Goal: Task Accomplishment & Management: Manage account settings

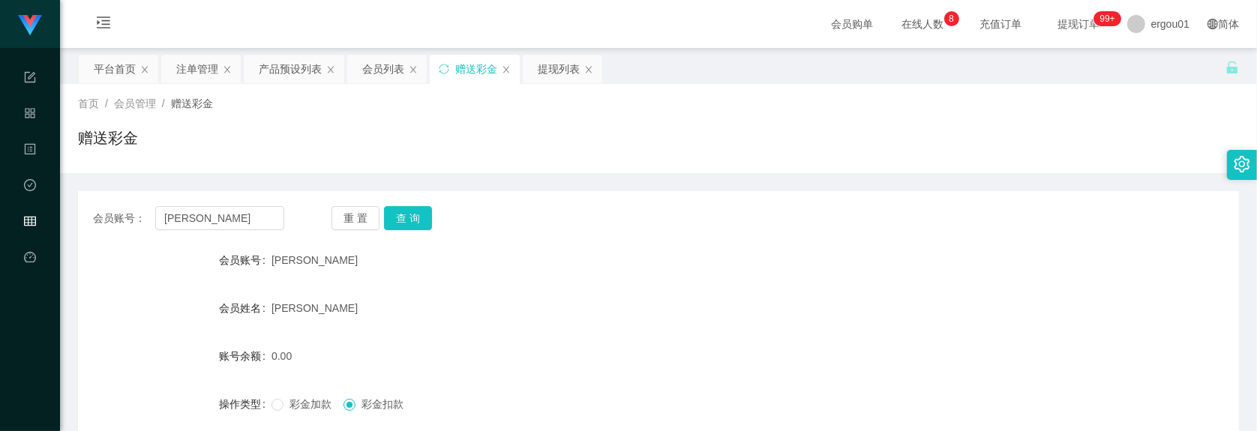
scroll to position [281, 0]
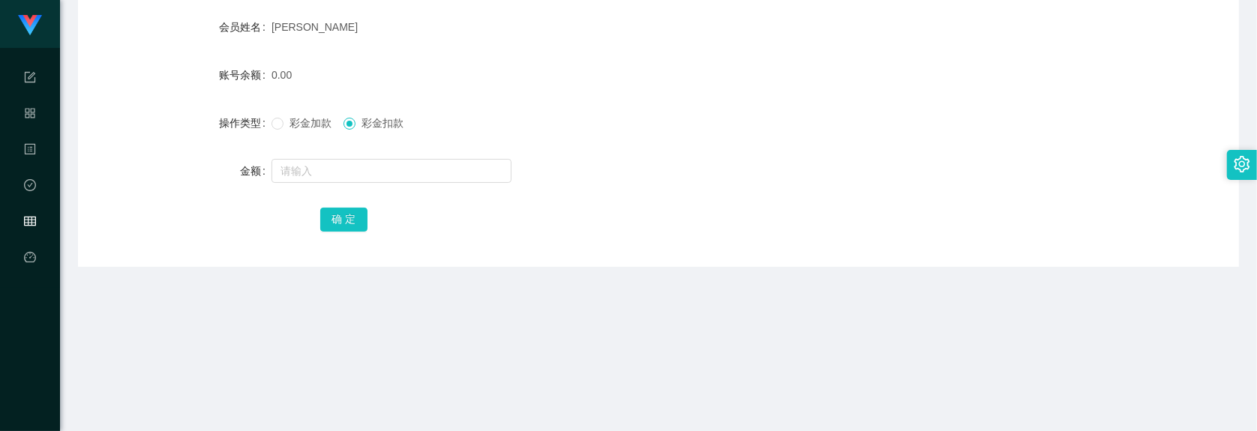
click at [152, 169] on div "金额" at bounding box center [175, 171] width 194 height 30
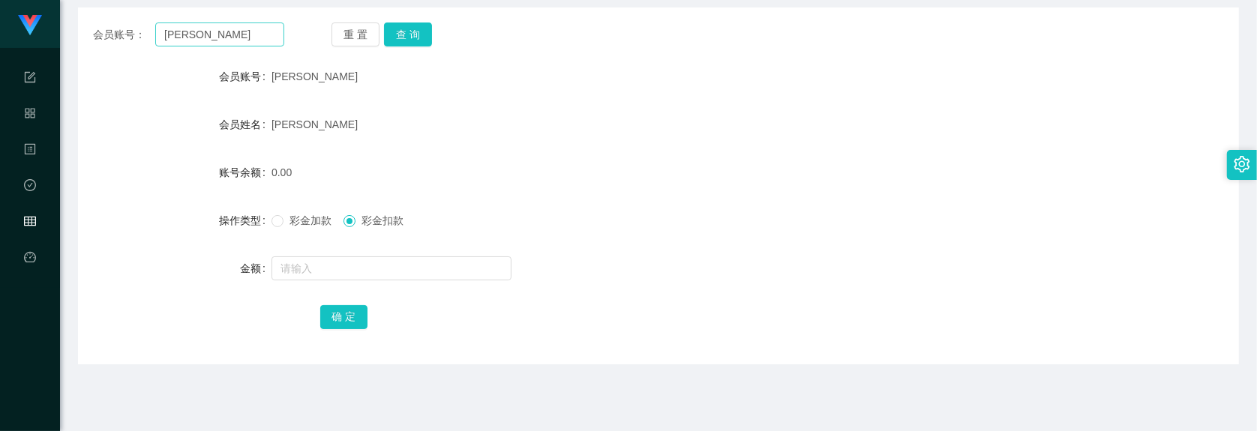
scroll to position [94, 0]
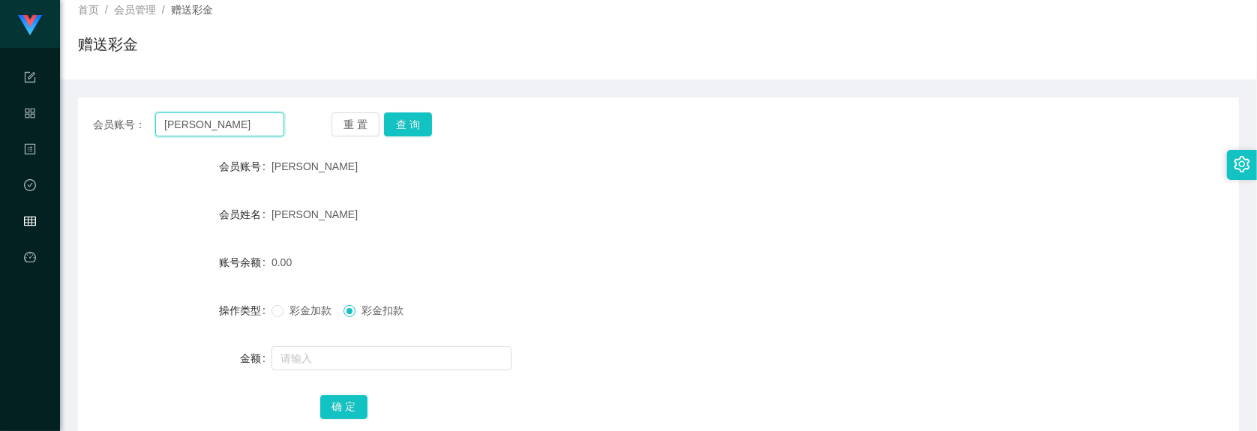
click at [241, 115] on input "Jackson" at bounding box center [219, 125] width 129 height 24
paste input "Est2811"
type input "Est2811"
click at [413, 124] on button "查 询" at bounding box center [408, 125] width 48 height 24
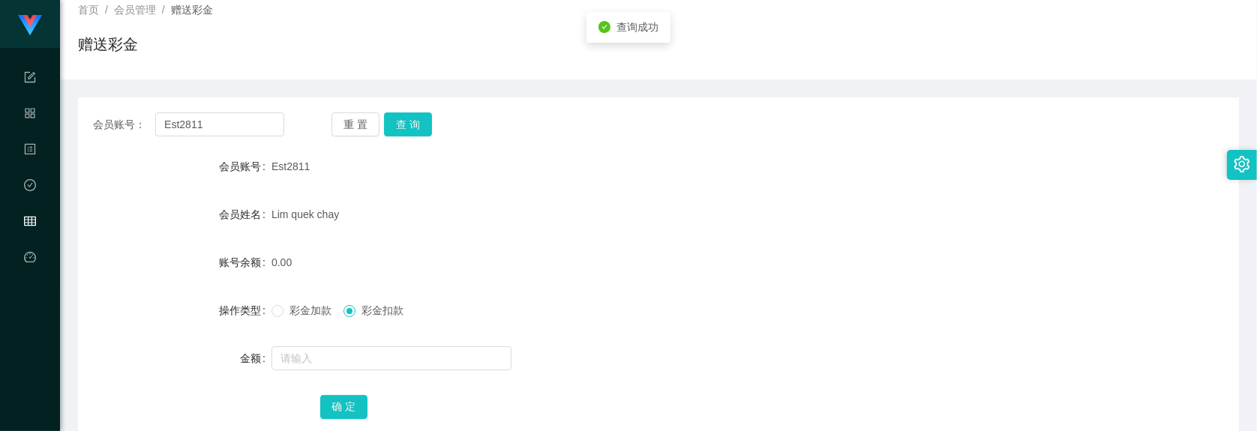
click at [287, 311] on span "彩金加款" at bounding box center [311, 311] width 54 height 12
click at [339, 338] on form "会员账号 Est2811 会员姓名 Lim quek chay 账号余额 0.00 操作类型 彩金加款 彩金扣款 金额 确 定" at bounding box center [658, 287] width 1161 height 270
click at [338, 362] on input "text" at bounding box center [392, 359] width 240 height 24
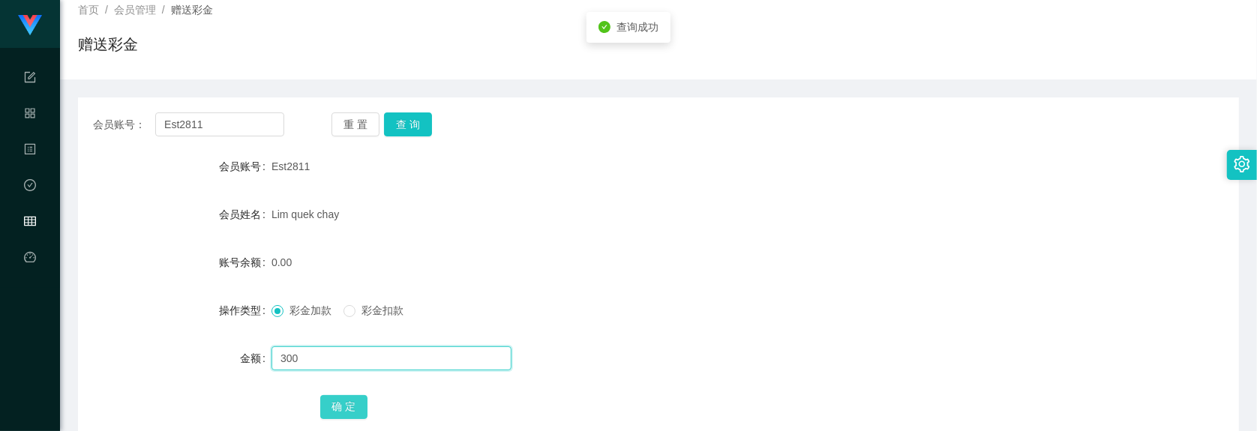
type input "300"
click at [357, 400] on button "确 定" at bounding box center [344, 407] width 48 height 24
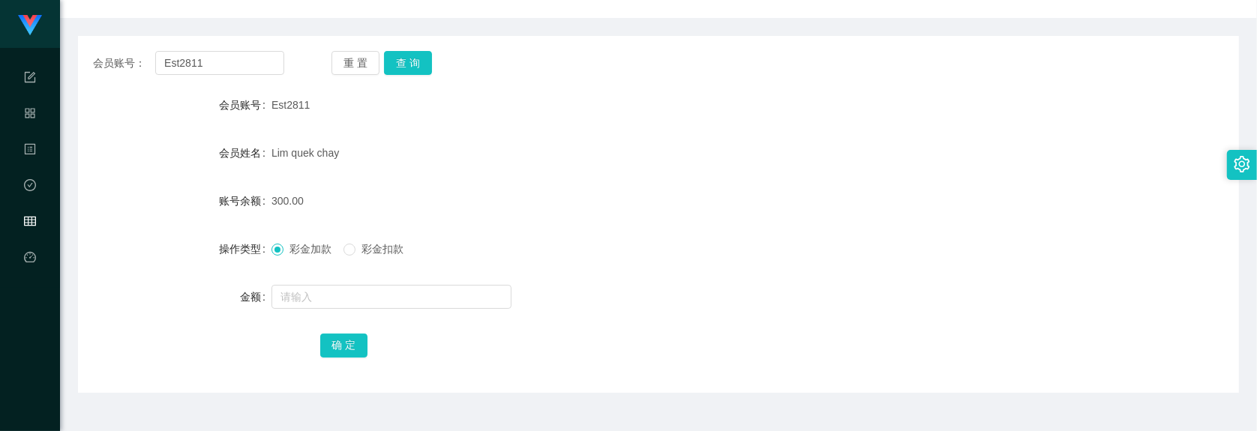
scroll to position [70, 0]
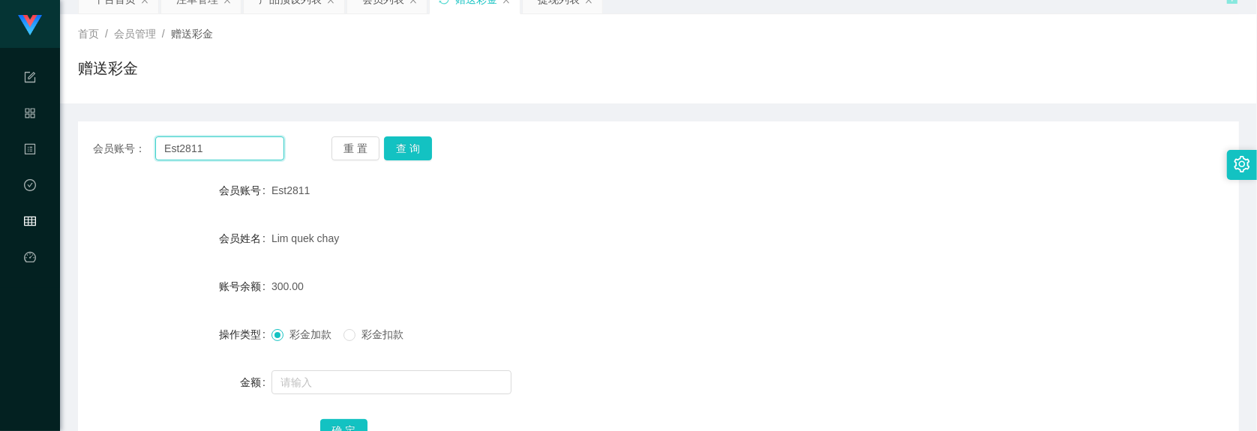
click at [239, 141] on input "Est2811" at bounding box center [219, 149] width 129 height 24
click at [230, 139] on input "Est2811" at bounding box center [219, 149] width 129 height 24
click at [230, 155] on input "Est2811" at bounding box center [219, 149] width 129 height 24
paste input "Clement6662"
type input "Clement6662"
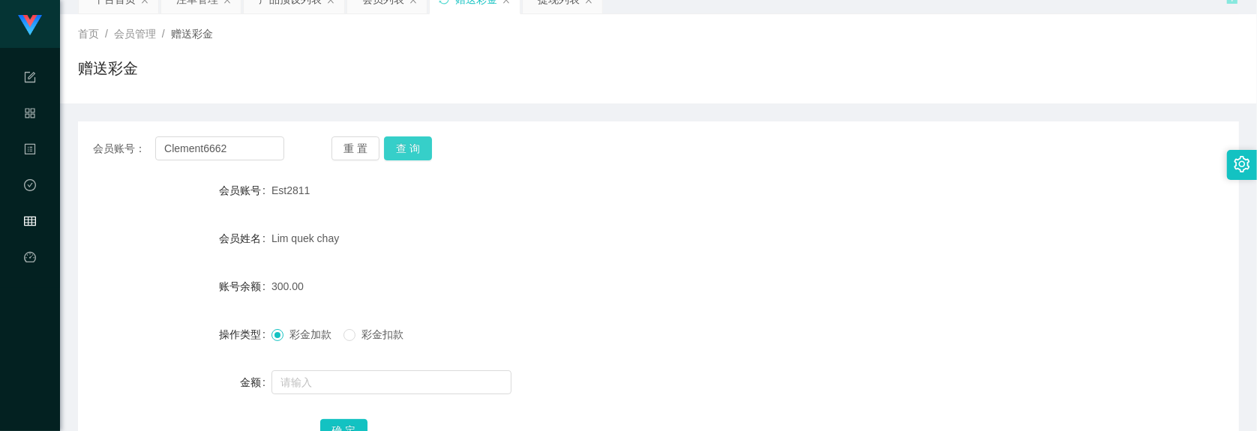
click at [386, 148] on button "查 询" at bounding box center [408, 149] width 48 height 24
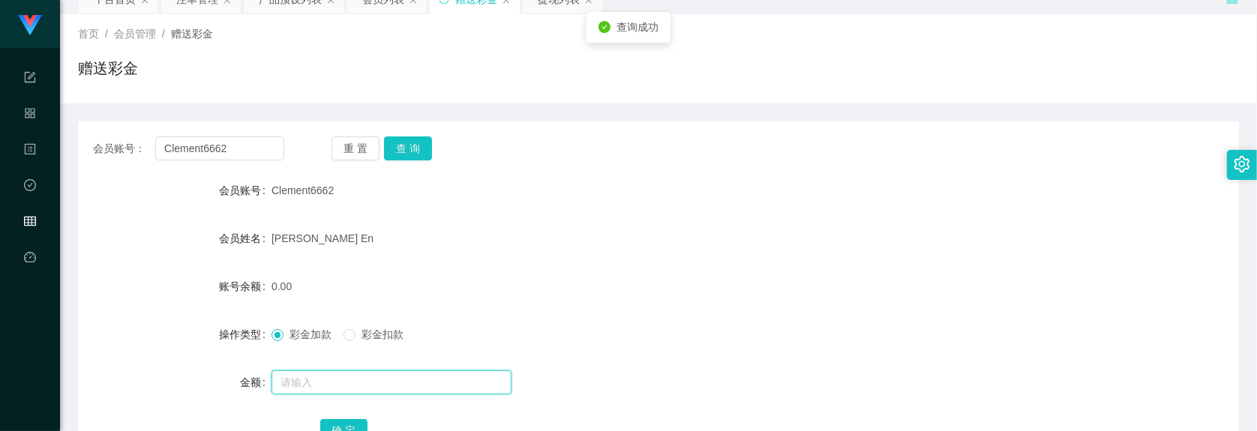
click at [344, 376] on input "text" at bounding box center [392, 383] width 240 height 24
type input "300"
click at [343, 419] on button "确 定" at bounding box center [344, 431] width 48 height 24
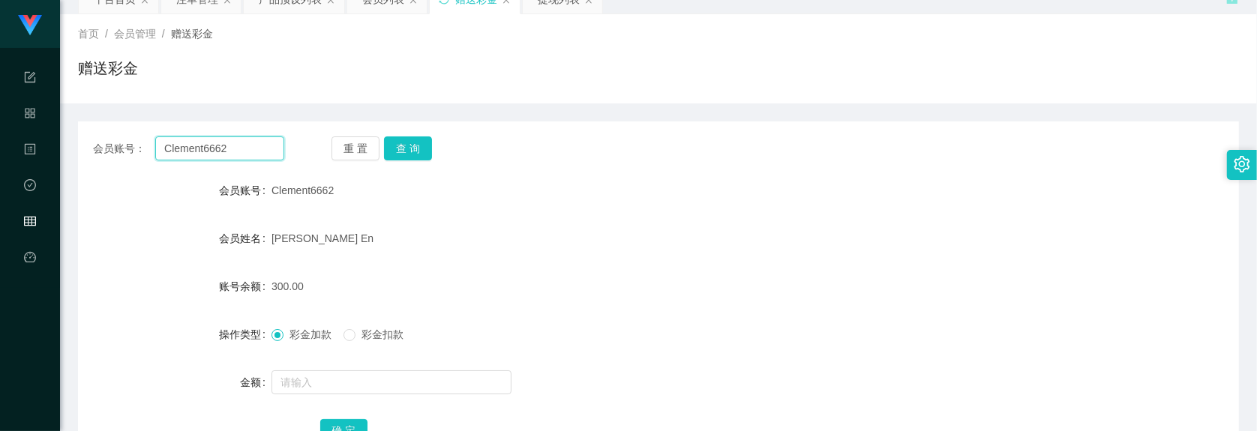
click at [223, 148] on input "Clement6662" at bounding box center [219, 149] width 129 height 24
drag, startPoint x: 650, startPoint y: 310, endPoint x: 775, endPoint y: 146, distance: 205.5
click at [650, 310] on form "会员账号 Clement6662 会员姓名 Clement Si Xiang En 账号余额 300.00 操作类型 彩金加款 彩金扣款 金额 确 定" at bounding box center [658, 311] width 1161 height 270
click at [231, 141] on input "Clement6662" at bounding box center [219, 149] width 129 height 24
paste input "Eric"
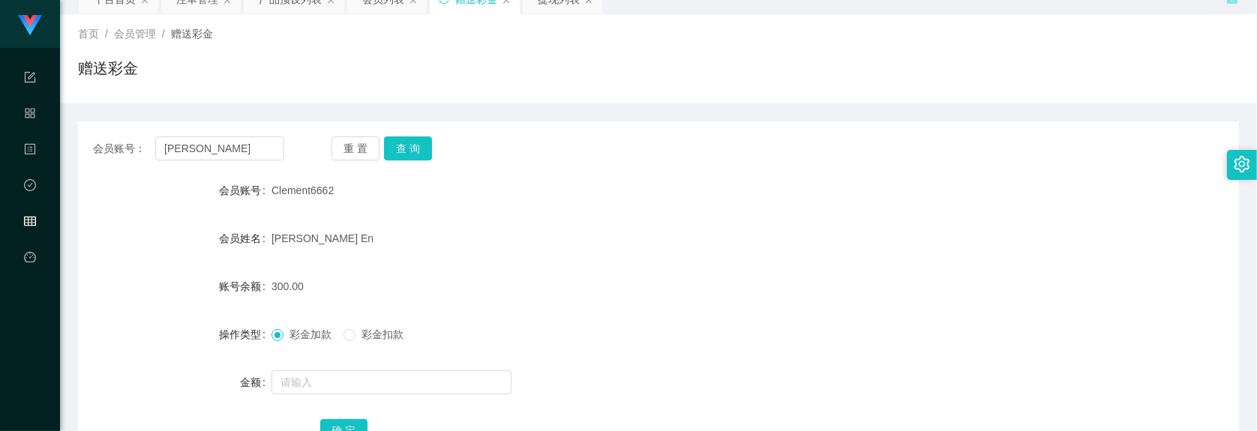
click at [420, 133] on div "会员账号： Eric 重 置 查 询 会员账号 Clement6662 会员姓名 Clement Si Xiang En 账号余额 300.00 操作类型 彩…" at bounding box center [658, 300] width 1161 height 357
click at [415, 146] on button "查 询" at bounding box center [408, 149] width 48 height 24
click at [302, 366] on form "会员账号 Eric 会员姓名 Eric Ng 账号余额 1400.00 操作类型 彩金加款 彩金扣款 金额 确 定" at bounding box center [658, 311] width 1161 height 270
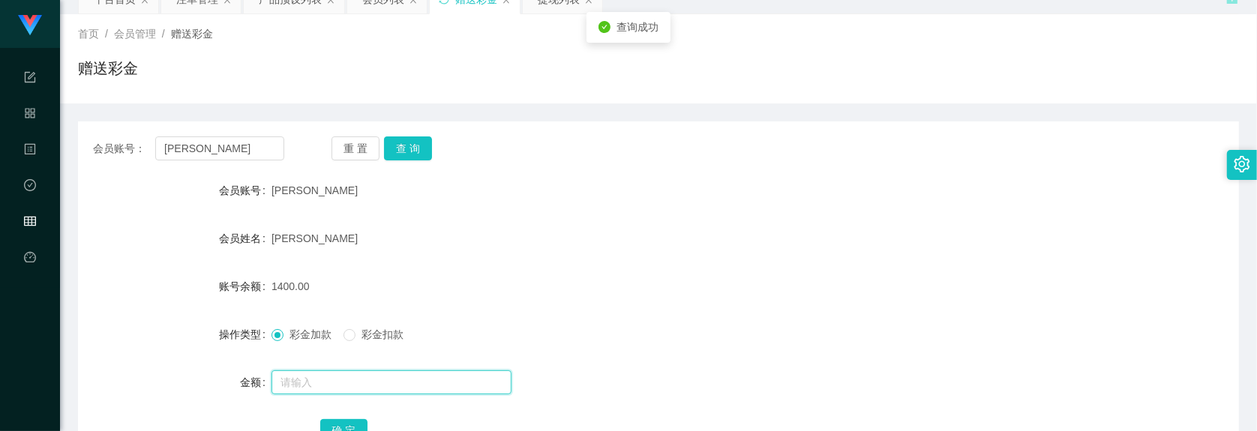
drag, startPoint x: 319, startPoint y: 380, endPoint x: 320, endPoint y: 388, distance: 7.5
click at [319, 380] on input "text" at bounding box center [392, 383] width 240 height 24
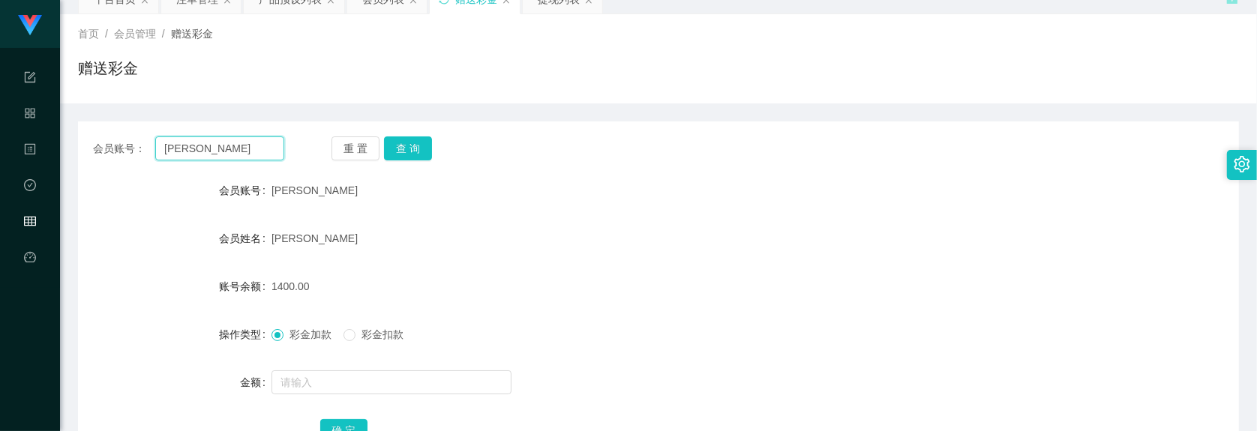
click at [229, 159] on input "Eric" at bounding box center [219, 149] width 129 height 24
paste input "97693993"
type input "97693993"
click at [384, 134] on div "会员账号： 97693993 重 置 查 询 会员账号 Eric 会员姓名 Eric Ng 账号余额 1400.00 操作类型 彩金加款 彩金扣款 金额 确 定" at bounding box center [658, 300] width 1161 height 357
click at [405, 152] on button "查 询" at bounding box center [408, 149] width 48 height 24
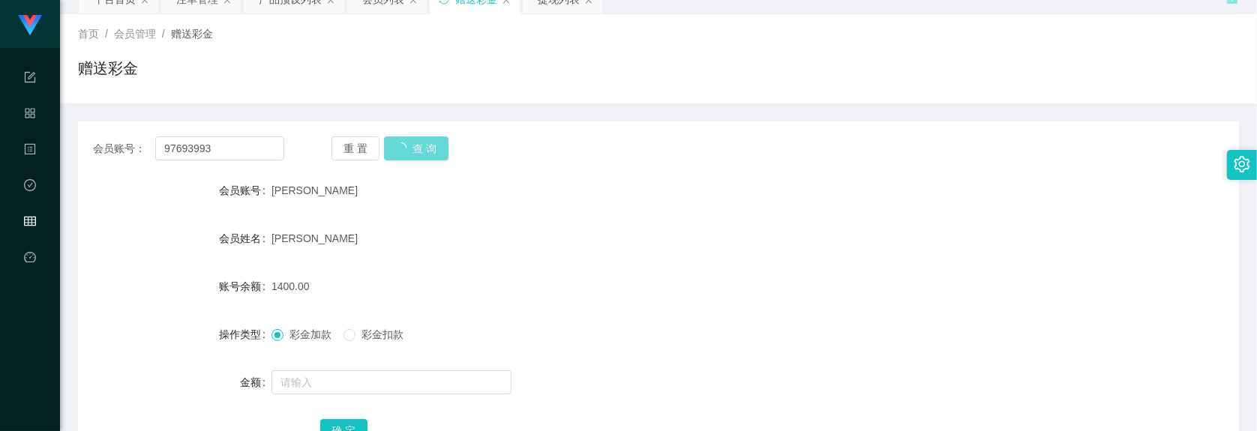
click at [407, 152] on div "重 置 查 询" at bounding box center [427, 149] width 191 height 24
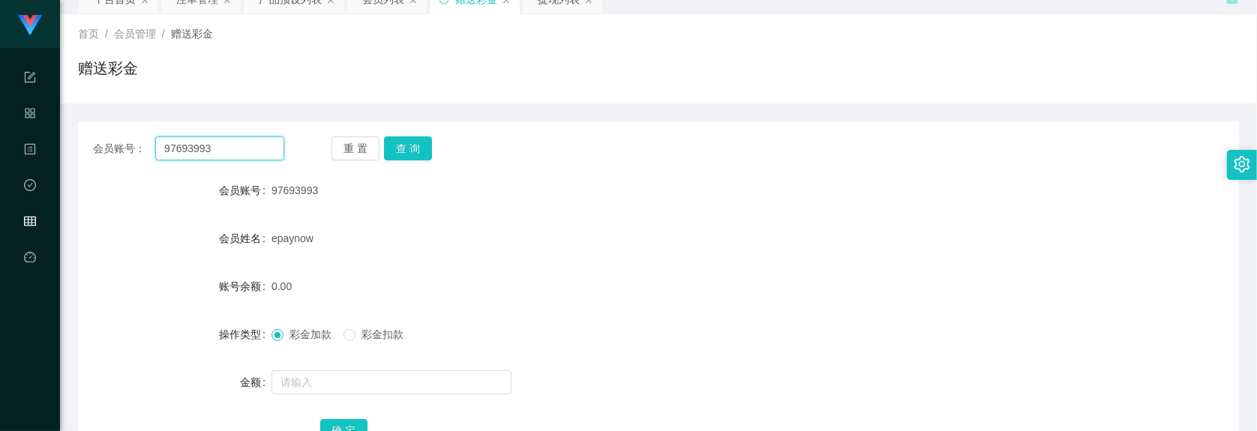
click at [263, 141] on input "97693993" at bounding box center [219, 149] width 129 height 24
click at [428, 141] on button "查 询" at bounding box center [408, 149] width 48 height 24
click at [422, 143] on button "查 询" at bounding box center [408, 149] width 48 height 24
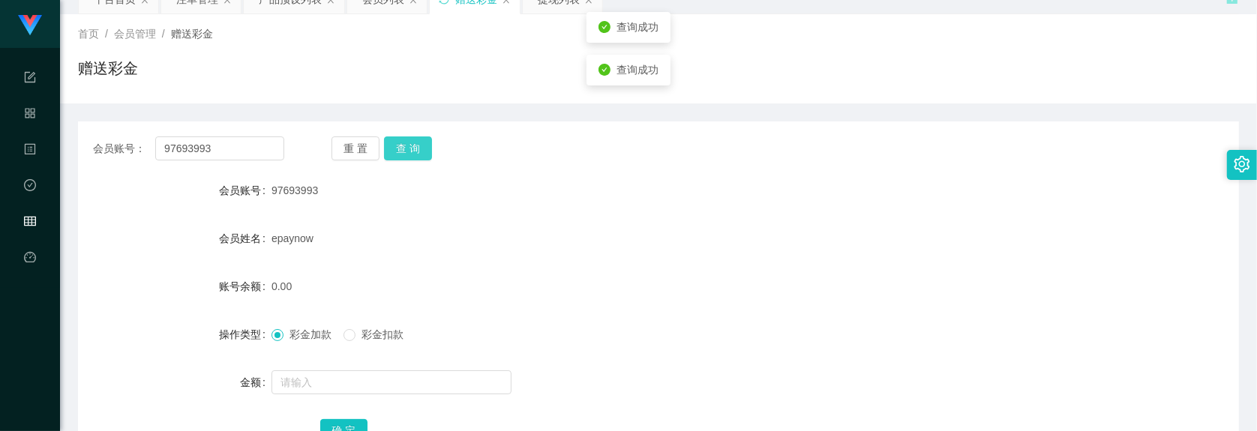
click at [422, 145] on button "查 询" at bounding box center [408, 149] width 48 height 24
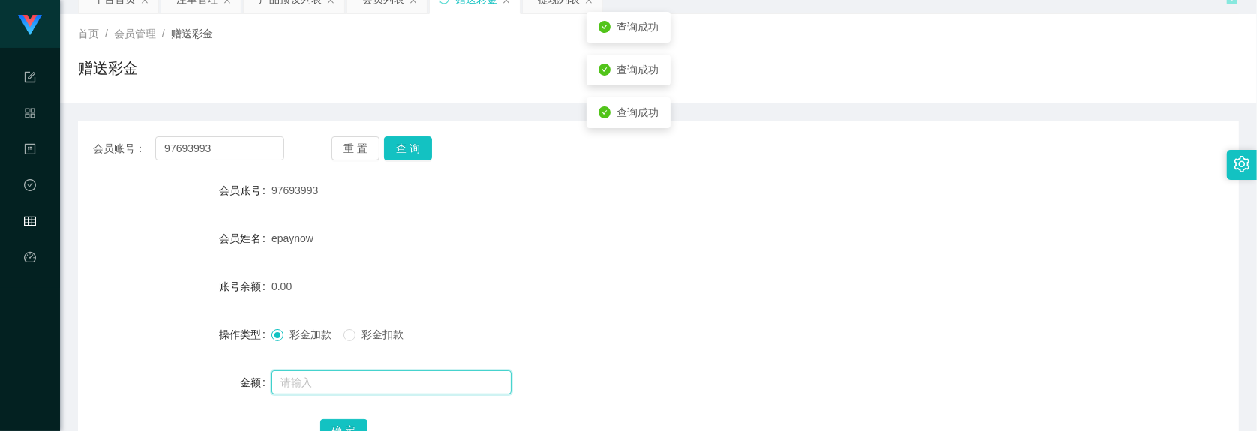
click at [350, 377] on input "text" at bounding box center [392, 383] width 240 height 24
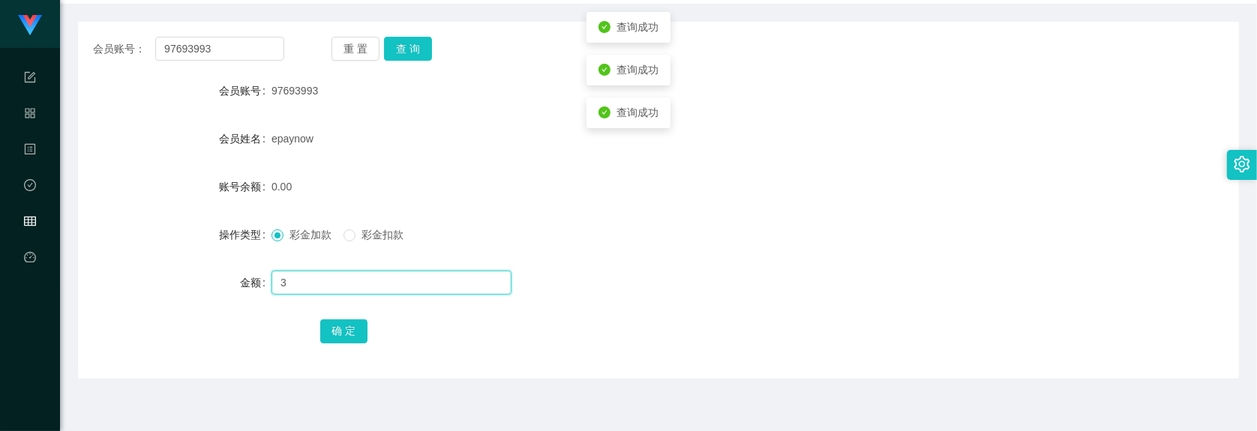
scroll to position [351, 0]
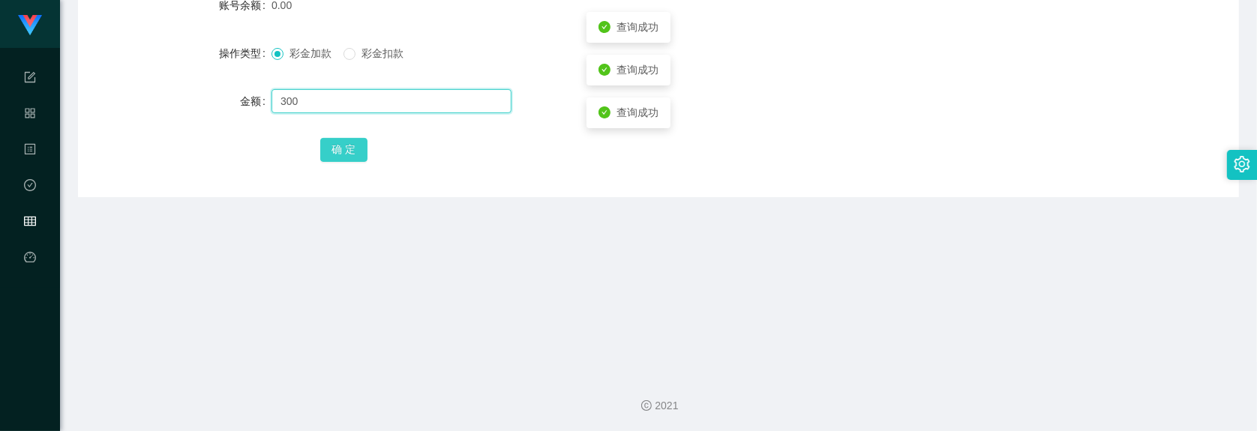
type input "300"
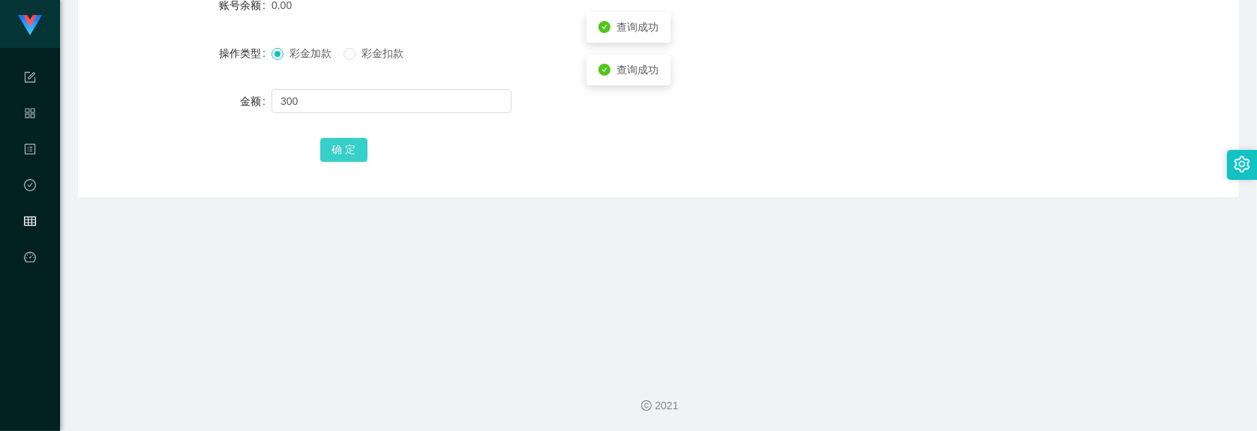
click at [343, 152] on button "确 定" at bounding box center [344, 150] width 48 height 24
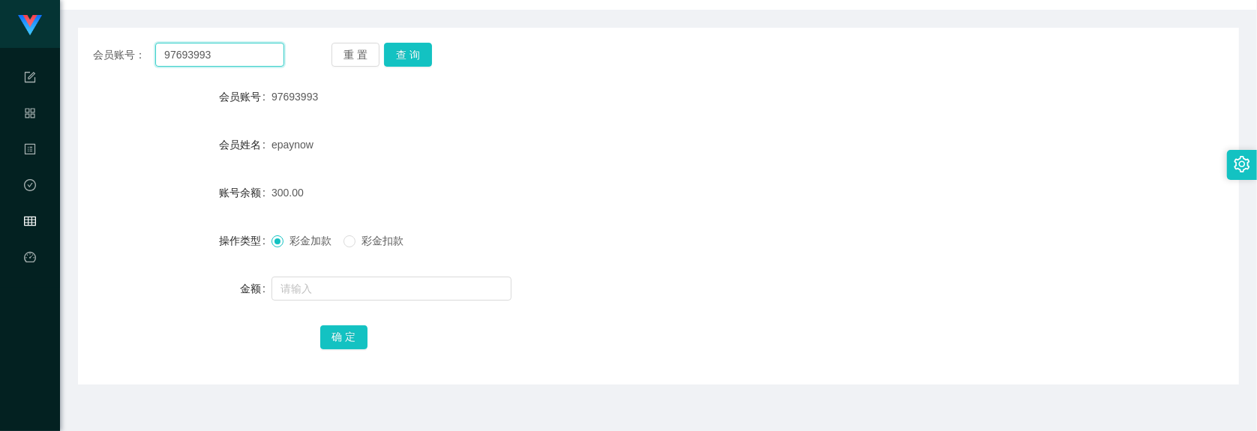
click at [236, 47] on input "97693993" at bounding box center [219, 55] width 129 height 24
paste input "Leynise90"
type input "Leynise90"
click at [417, 53] on button "查 询" at bounding box center [408, 55] width 48 height 24
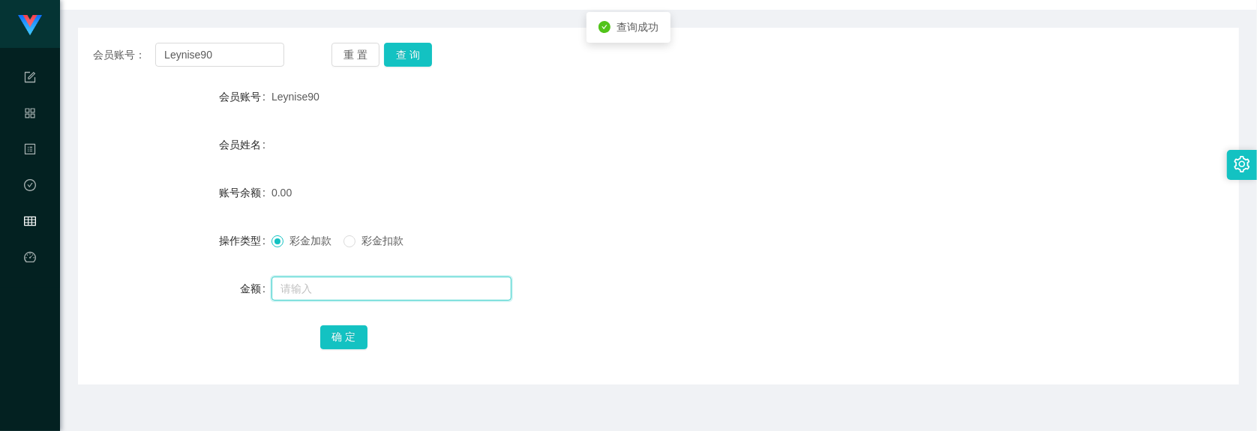
drag, startPoint x: 321, startPoint y: 285, endPoint x: 335, endPoint y: 290, distance: 15.2
click at [321, 284] on input "text" at bounding box center [392, 289] width 240 height 24
type input "100"
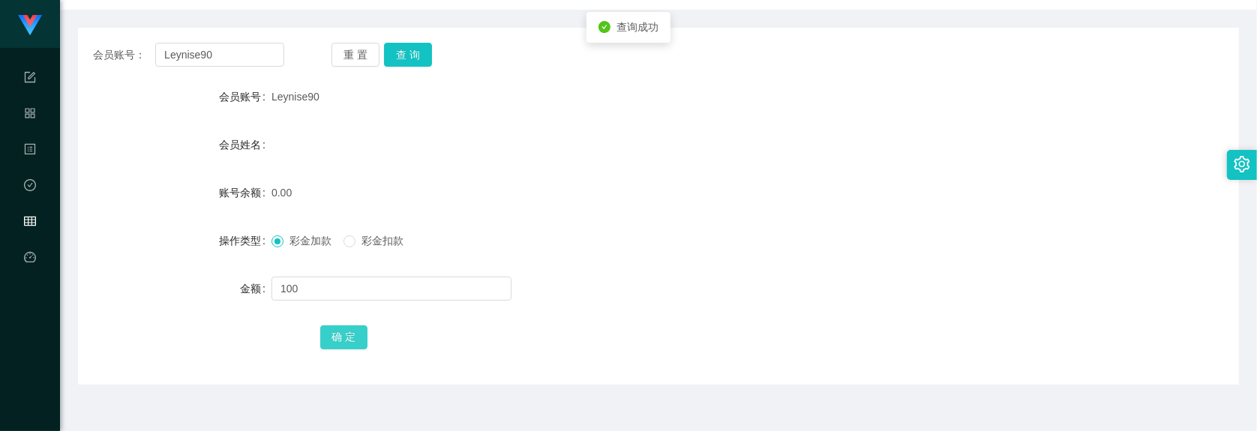
click at [338, 342] on button "确 定" at bounding box center [344, 338] width 48 height 24
click at [977, 342] on div "确 定" at bounding box center [658, 337] width 677 height 30
click at [880, 295] on div at bounding box center [610, 289] width 677 height 30
click at [235, 60] on input "Leynise90" at bounding box center [219, 55] width 129 height 24
paste input "Clement6662"
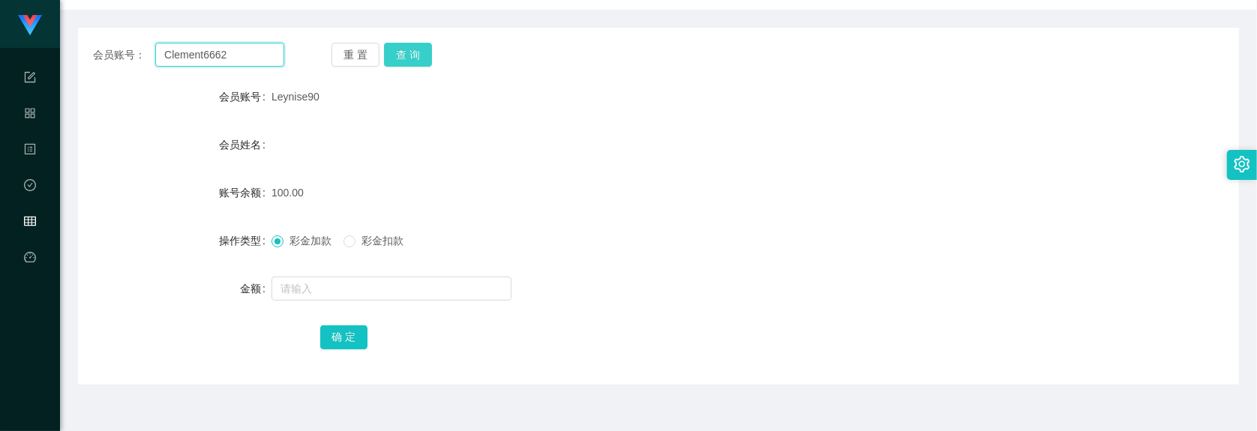
type input "Clement6662"
click at [413, 62] on button "查 询" at bounding box center [408, 55] width 48 height 24
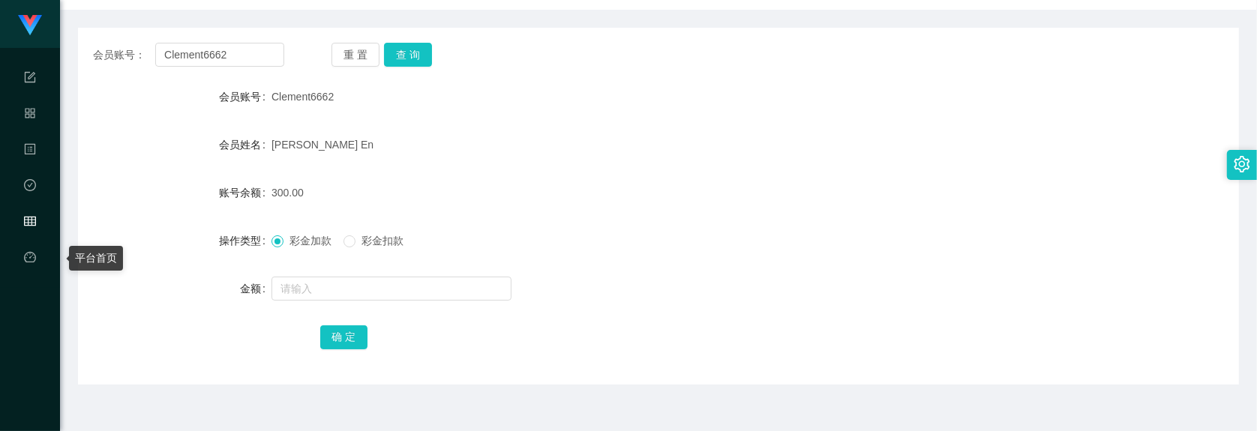
click at [0, 338] on html "系统配置 产品管理 内容中心 数据中心 会员管理 平台首页 保存配置 重置配置 整体风格设置 主题色 导航设置 内容区域宽度 定宽 固定Header 固定侧边…" at bounding box center [628, 215] width 1257 height 431
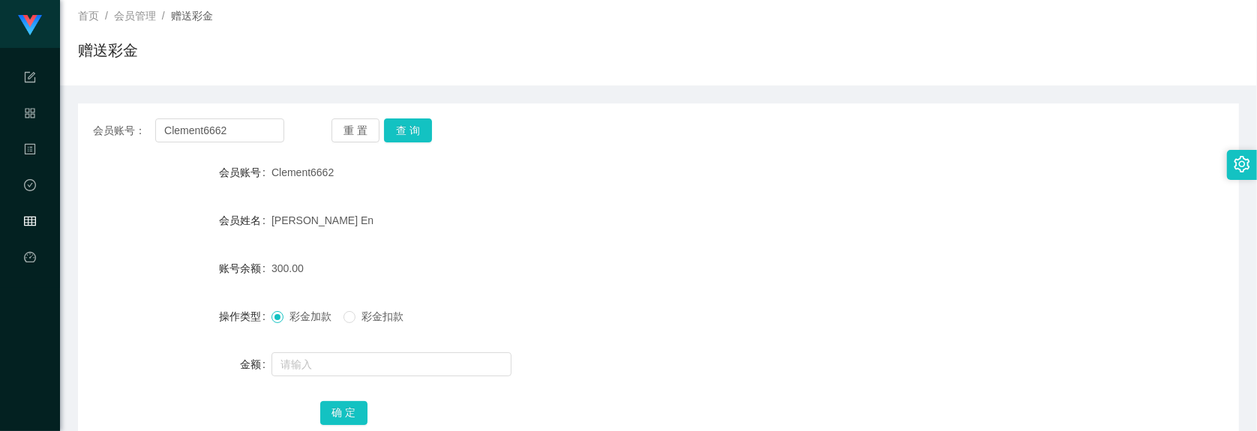
scroll to position [0, 0]
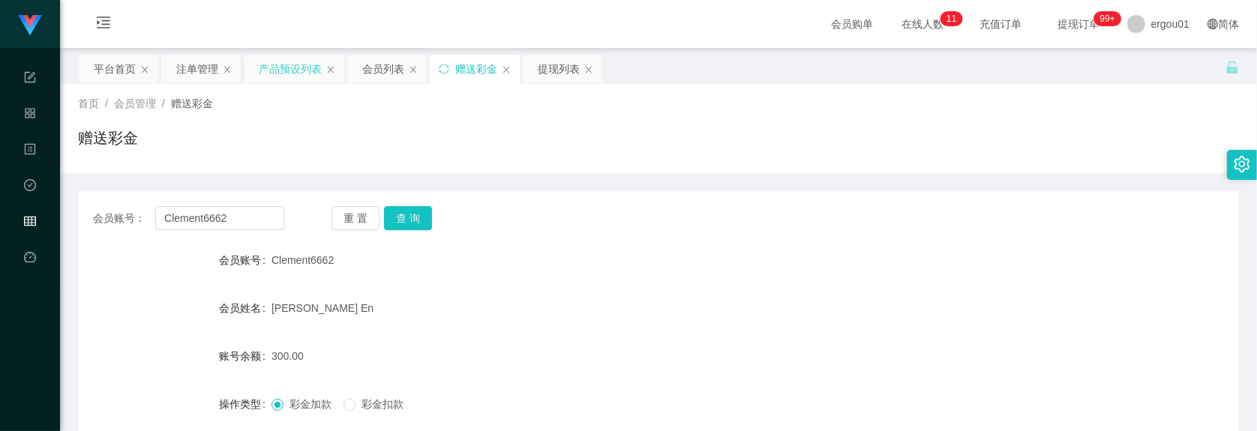
click at [282, 75] on div "产品预设列表" at bounding box center [290, 69] width 63 height 29
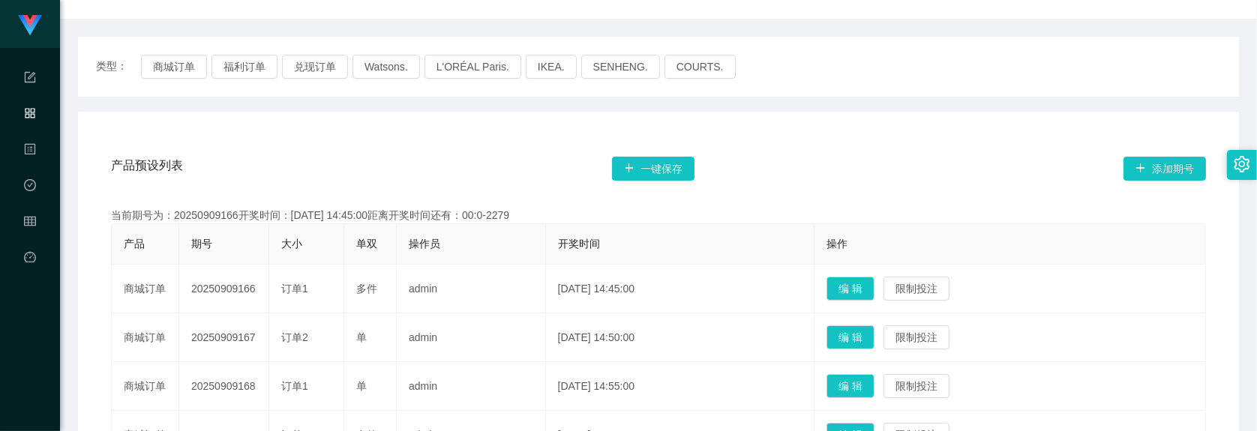
scroll to position [188, 0]
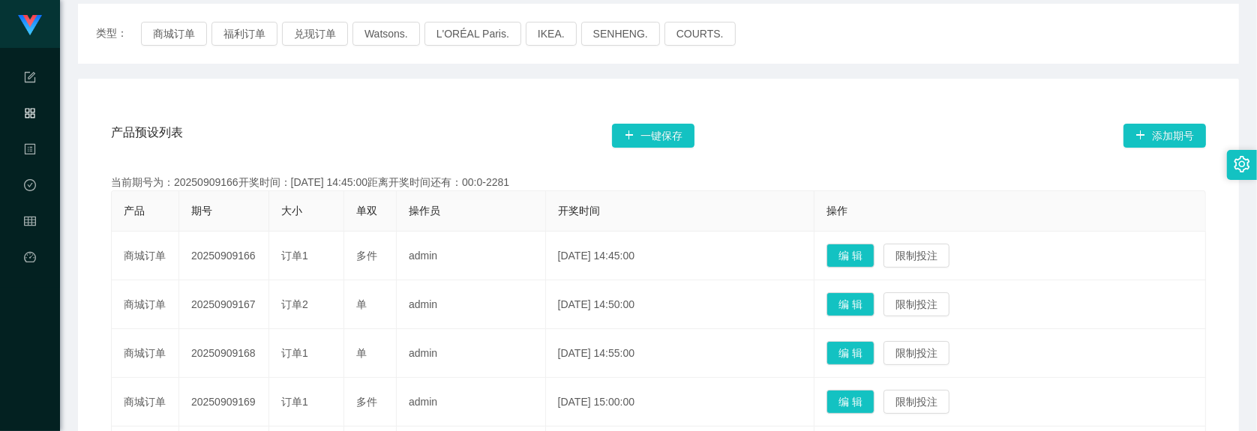
click at [514, 203] on th "操作员" at bounding box center [471, 211] width 149 height 41
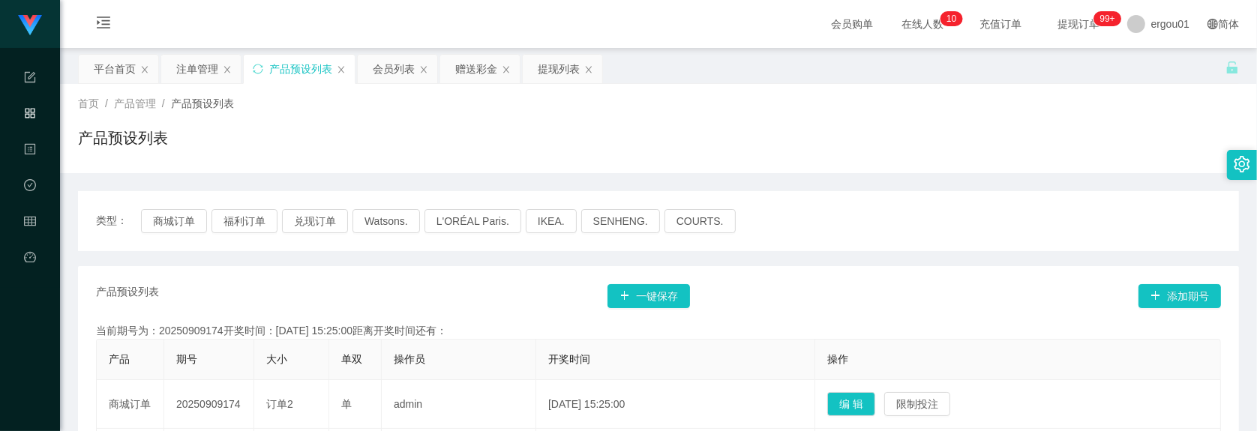
scroll to position [94, 0]
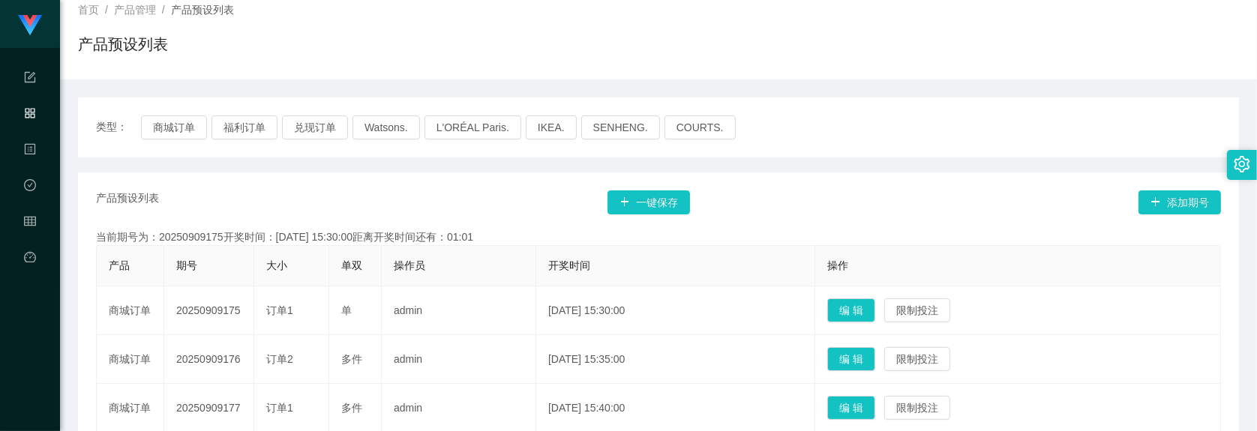
click at [195, 233] on div "当前期号为：20250909175开奖时间：2025-09-09 15:30:00距离开奖时间还有：01:01" at bounding box center [658, 238] width 1125 height 16
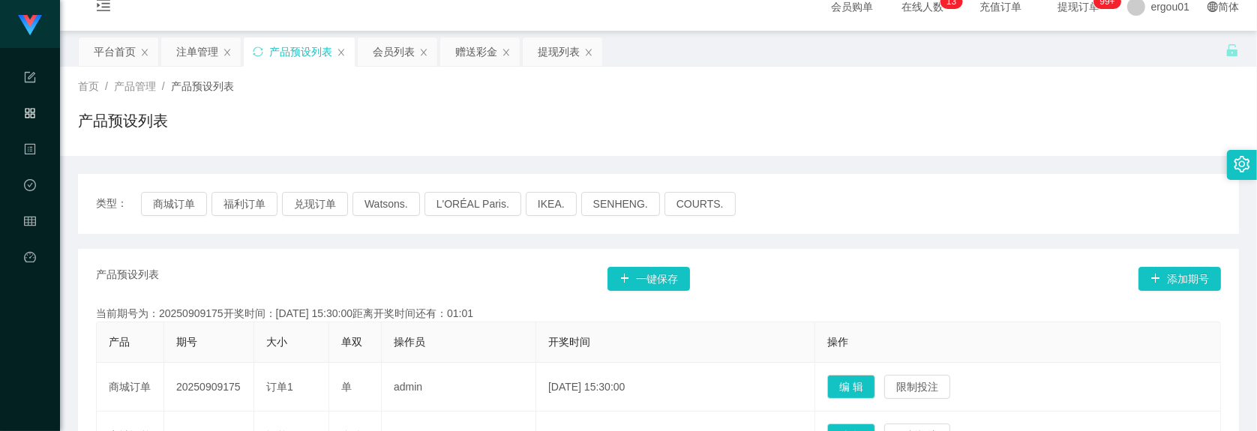
scroll to position [0, 0]
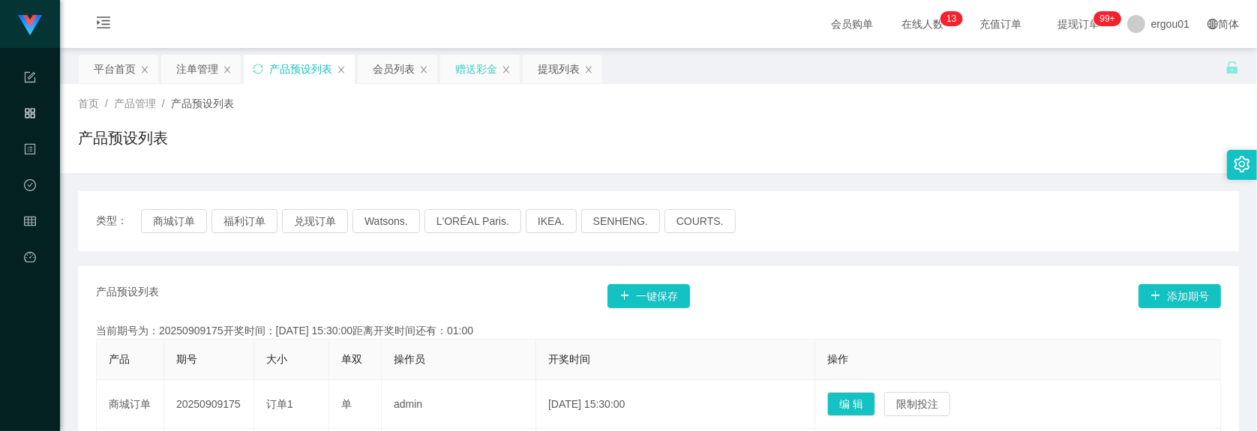
click at [473, 72] on div "赠送彩金" at bounding box center [476, 69] width 42 height 29
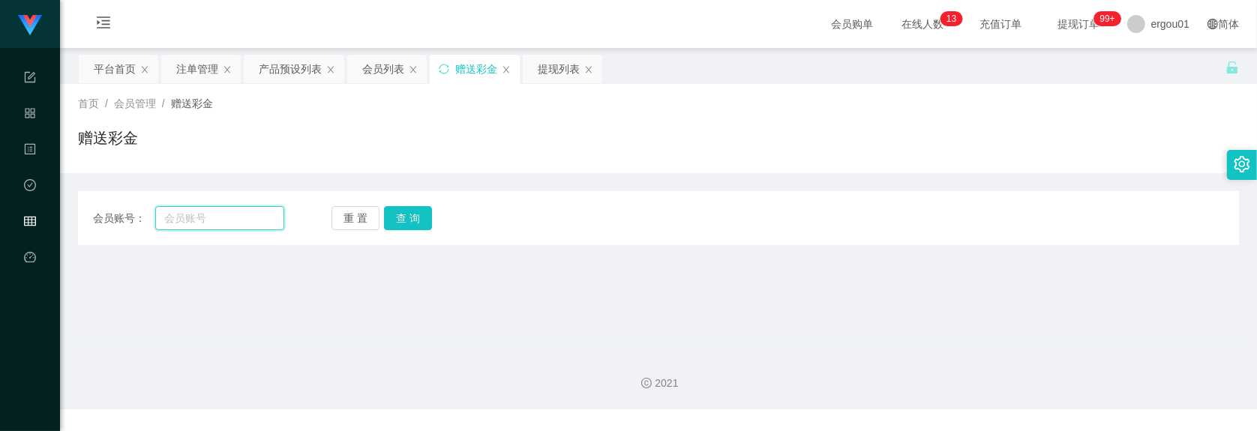
click at [233, 212] on input "text" at bounding box center [219, 218] width 129 height 24
paste input "Leynise90"
click at [403, 218] on button "查 询" at bounding box center [408, 218] width 48 height 24
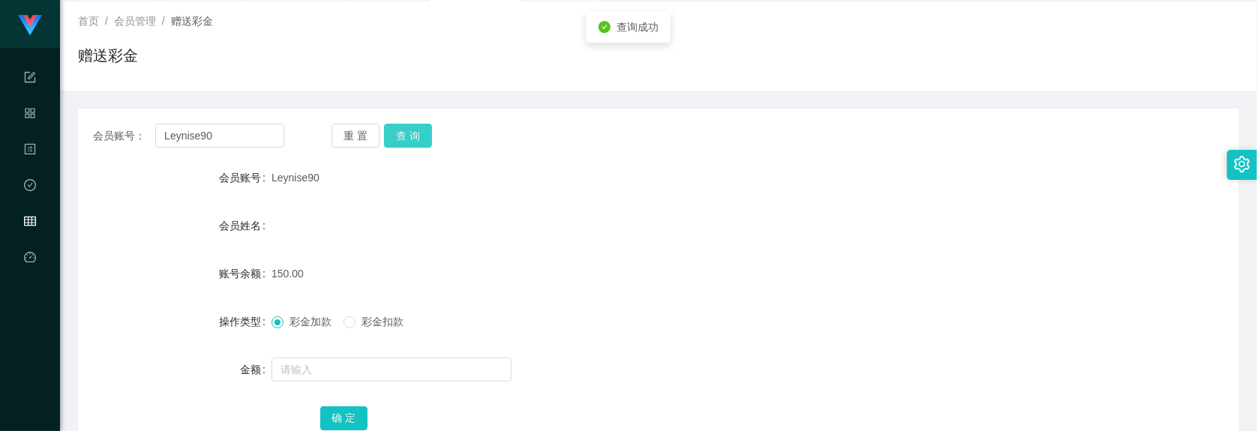
scroll to position [186, 0]
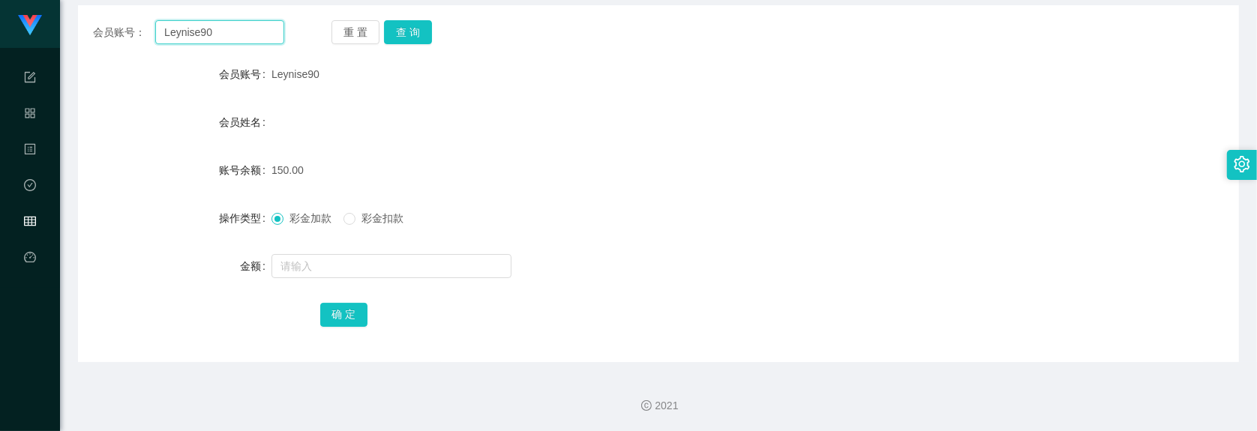
click at [241, 25] on input "Leynise90" at bounding box center [219, 32] width 129 height 24
paste input "97571769"
type input "97571769"
click at [409, 44] on div "会员账号： 97571769 重 置 查 询 会员账号 Leynise90 会员姓名 账号余额 150.00 操作类型 彩金加款 彩金扣款 金额 确 定" at bounding box center [658, 183] width 1161 height 357
click at [413, 34] on button "查 询" at bounding box center [408, 32] width 48 height 24
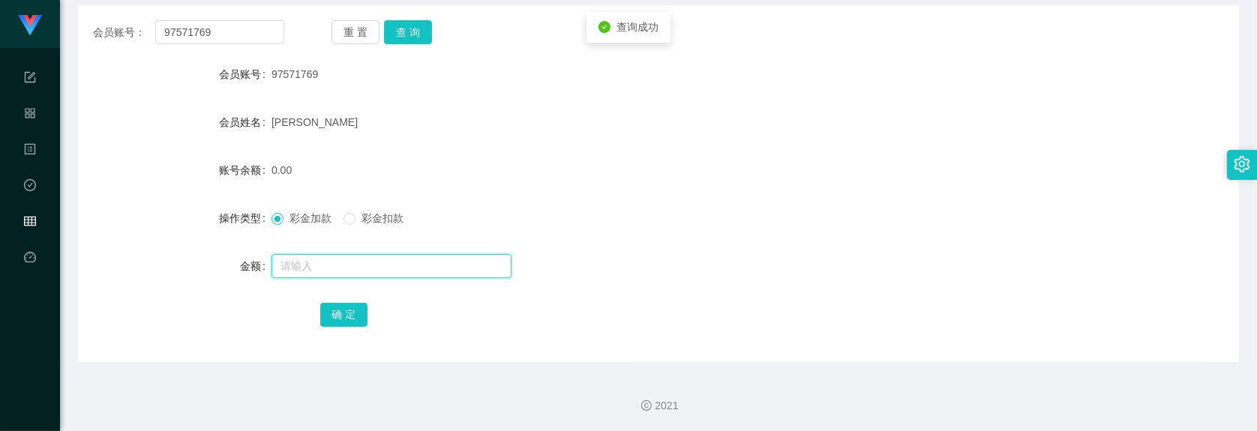
click at [389, 257] on input "text" at bounding box center [392, 266] width 240 height 24
type input "300"
click at [343, 314] on button "确 定" at bounding box center [344, 315] width 48 height 24
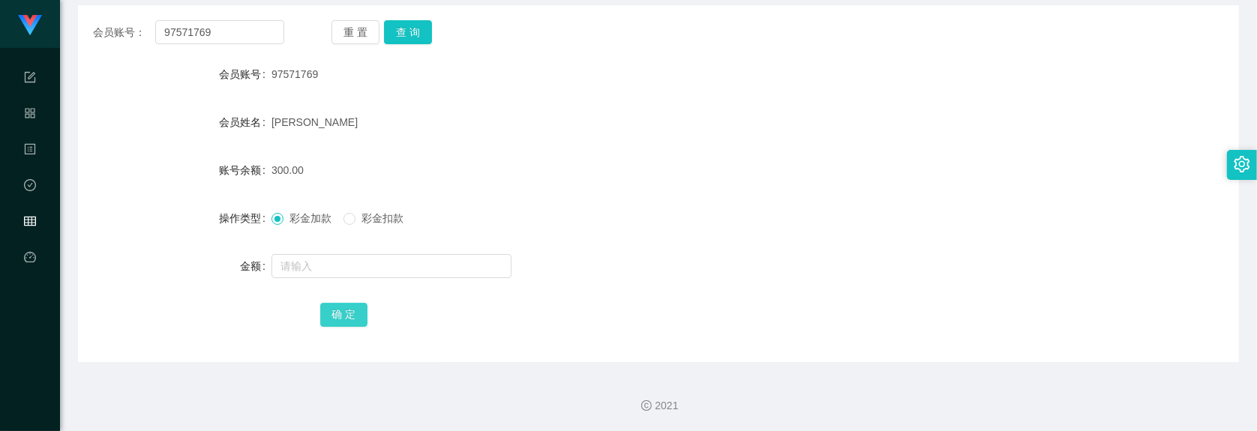
scroll to position [0, 0]
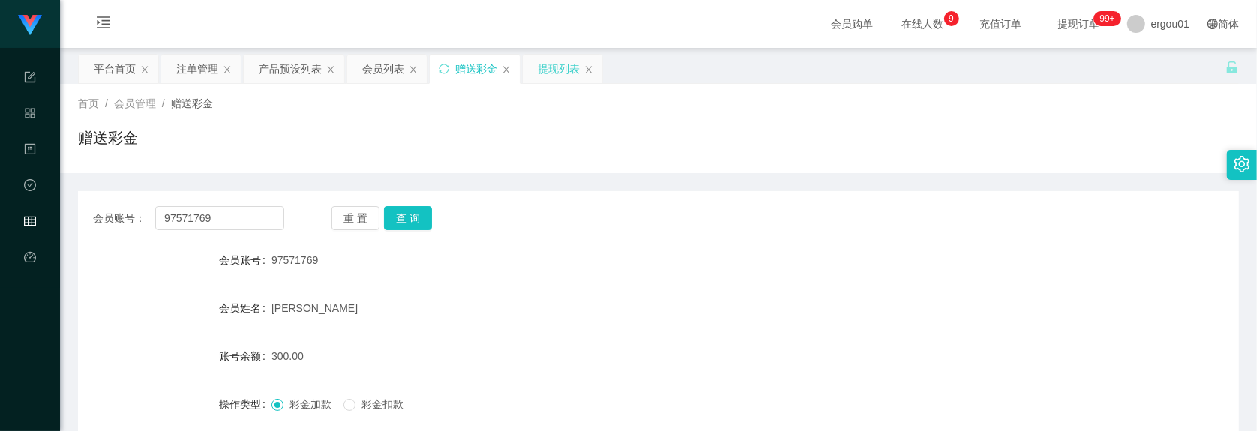
click at [570, 61] on div "提现列表" at bounding box center [559, 69] width 42 height 29
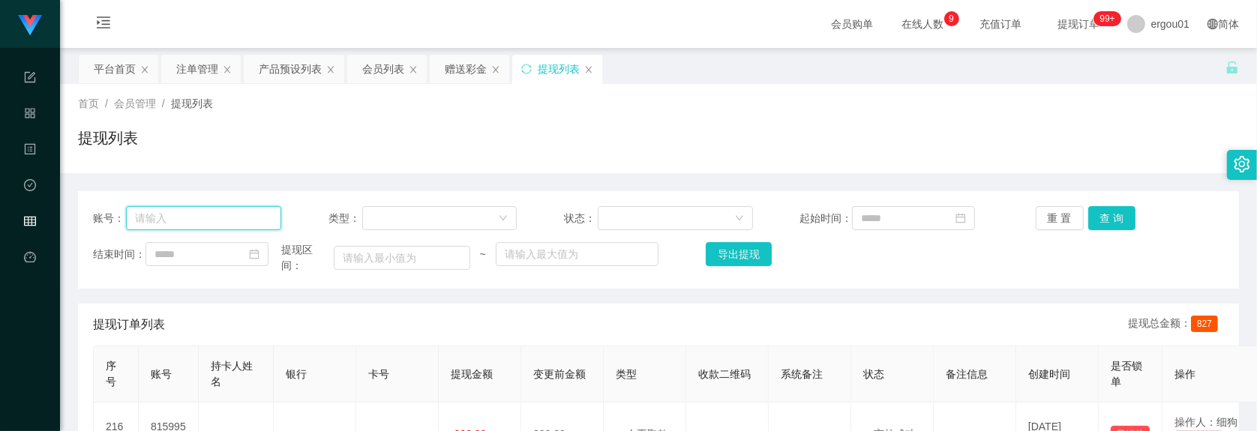
click at [248, 225] on input "text" at bounding box center [204, 218] width 156 height 24
paste input "Leynise90"
type input "Leynise90"
click at [1100, 218] on button "查 询" at bounding box center [1112, 218] width 48 height 24
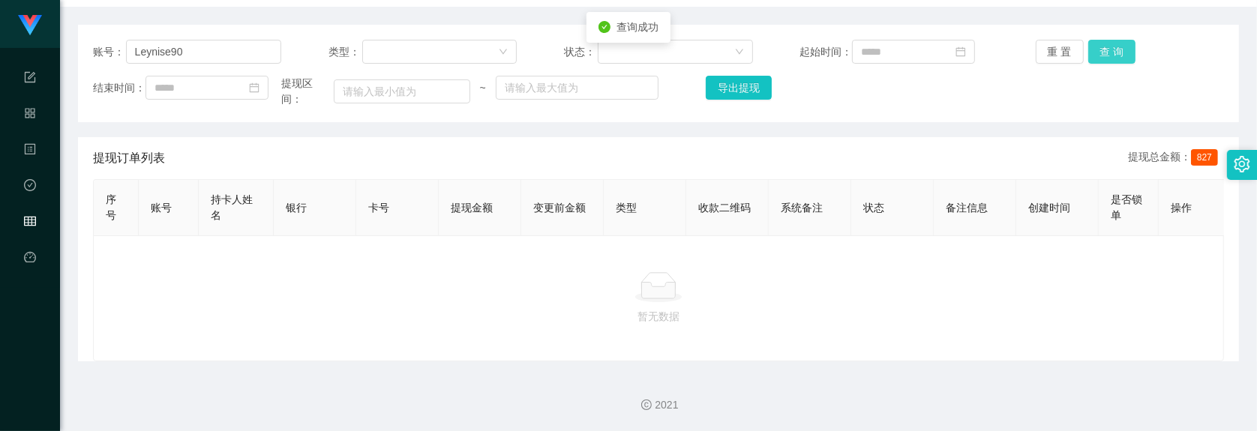
scroll to position [188, 0]
click at [259, 158] on div "提现订单列表 提现总金额： 827" at bounding box center [658, 158] width 1131 height 42
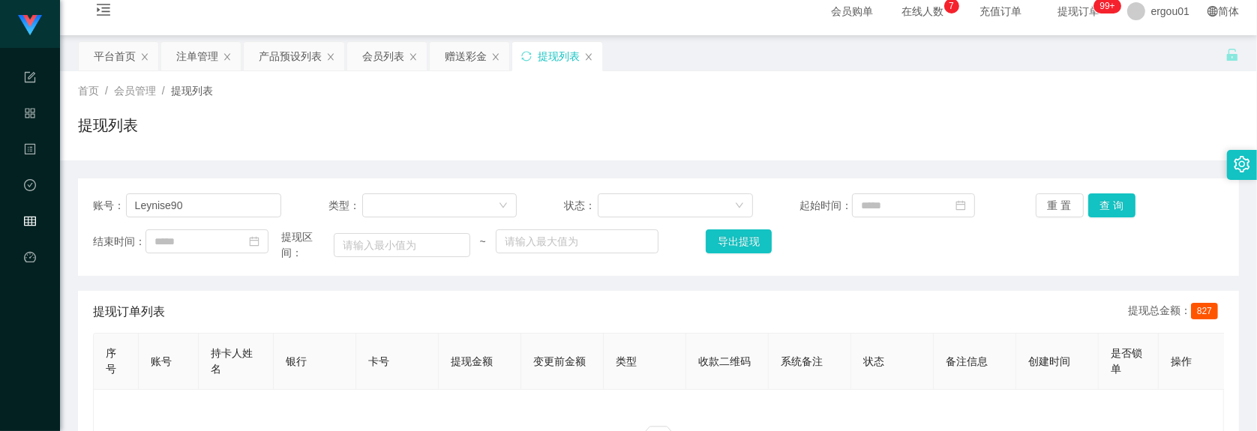
scroll to position [0, 0]
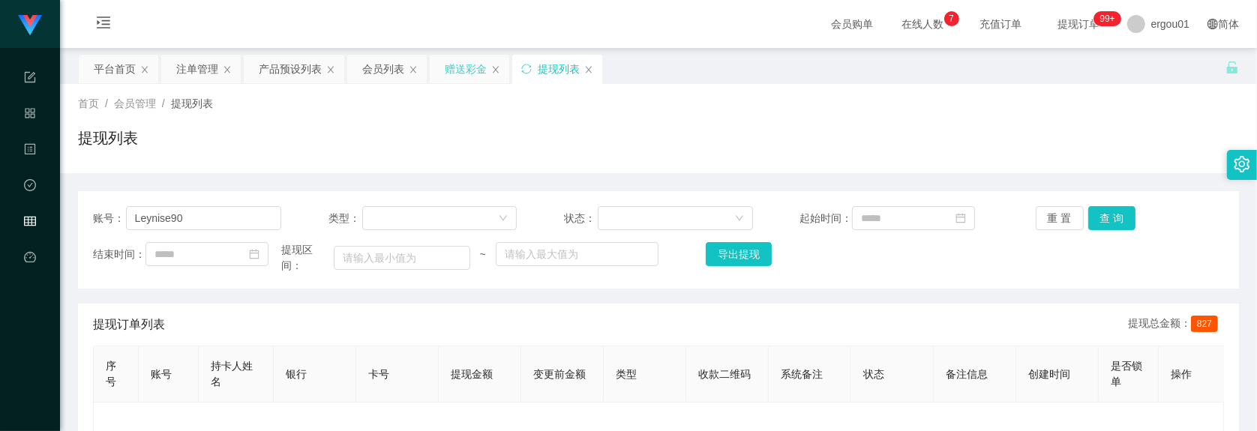
click at [467, 69] on div "赠送彩金" at bounding box center [466, 69] width 42 height 29
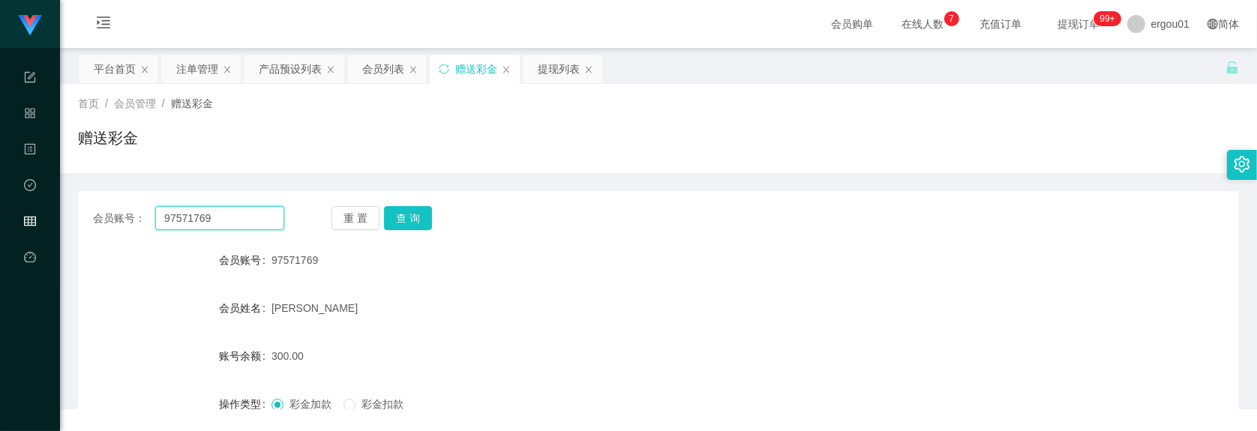
click at [249, 208] on input "97571769" at bounding box center [219, 218] width 129 height 24
paste input "Leynise90"
type input "Leynise90"
drag, startPoint x: 387, startPoint y: 215, endPoint x: 394, endPoint y: 223, distance: 10.7
click at [387, 215] on button "查 询" at bounding box center [408, 218] width 48 height 24
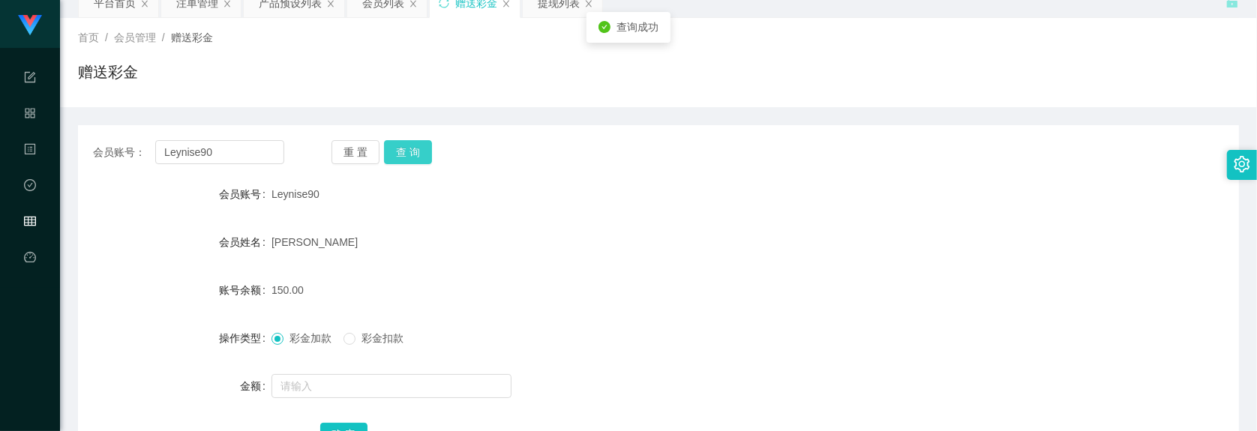
scroll to position [186, 0]
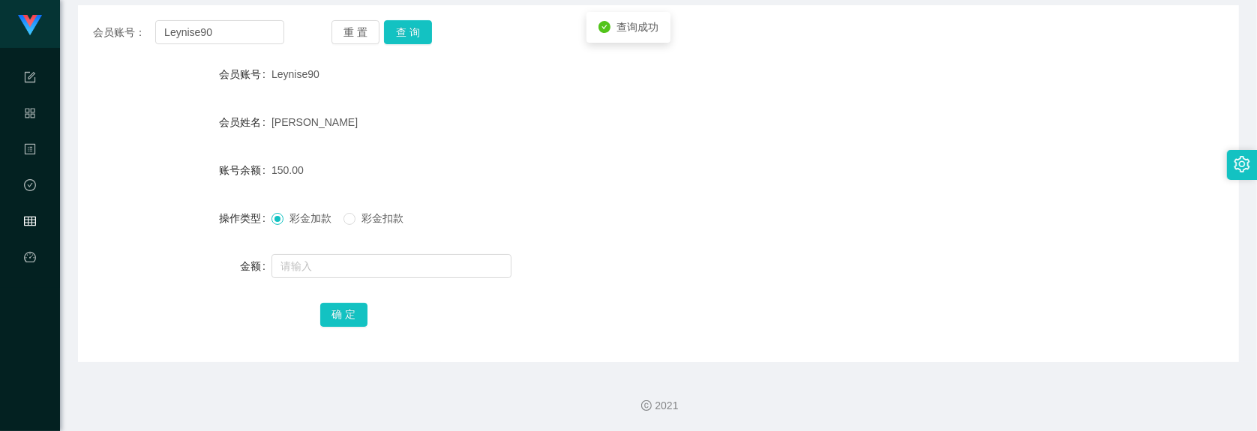
click at [379, 219] on span "彩金扣款" at bounding box center [383, 218] width 54 height 12
click at [372, 268] on input "text" at bounding box center [392, 266] width 240 height 24
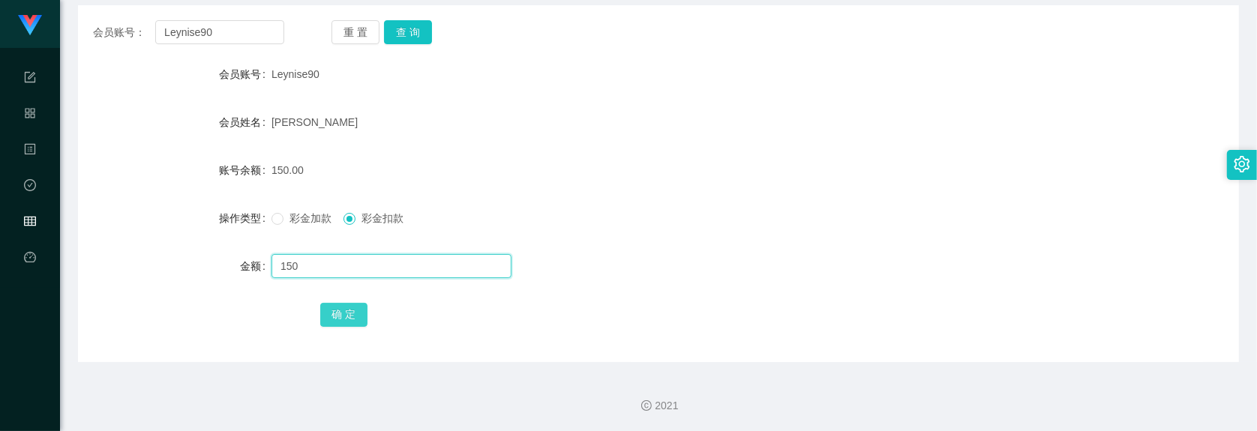
type input "150"
click at [340, 313] on button "确 定" at bounding box center [344, 315] width 48 height 24
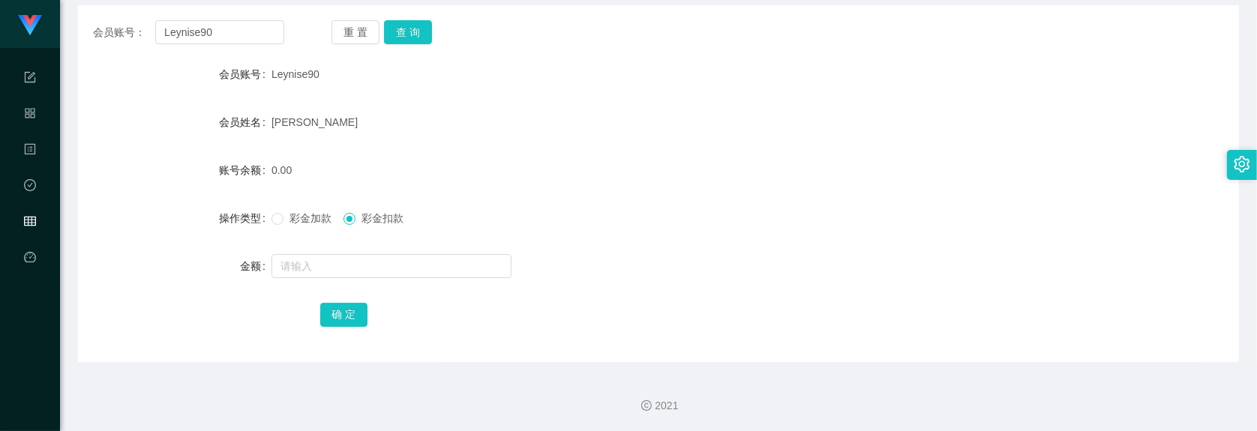
drag, startPoint x: 196, startPoint y: 209, endPoint x: 230, endPoint y: 167, distance: 53.3
click at [196, 209] on div "操作类型" at bounding box center [175, 218] width 194 height 30
click at [248, 17] on div "会员账号： Leynise90 重 置 查 询 会员账号 Leynise90 会员姓名 SEOW MEI YIN 账号余额 0.00 操作类型 彩金加款 彩金…" at bounding box center [658, 183] width 1161 height 357
click at [246, 30] on input "Leynise90" at bounding box center [219, 32] width 129 height 24
paste input "97571769"
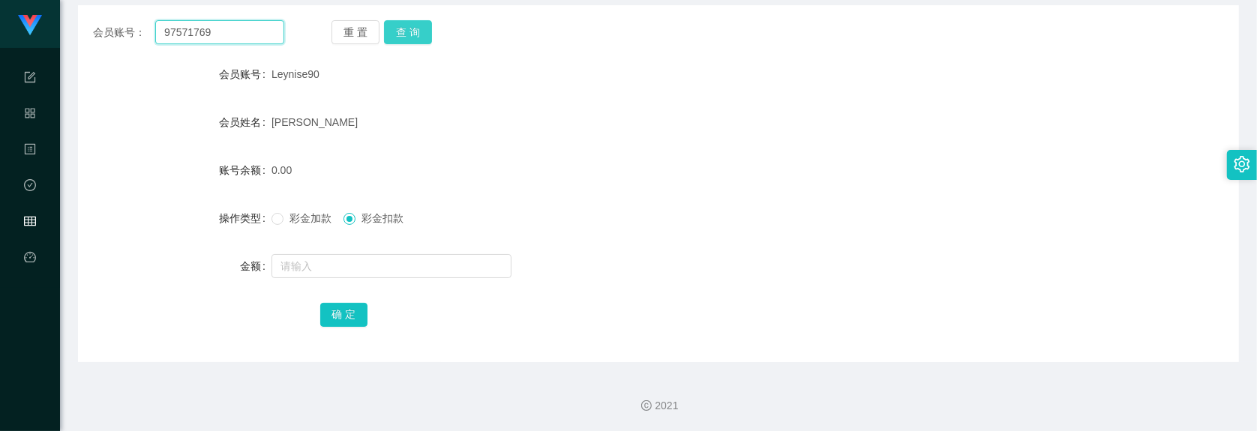
type input "97571769"
click at [409, 32] on button "查 询" at bounding box center [408, 32] width 48 height 24
click at [83, 130] on div "会员姓名" at bounding box center [175, 122] width 194 height 30
click at [182, 73] on div "会员账号" at bounding box center [175, 74] width 194 height 30
click at [233, 36] on input "97571769" at bounding box center [219, 32] width 129 height 24
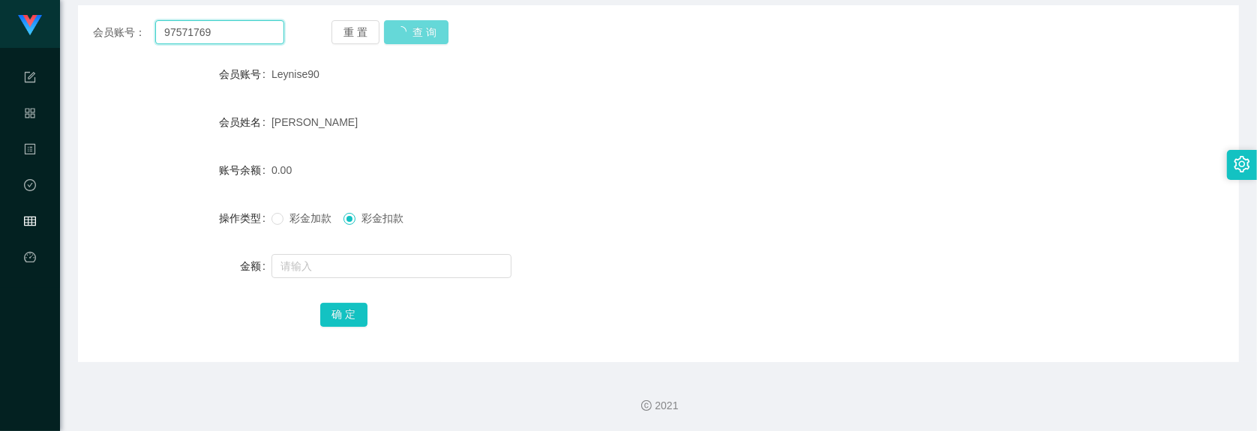
click at [233, 36] on input "97571769" at bounding box center [219, 32] width 129 height 24
click at [415, 32] on div "重 置 查 询" at bounding box center [427, 32] width 191 height 24
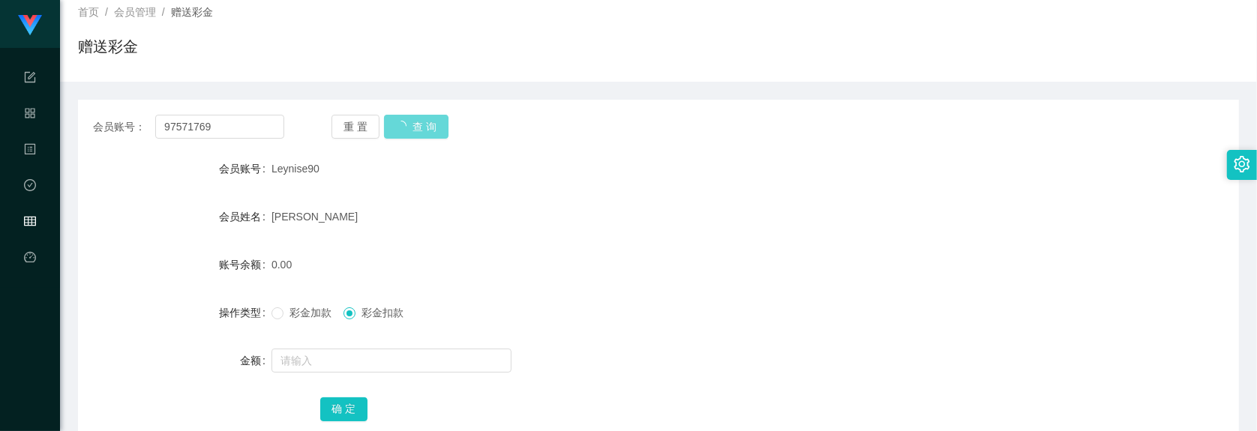
scroll to position [0, 0]
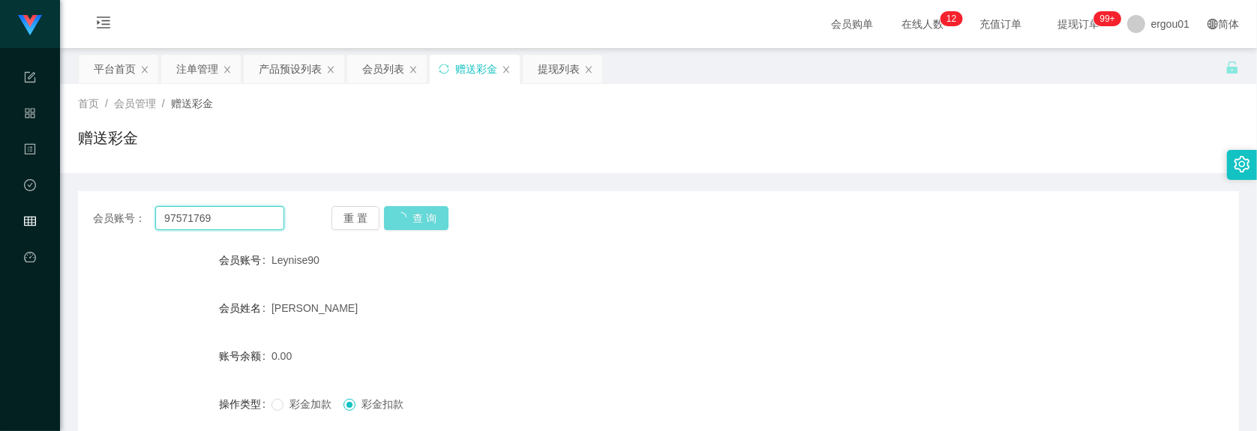
click at [269, 222] on input "97571769" at bounding box center [219, 218] width 129 height 24
click at [403, 219] on div "重 置 查 询" at bounding box center [427, 218] width 191 height 24
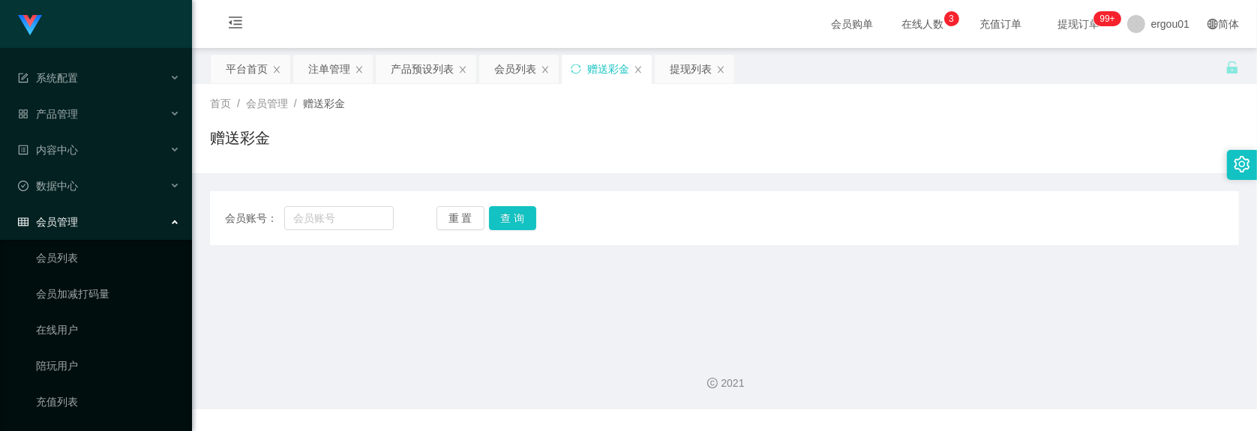
click at [474, 329] on main "关闭左侧 关闭右侧 关闭其它 刷新页面 平台首页 注单管理 产品预设列表 会员列表 赠送彩金 提现列表 首页 / 会员管理 / 赠送彩金 / 赠送彩金 会员账…" at bounding box center [724, 194] width 1065 height 292
click at [683, 64] on div "提现列表" at bounding box center [691, 69] width 42 height 29
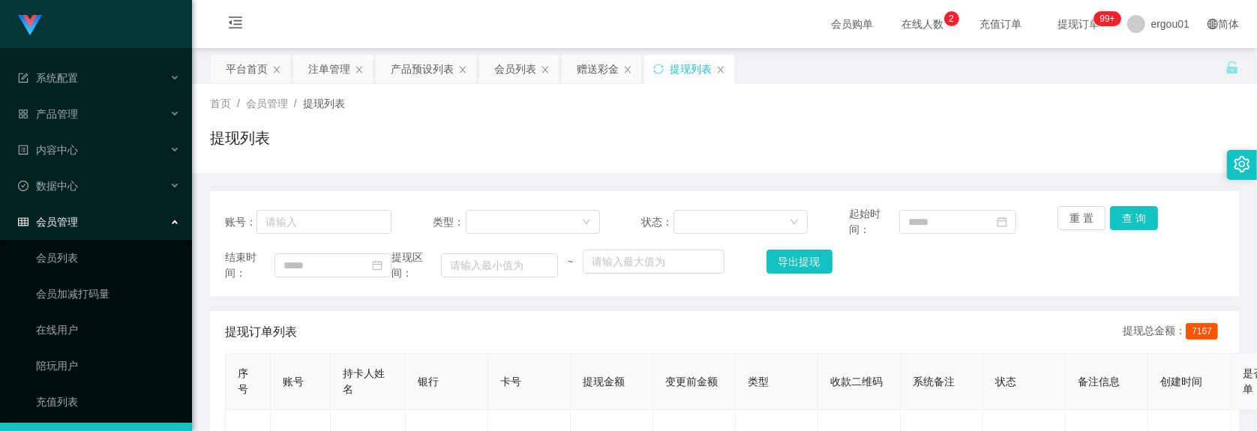
click at [599, 62] on div "赠送彩金" at bounding box center [598, 69] width 42 height 29
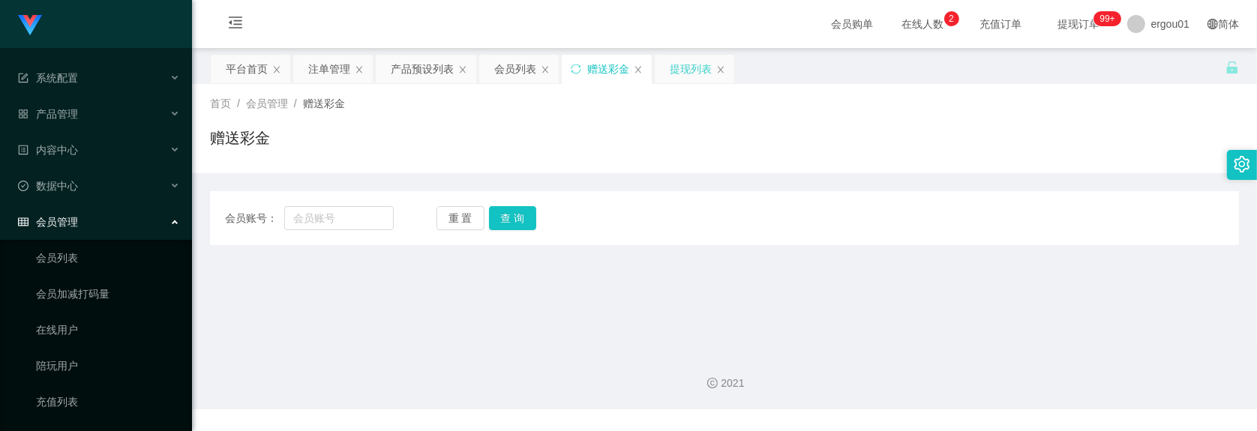
click at [691, 62] on div "提现列表" at bounding box center [691, 69] width 42 height 29
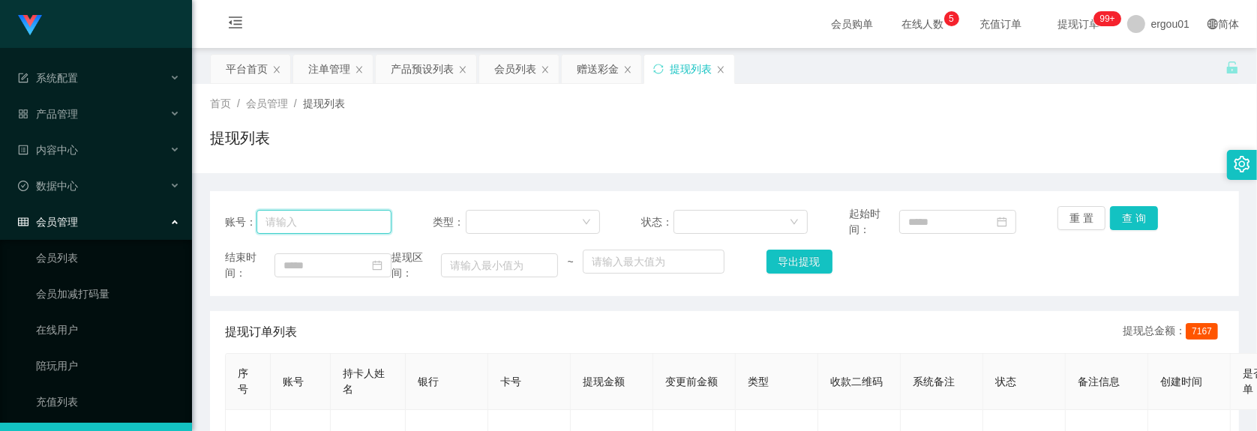
drag, startPoint x: 347, startPoint y: 218, endPoint x: 392, endPoint y: 221, distance: 45.1
click at [347, 218] on input "text" at bounding box center [324, 222] width 135 height 24
paste input "Est2811"
click at [1115, 216] on button "查 询" at bounding box center [1134, 218] width 48 height 24
click at [245, 13] on icon "图标: menu-fold" at bounding box center [235, 25] width 51 height 48
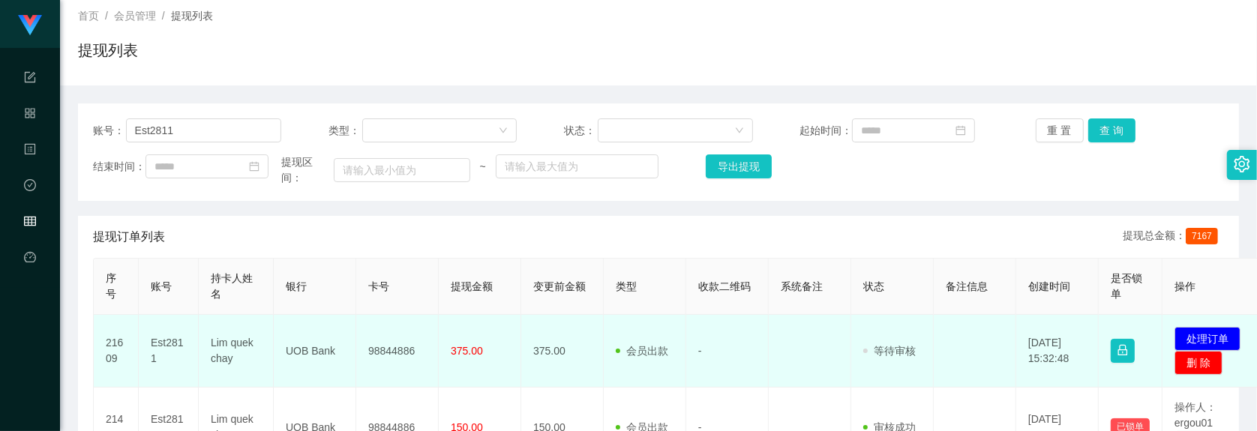
scroll to position [188, 0]
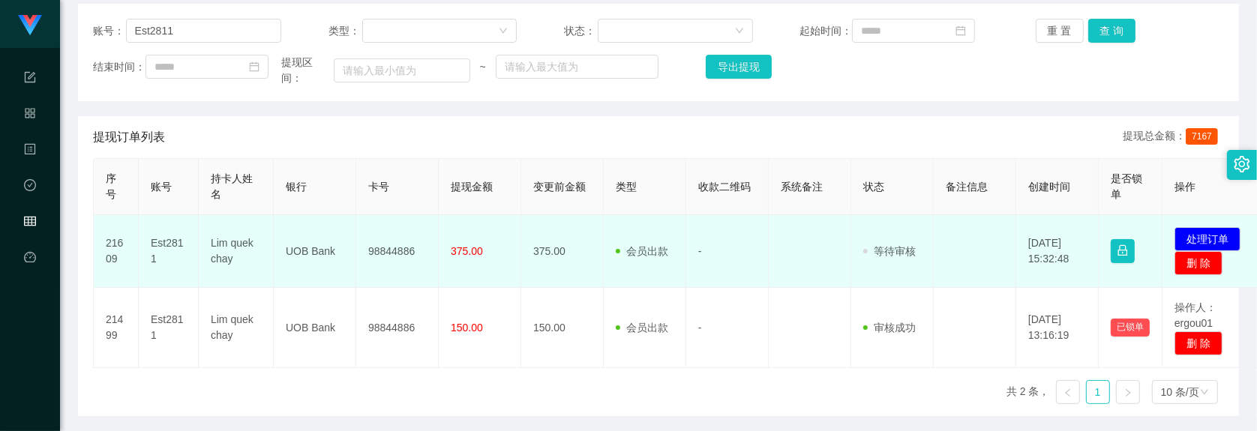
click at [396, 260] on td "98844886" at bounding box center [397, 251] width 83 height 73
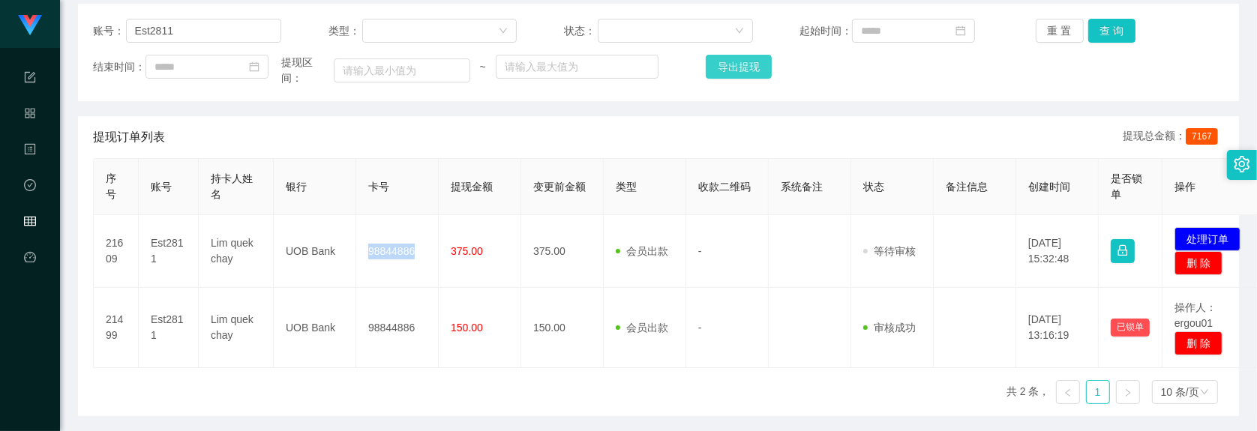
copy td "98844886"
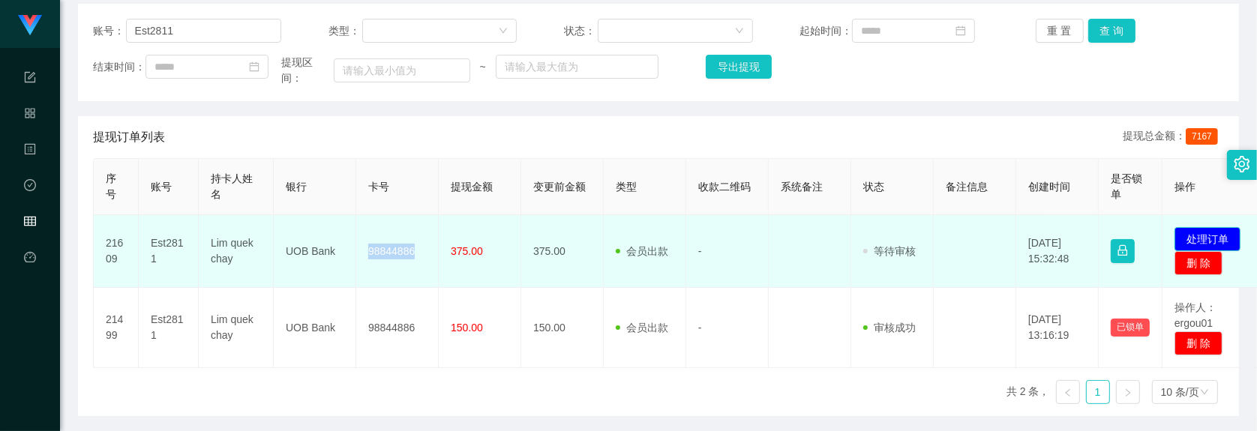
click at [1202, 241] on button "处理订单" at bounding box center [1208, 239] width 66 height 24
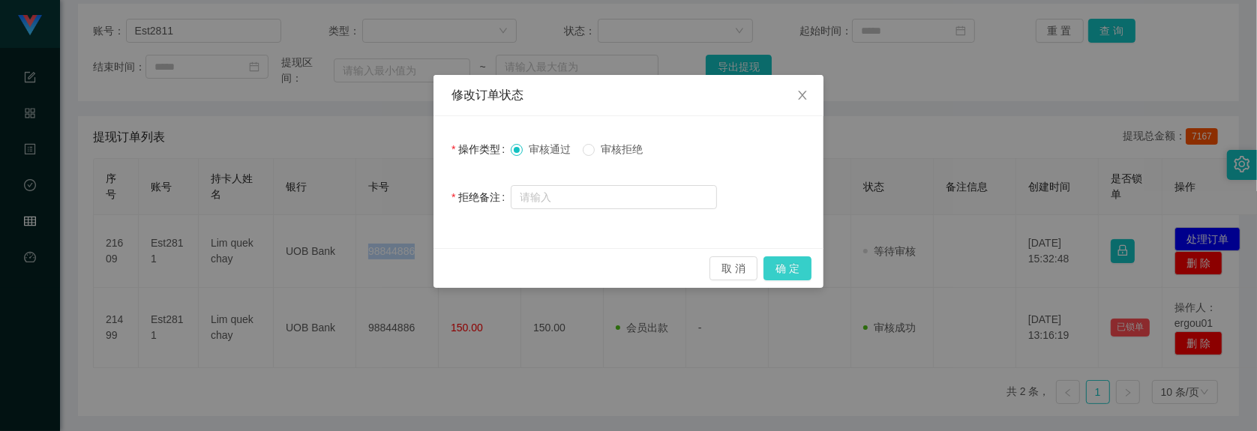
click at [797, 266] on button "确 定" at bounding box center [788, 269] width 48 height 24
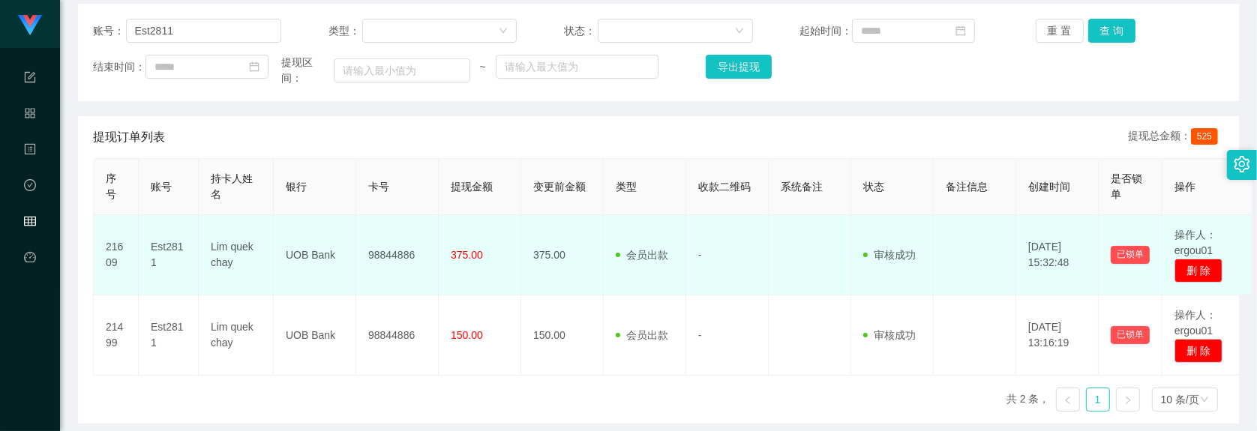
click at [257, 287] on td "Lim quek chay" at bounding box center [236, 255] width 75 height 80
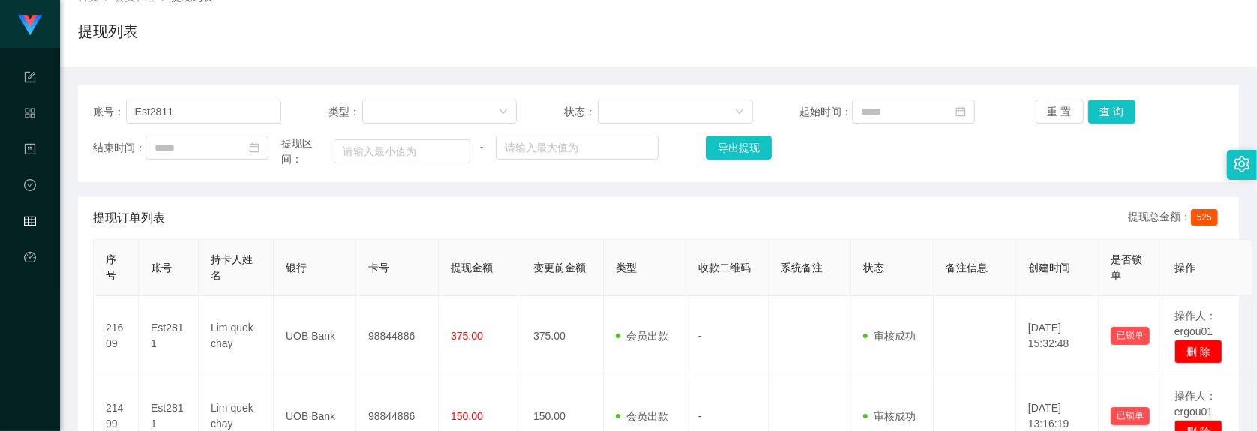
scroll to position [0, 0]
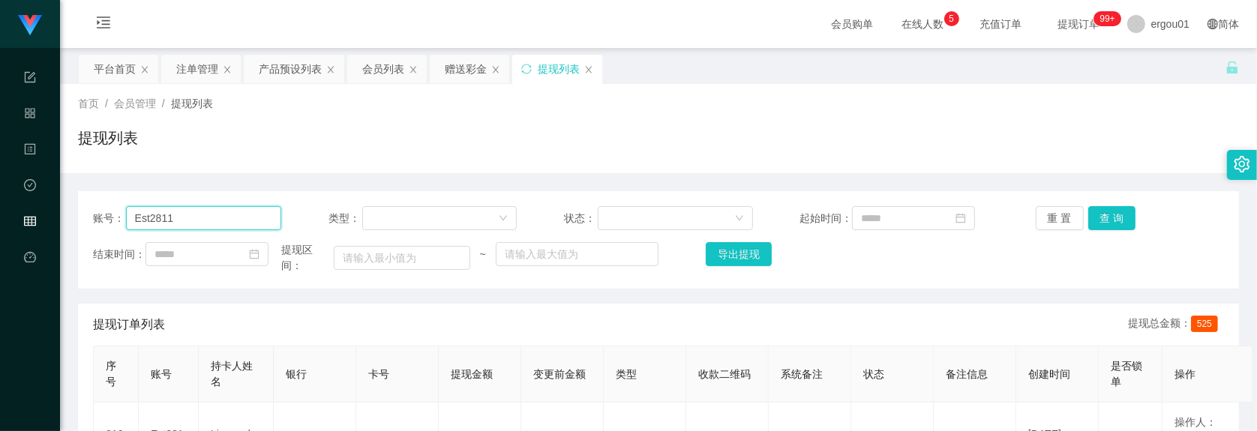
click at [227, 215] on input "Est2811" at bounding box center [204, 218] width 156 height 24
paste input "Clement6662"
click at [1111, 215] on button "查 询" at bounding box center [1112, 218] width 48 height 24
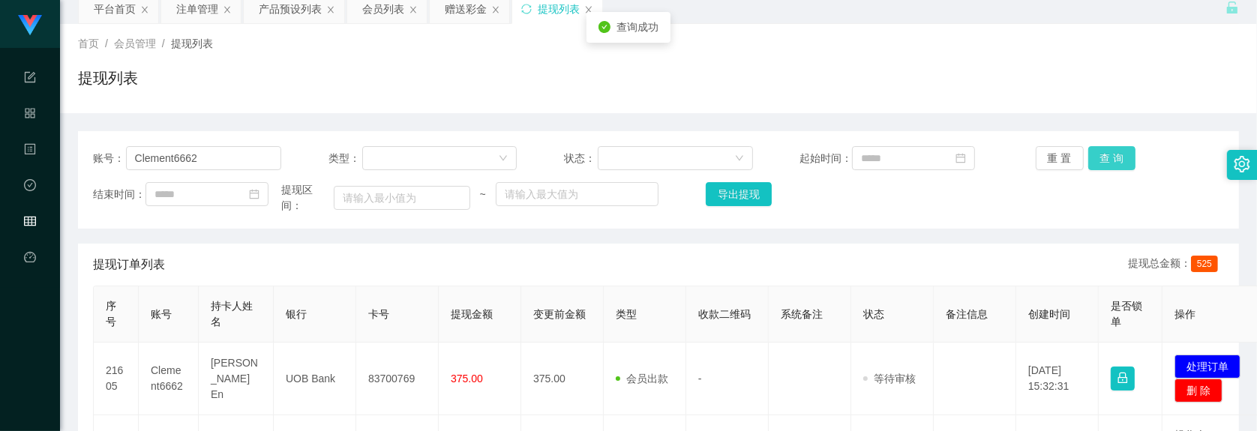
scroll to position [94, 0]
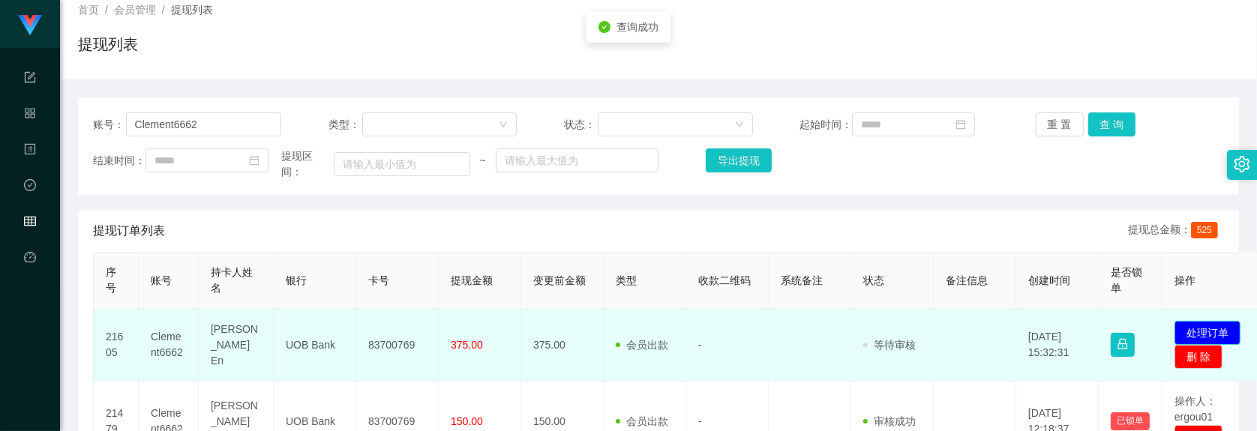
click at [1201, 343] on button "处理订单" at bounding box center [1208, 333] width 66 height 24
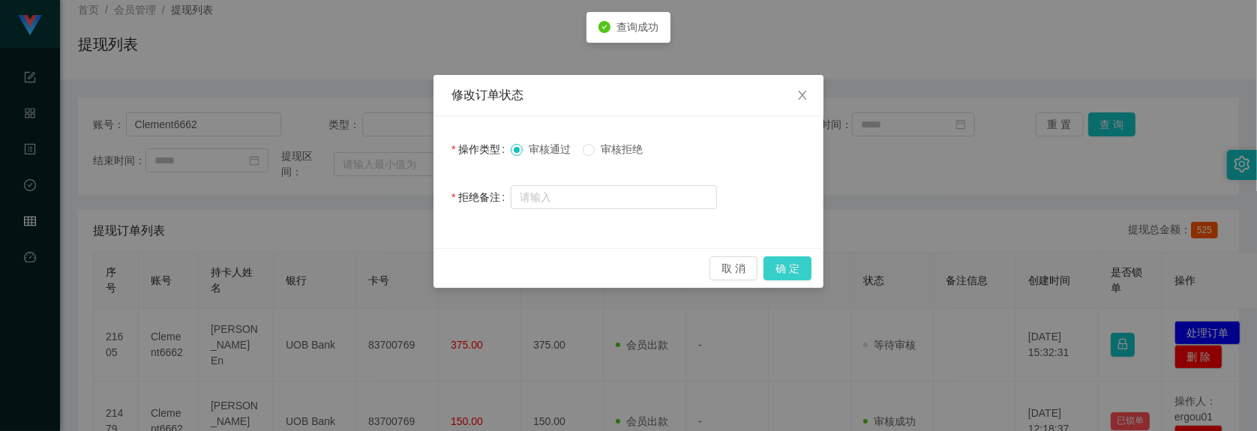
click at [775, 269] on button "确 定" at bounding box center [788, 269] width 48 height 24
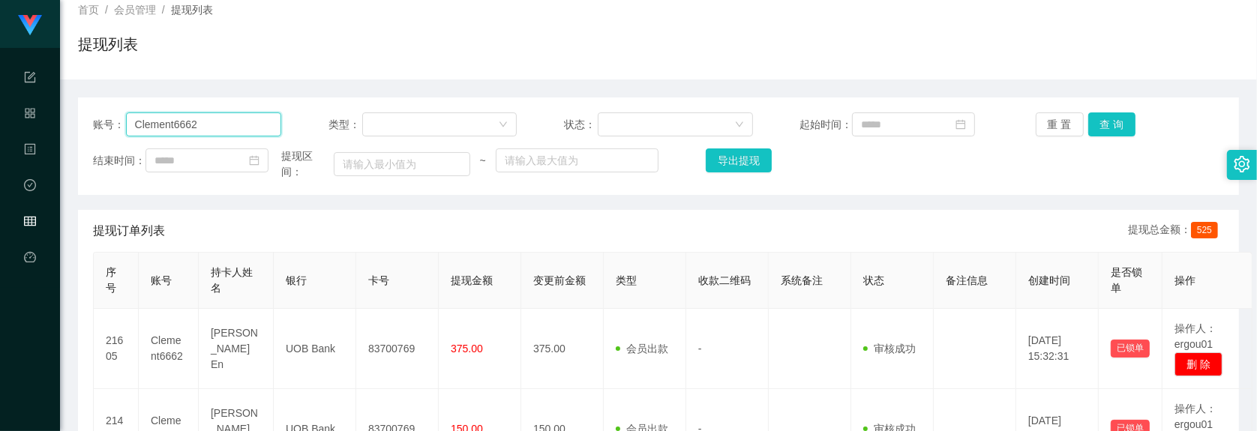
click at [227, 124] on input "Clement6662" at bounding box center [204, 125] width 156 height 24
paste input "Eric"
type input "Eric"
click at [1107, 124] on button "查 询" at bounding box center [1112, 125] width 48 height 24
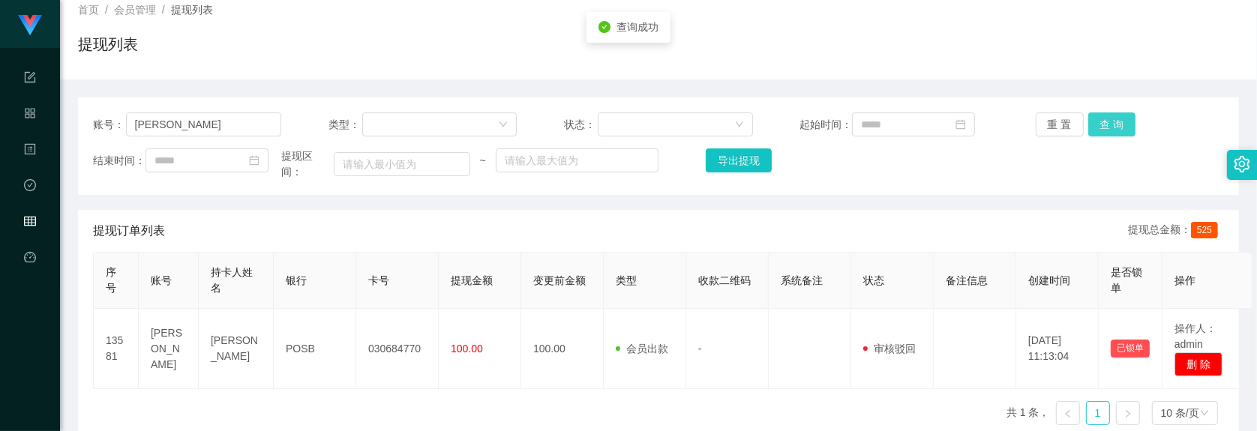
scroll to position [0, 0]
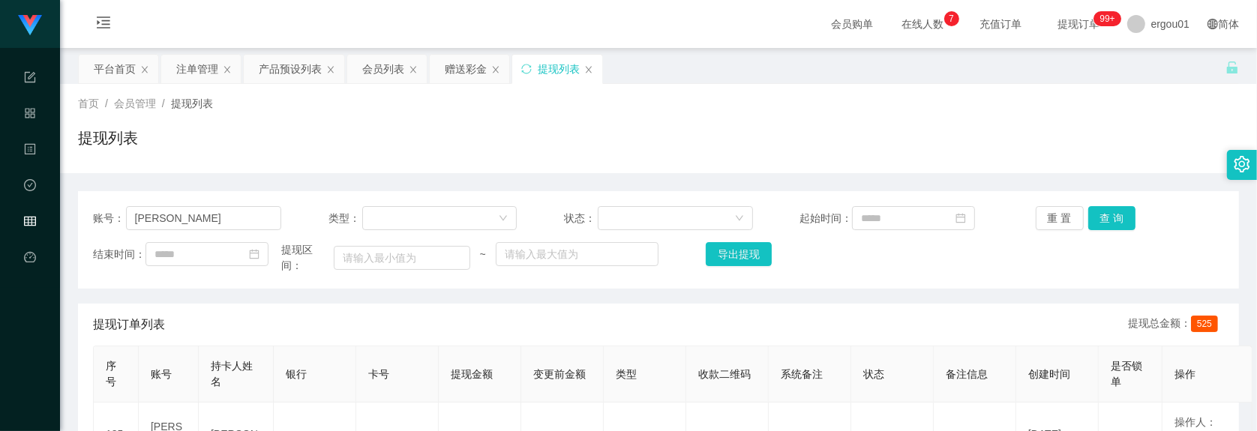
click at [282, 144] on div "提现列表" at bounding box center [658, 144] width 1161 height 35
click at [477, 69] on div "赠送彩金" at bounding box center [466, 69] width 42 height 29
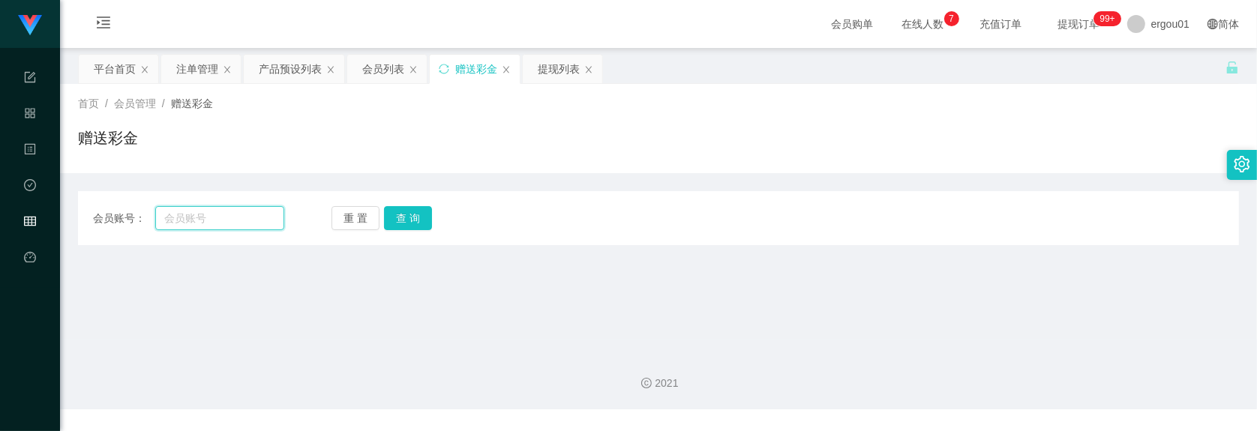
click at [230, 211] on input "text" at bounding box center [219, 218] width 129 height 24
paste input "vernice"
type input "vernice"
click at [404, 220] on button "查 询" at bounding box center [408, 218] width 48 height 24
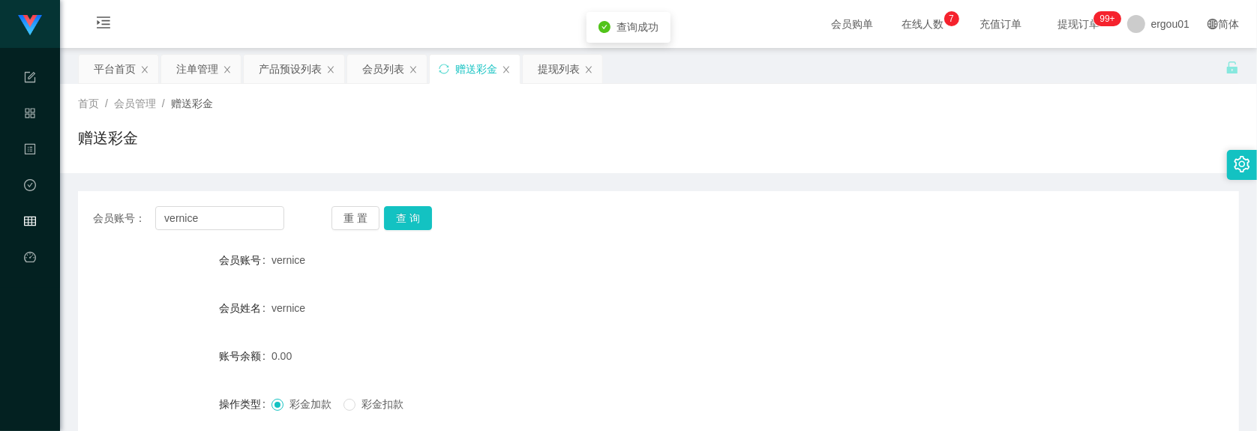
click at [323, 336] on form "会员账号 vernice 会员姓名 vernice 账号余额 0.00 操作类型 彩金加款 彩金扣款 金额 确 定" at bounding box center [658, 380] width 1161 height 270
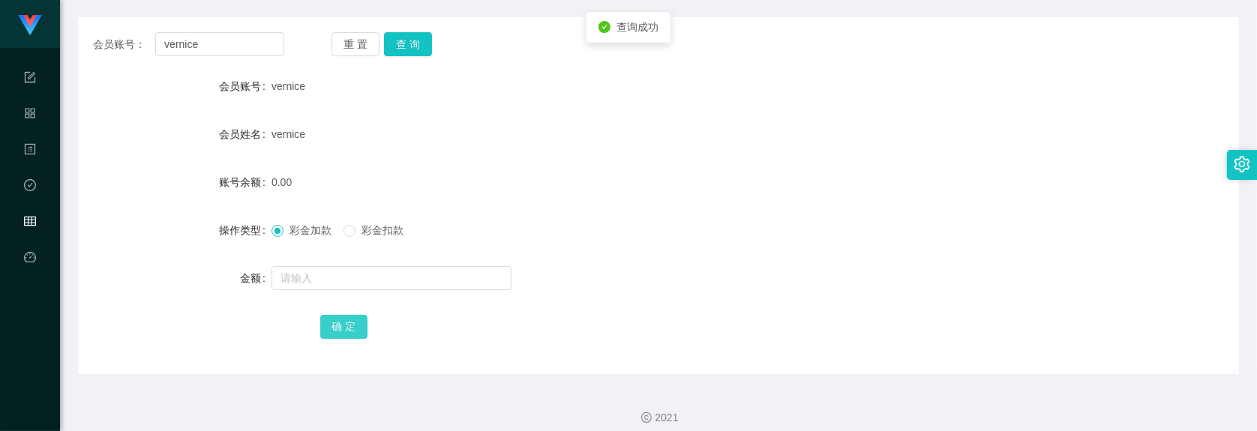
scroll to position [186, 0]
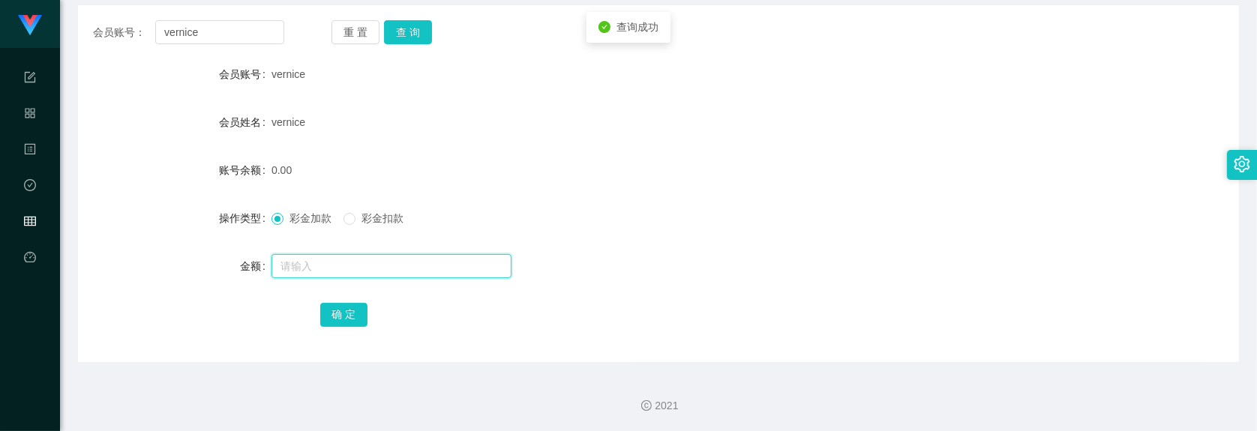
click at [342, 275] on input "text" at bounding box center [392, 266] width 240 height 24
type input "300"
click at [338, 314] on button "确 定" at bounding box center [344, 315] width 48 height 24
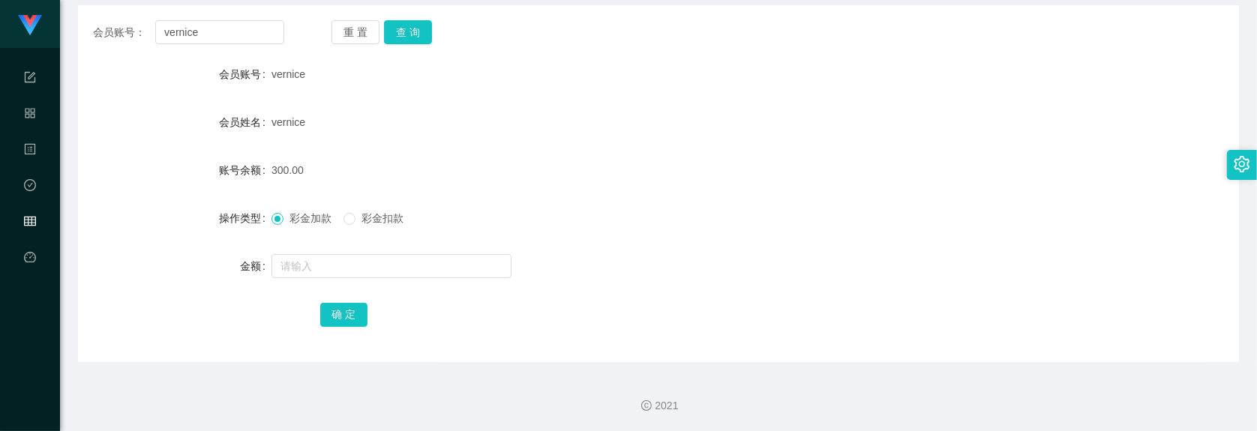
click at [249, 45] on div "会员账号： vernice 重 置 查 询 会员账号 vernice 会员姓名 vernice 账号余额 300.00 操作类型 彩金加款 彩金扣款 金额 确…" at bounding box center [658, 183] width 1161 height 357
click at [254, 32] on input "vernice" at bounding box center [219, 32] width 129 height 24
drag, startPoint x: 275, startPoint y: 13, endPoint x: 269, endPoint y: 23, distance: 11.9
click at [272, 19] on div "会员账号： vernice 重 置 查 询 会员账号 vernice 会员姓名 vernice 账号余额 300.00 操作类型 彩金加款 彩金扣款 金额 确…" at bounding box center [658, 183] width 1161 height 357
click at [260, 43] on input "vernice" at bounding box center [219, 32] width 129 height 24
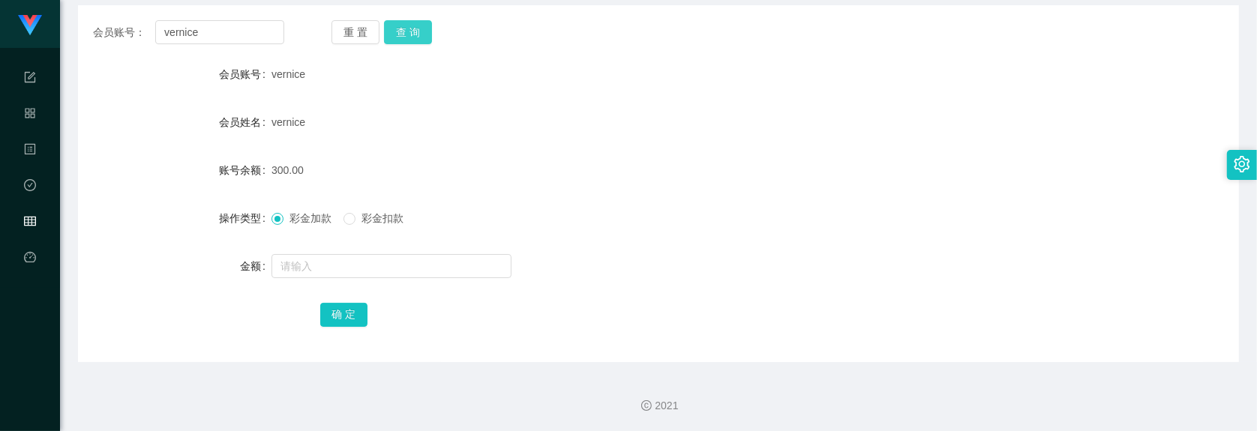
click at [411, 27] on button "查 询" at bounding box center [408, 32] width 48 height 24
click at [268, 39] on input "vernice" at bounding box center [219, 32] width 129 height 24
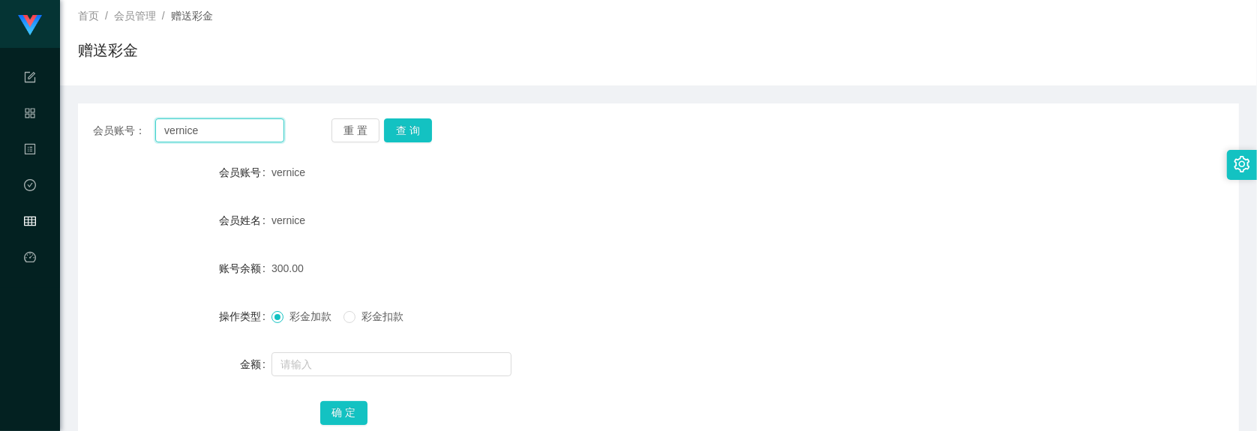
scroll to position [0, 0]
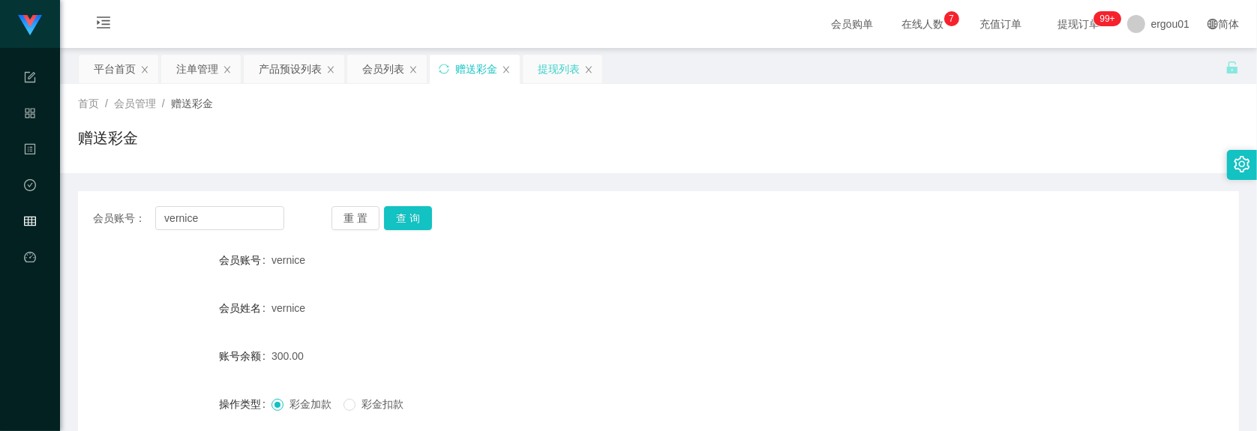
click at [541, 77] on div "提现列表" at bounding box center [559, 69] width 42 height 29
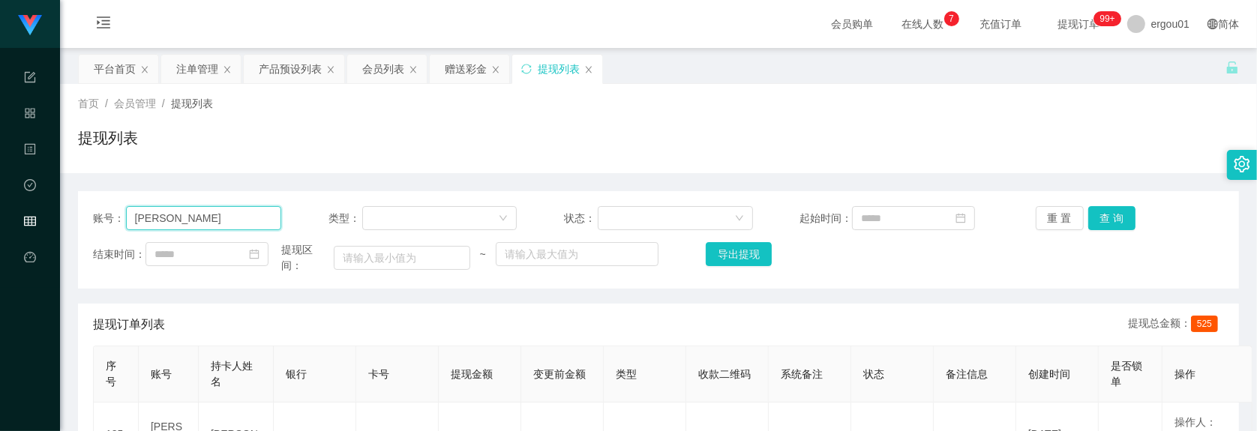
click at [230, 229] on input "Eric" at bounding box center [204, 218] width 156 height 24
paste input "Clement6662"
click at [1123, 224] on button "查 询" at bounding box center [1112, 218] width 48 height 24
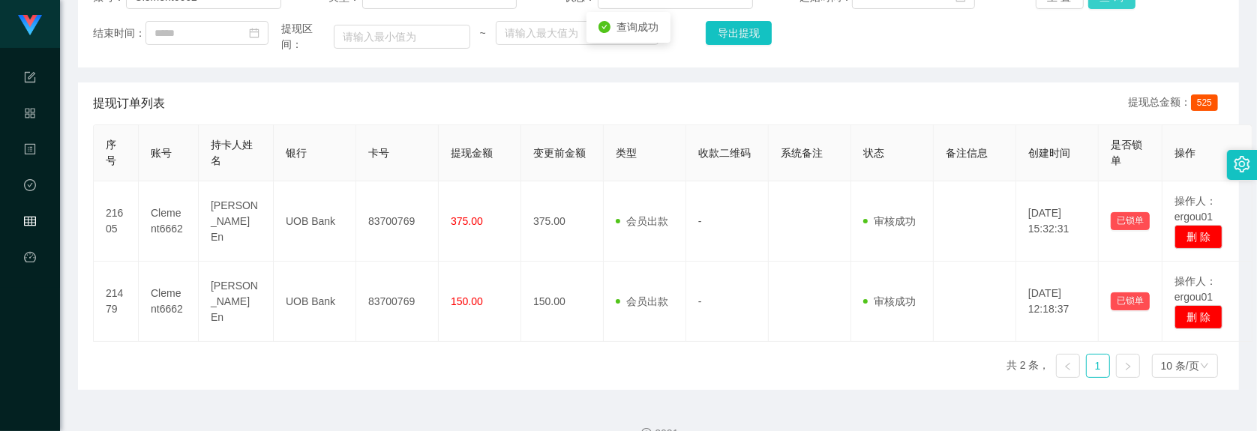
scroll to position [164, 0]
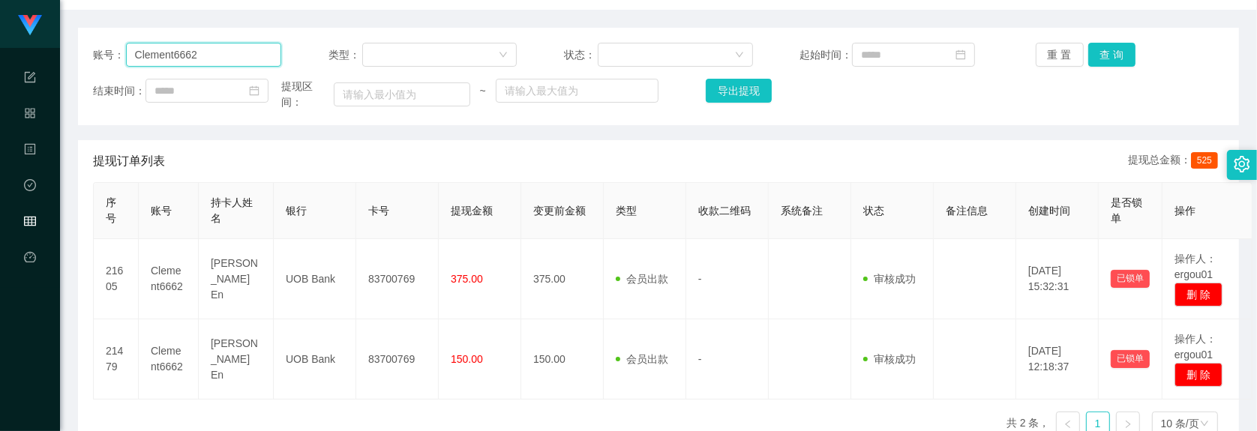
click at [250, 46] on input "Clement6662" at bounding box center [204, 55] width 156 height 24
paste input "Eric"
click at [1112, 60] on button "查 询" at bounding box center [1112, 55] width 48 height 24
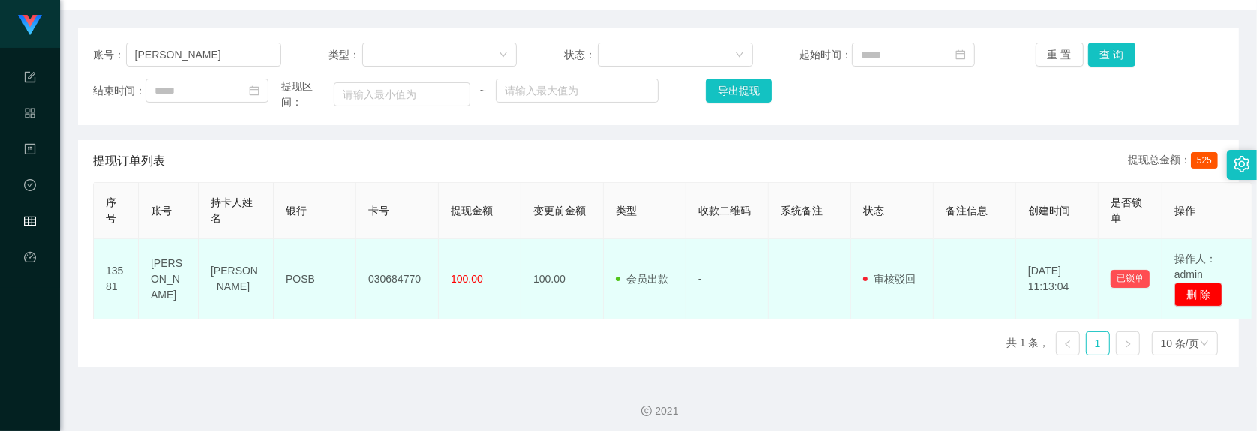
click at [330, 287] on td "POSB" at bounding box center [315, 279] width 83 height 80
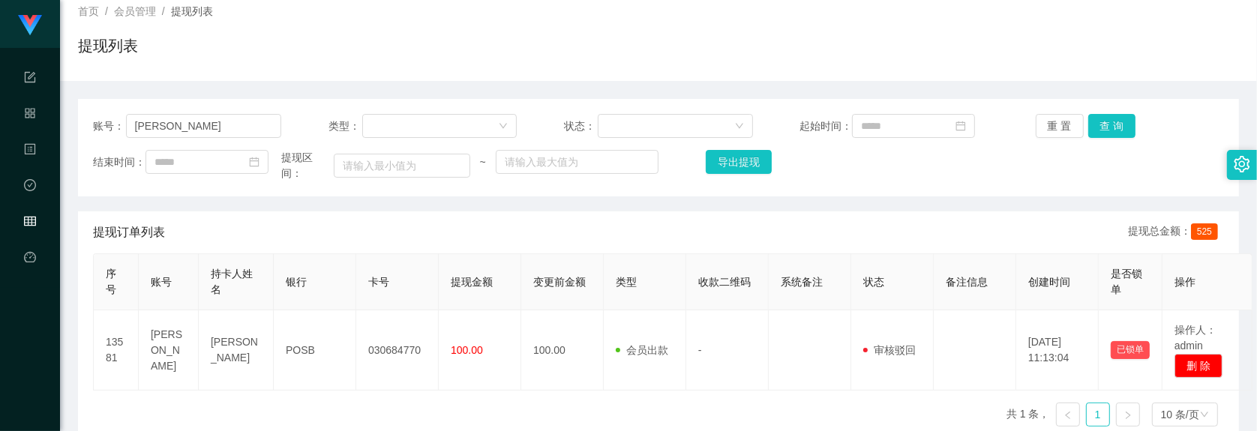
scroll to position [0, 0]
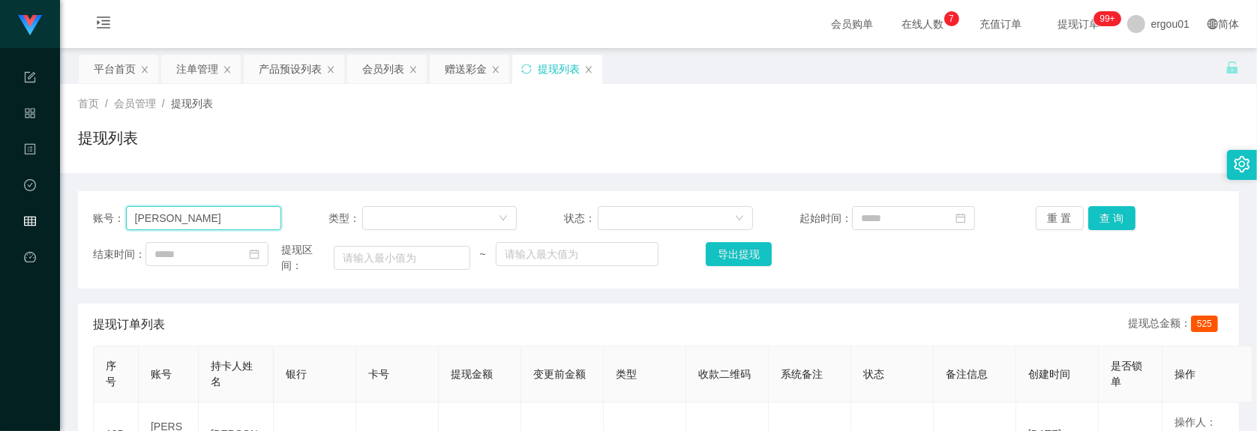
click at [245, 229] on input "Eric" at bounding box center [204, 218] width 156 height 24
click at [1114, 219] on button "查 询" at bounding box center [1112, 218] width 48 height 24
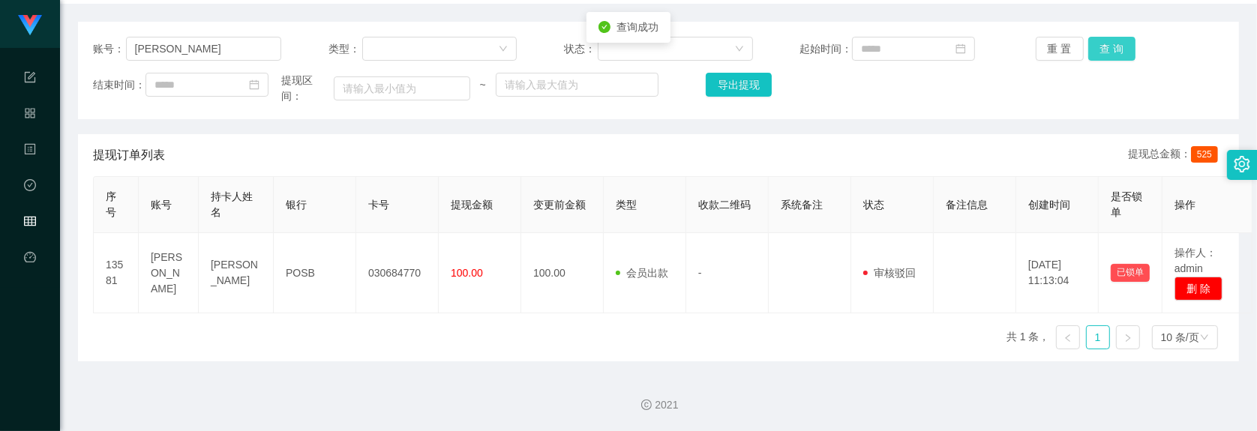
scroll to position [177, 0]
click at [239, 49] on input "Eric" at bounding box center [204, 49] width 156 height 24
paste input "97693993"
click at [1111, 44] on button "查 询" at bounding box center [1112, 49] width 48 height 24
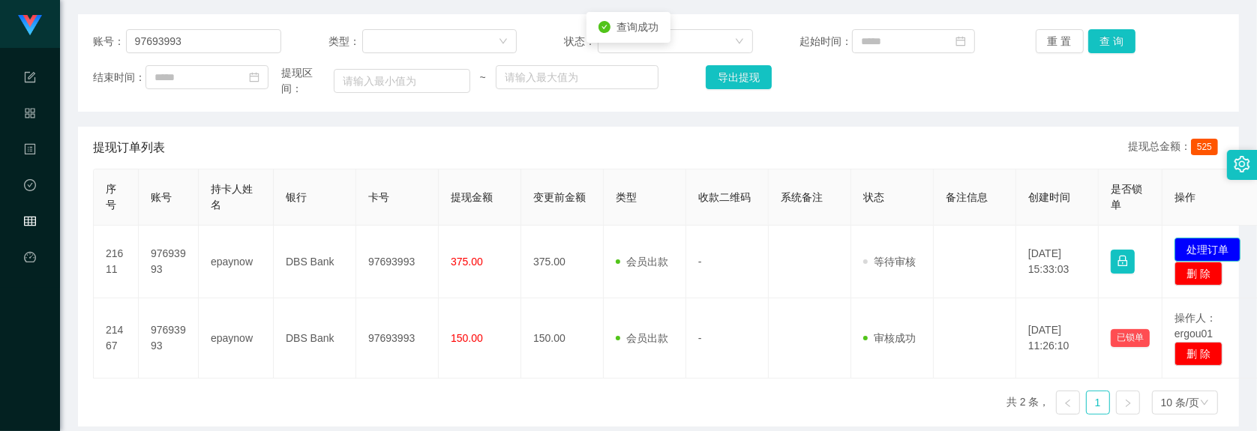
drag, startPoint x: 1191, startPoint y: 249, endPoint x: 1153, endPoint y: 249, distance: 38.3
click at [1191, 249] on button "处理订单" at bounding box center [1208, 250] width 66 height 24
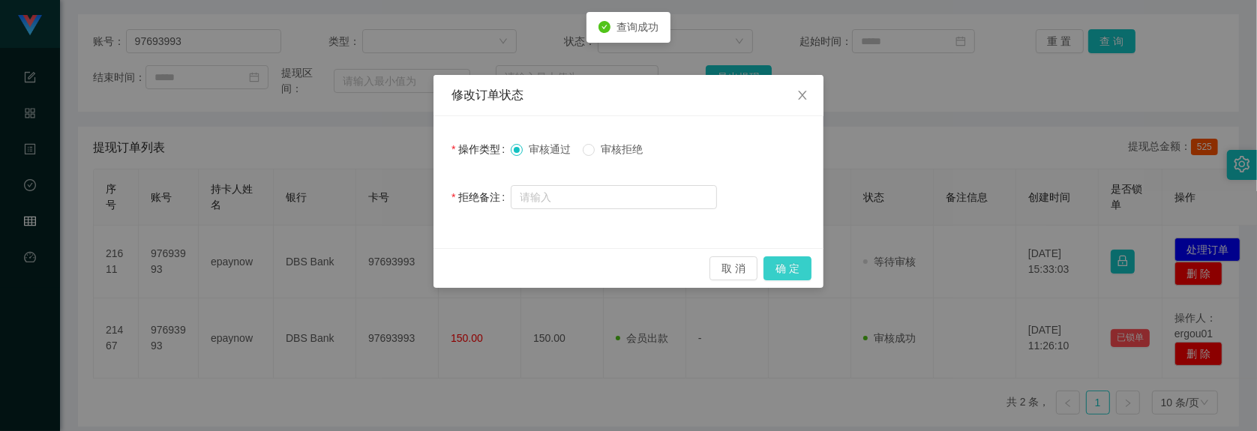
drag, startPoint x: 786, startPoint y: 270, endPoint x: 818, endPoint y: 215, distance: 63.8
click at [788, 270] on button "确 定" at bounding box center [788, 269] width 48 height 24
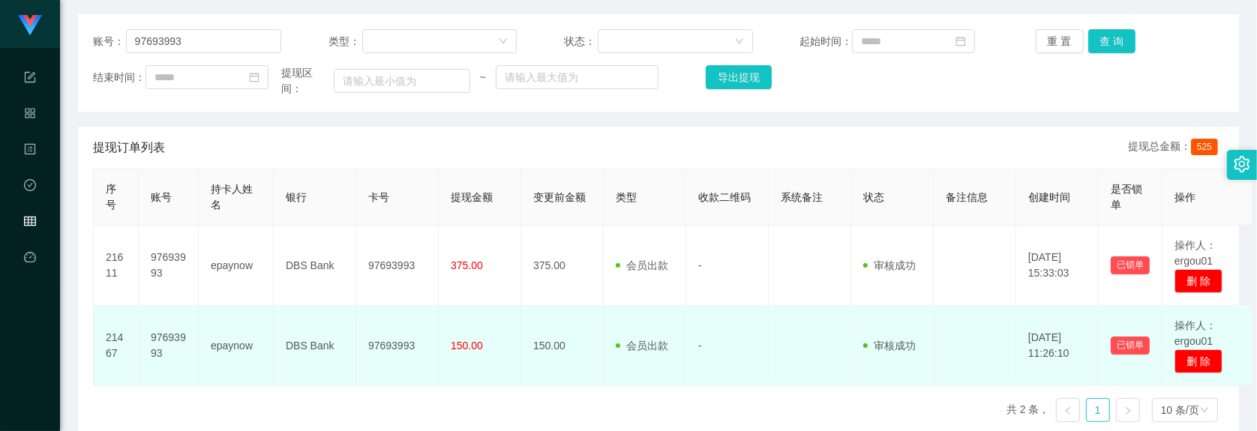
click at [911, 335] on td "审核驳回 审核成功 等待审核" at bounding box center [892, 346] width 83 height 80
click at [775, 335] on td at bounding box center [810, 346] width 83 height 80
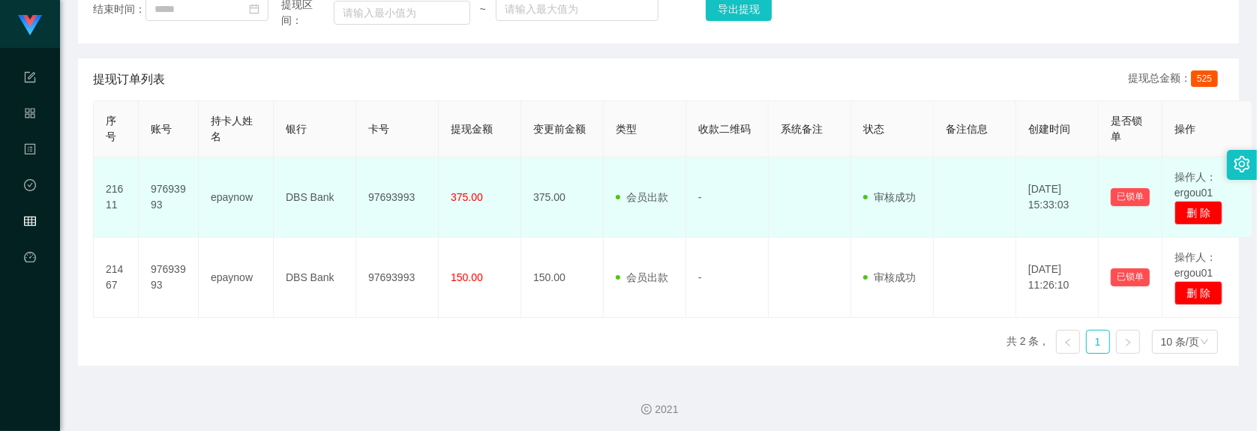
scroll to position [257, 0]
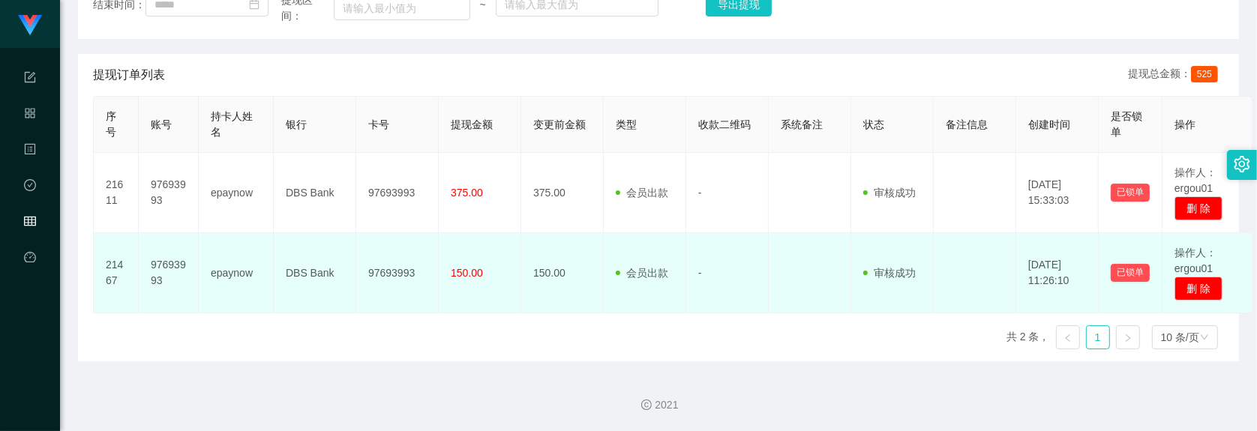
click at [860, 280] on td "审核驳回 审核成功 等待审核" at bounding box center [892, 273] width 83 height 80
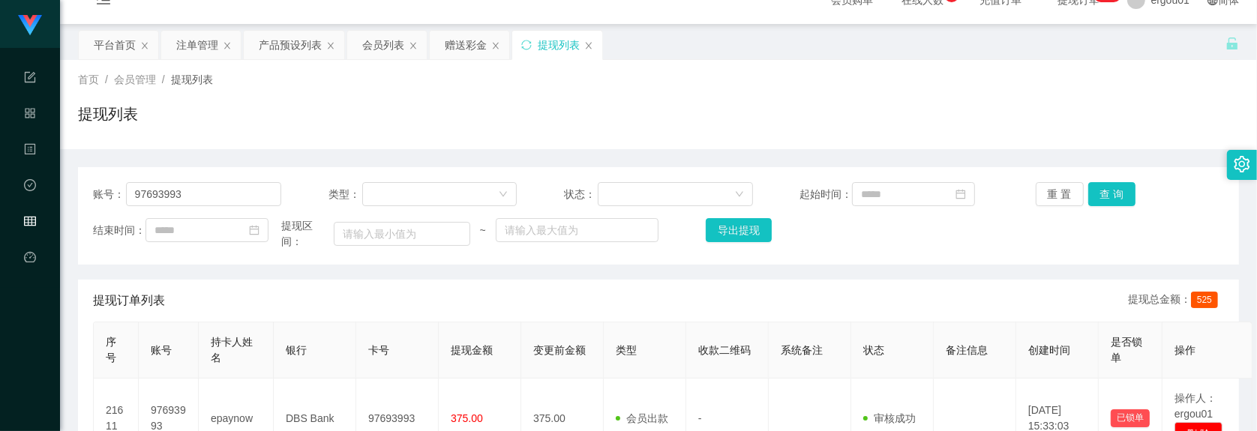
scroll to position [0, 0]
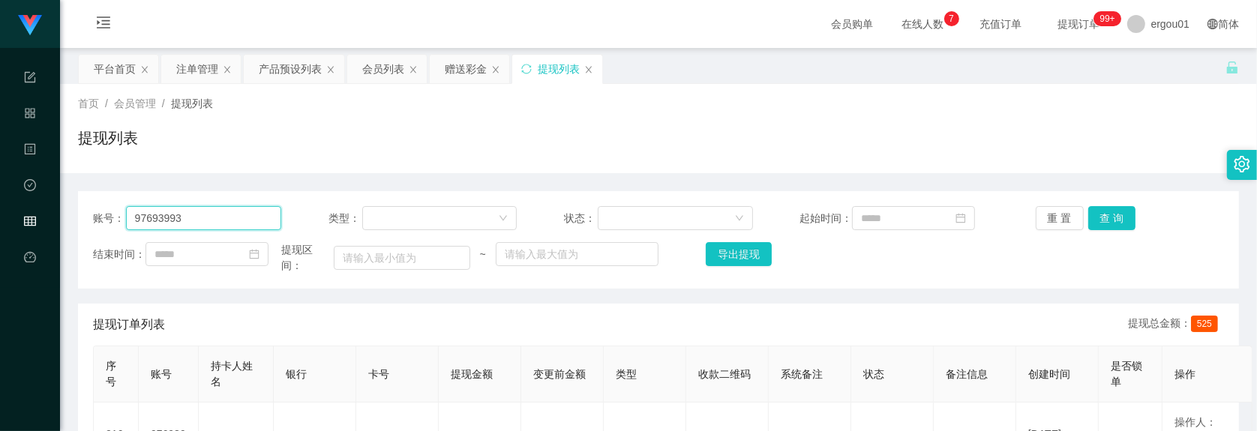
click at [267, 227] on input "97693993" at bounding box center [204, 218] width 156 height 24
paste input "vernice"
type input "vernice"
click at [1108, 218] on button "查 询" at bounding box center [1112, 218] width 48 height 24
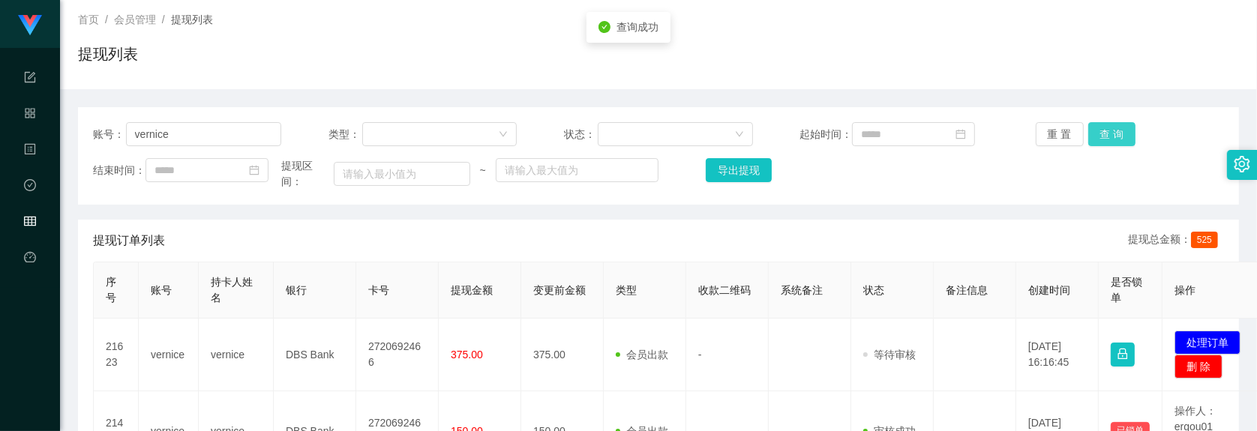
scroll to position [188, 0]
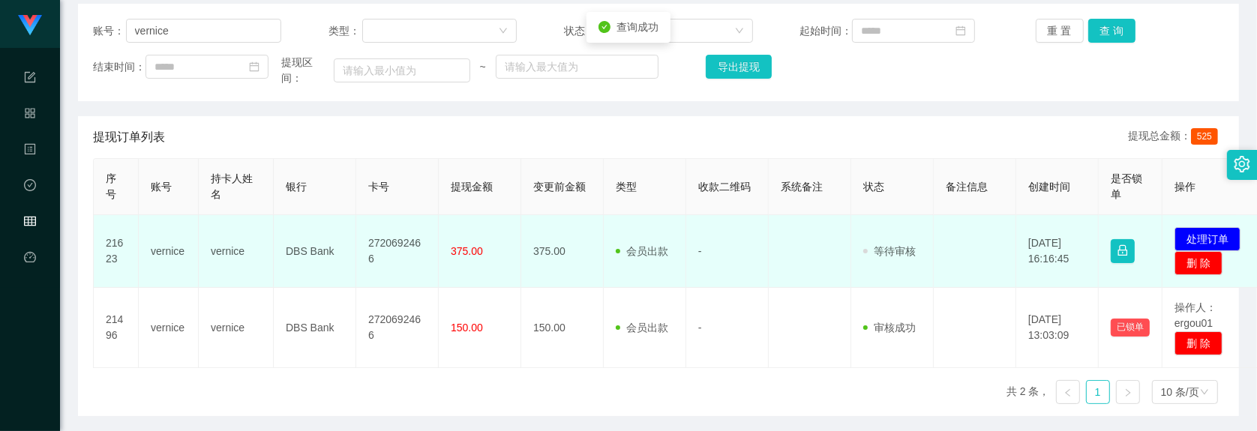
click at [1204, 233] on td "发起代付 处理订单 删 除" at bounding box center [1213, 251] width 100 height 73
click at [1205, 246] on button "处理订单" at bounding box center [1208, 239] width 66 height 24
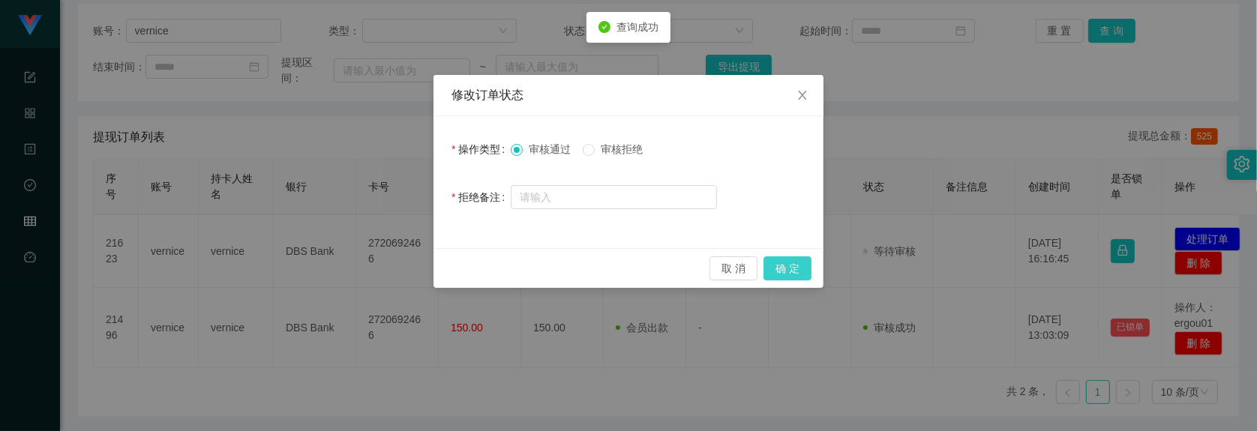
click at [782, 280] on button "确 定" at bounding box center [788, 269] width 48 height 24
click at [786, 264] on div "修改订单状态 操作类型 审核通过 审核拒绝 拒绝备注 取 消 确 定" at bounding box center [628, 215] width 1257 height 431
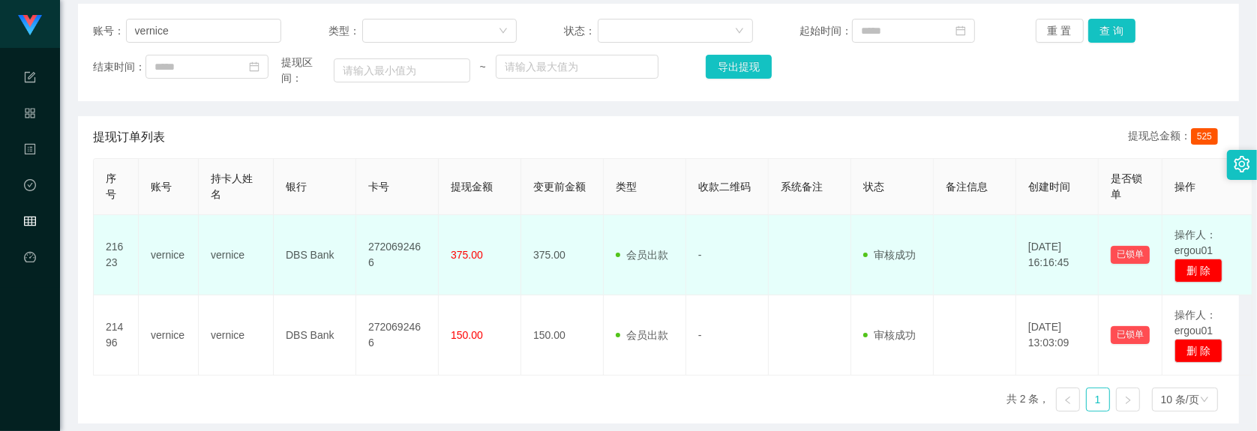
click at [271, 280] on td "vernice" at bounding box center [236, 255] width 75 height 80
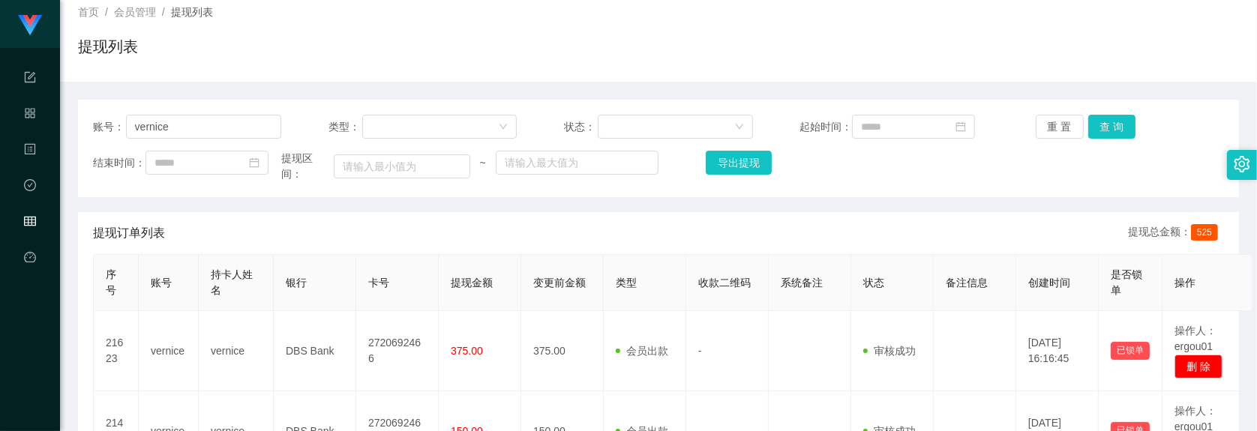
scroll to position [0, 0]
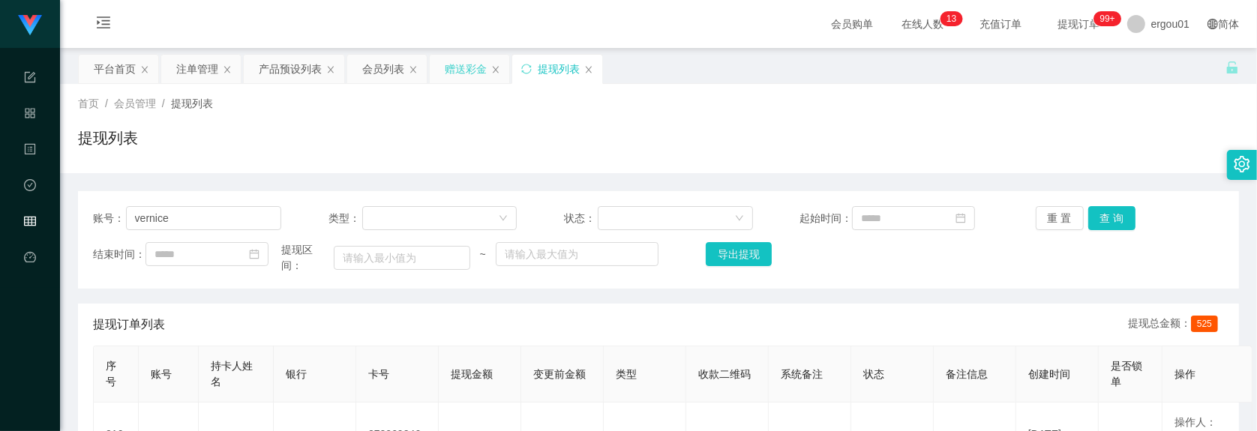
click at [458, 72] on div "赠送彩金" at bounding box center [466, 69] width 42 height 29
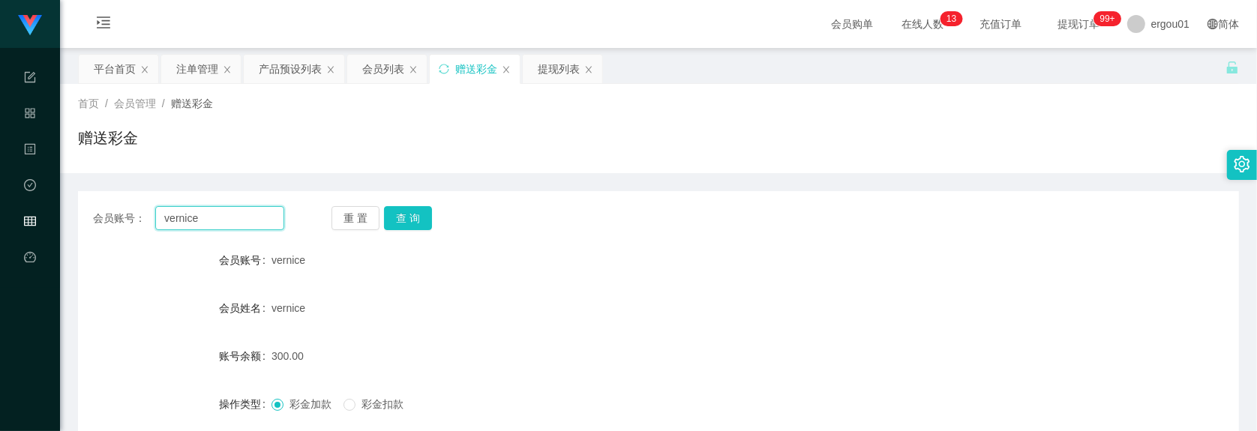
click at [267, 218] on input "vernice" at bounding box center [219, 218] width 129 height 24
paste input "yydudu"
type input "yydudu"
click at [413, 227] on button "查 询" at bounding box center [408, 218] width 48 height 24
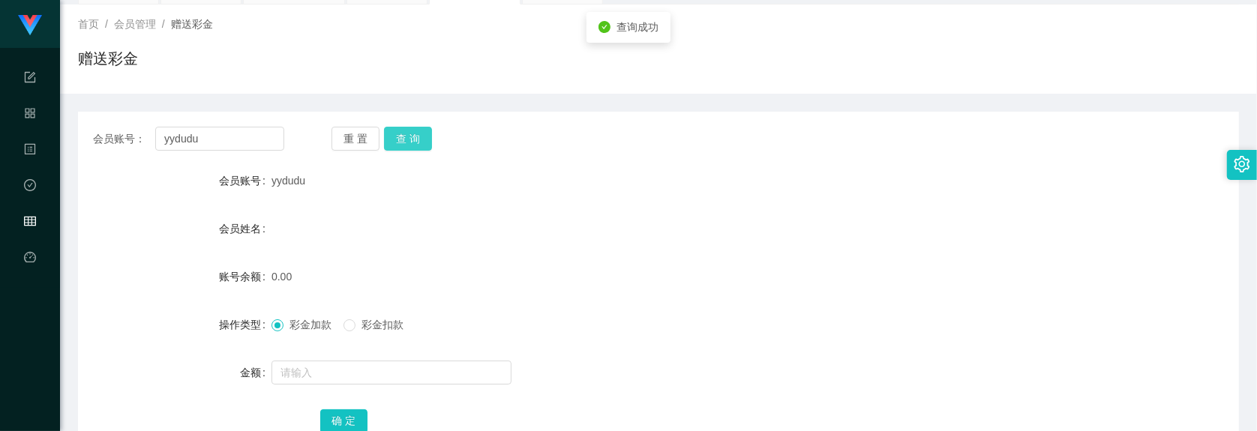
scroll to position [186, 0]
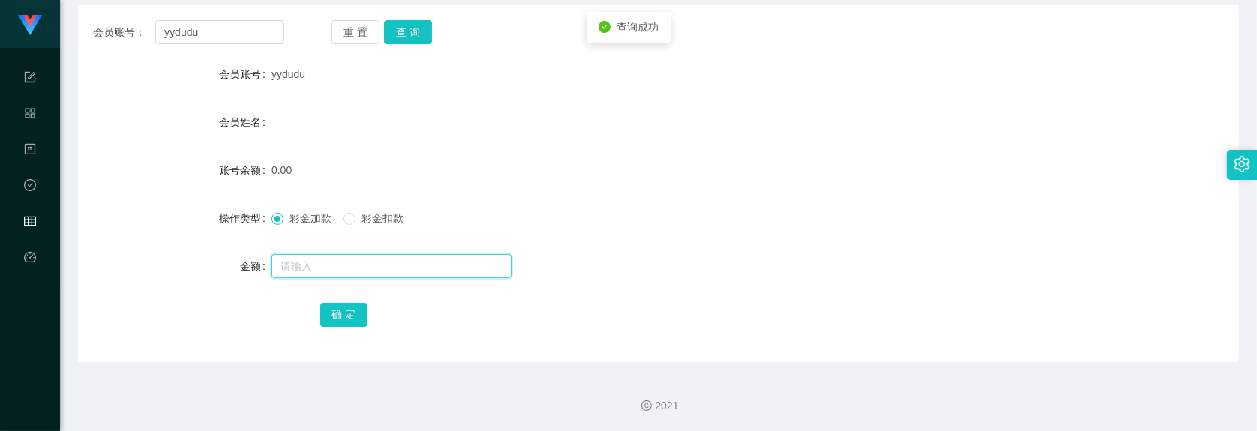
click at [372, 274] on input "text" at bounding box center [392, 266] width 240 height 24
type input "100"
drag, startPoint x: 364, startPoint y: 308, endPoint x: 377, endPoint y: 299, distance: 16.2
click at [364, 308] on button "确 定" at bounding box center [344, 315] width 48 height 24
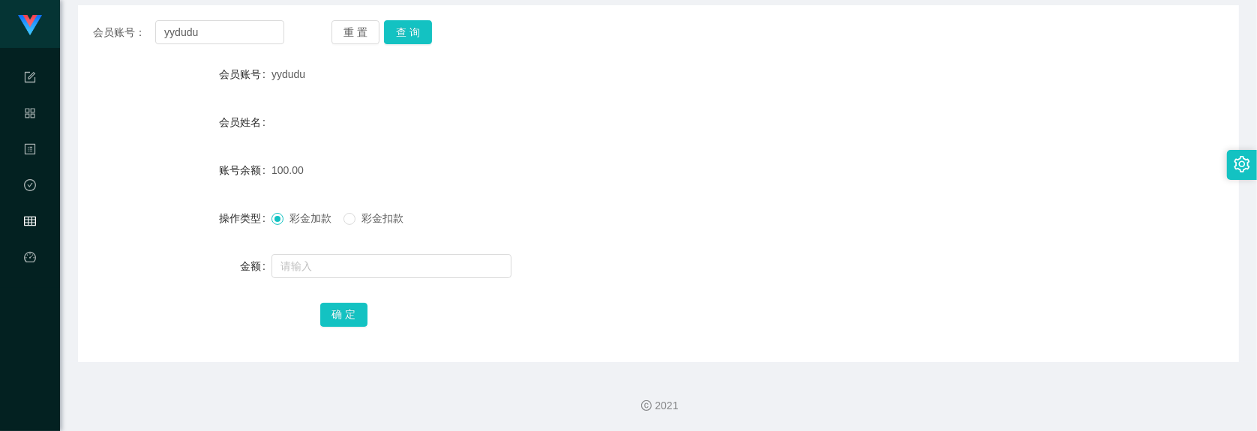
click at [192, 53] on div "会员账号： yydudu 重 置 查 询 会员账号 yydudu 会员姓名 账号余额 100.00 操作类型 彩金加款 彩金扣款 金额 确 定" at bounding box center [658, 183] width 1161 height 357
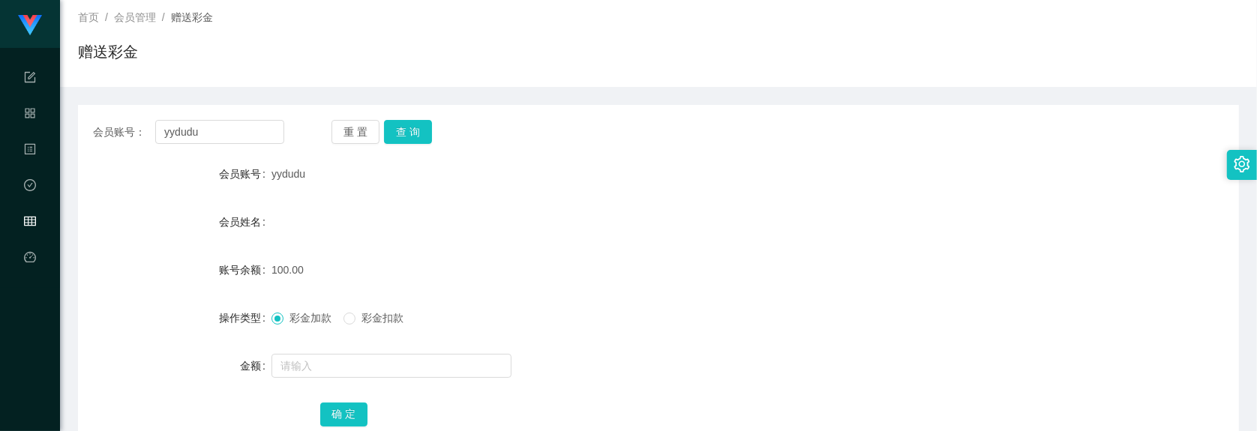
scroll to position [0, 0]
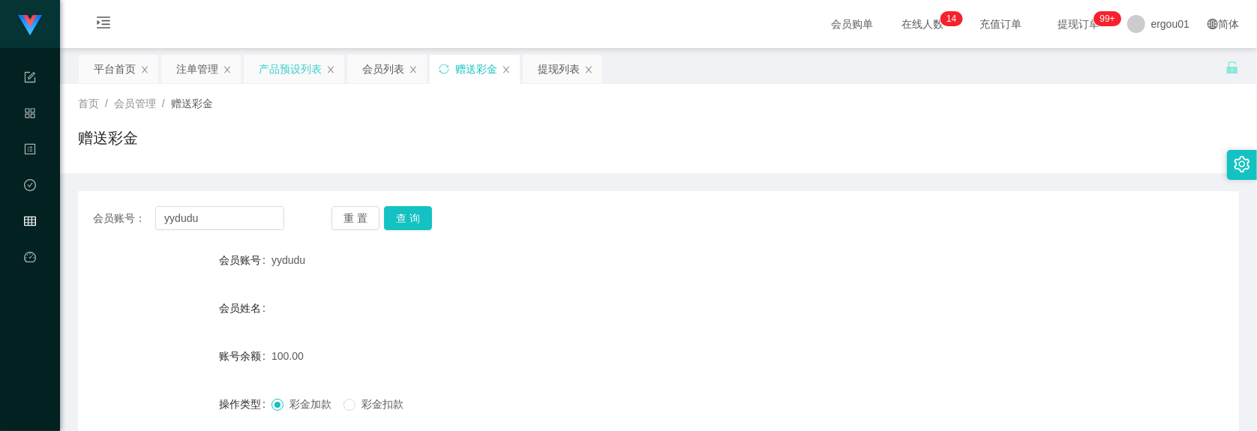
click at [287, 74] on div "产品预设列表" at bounding box center [290, 69] width 63 height 29
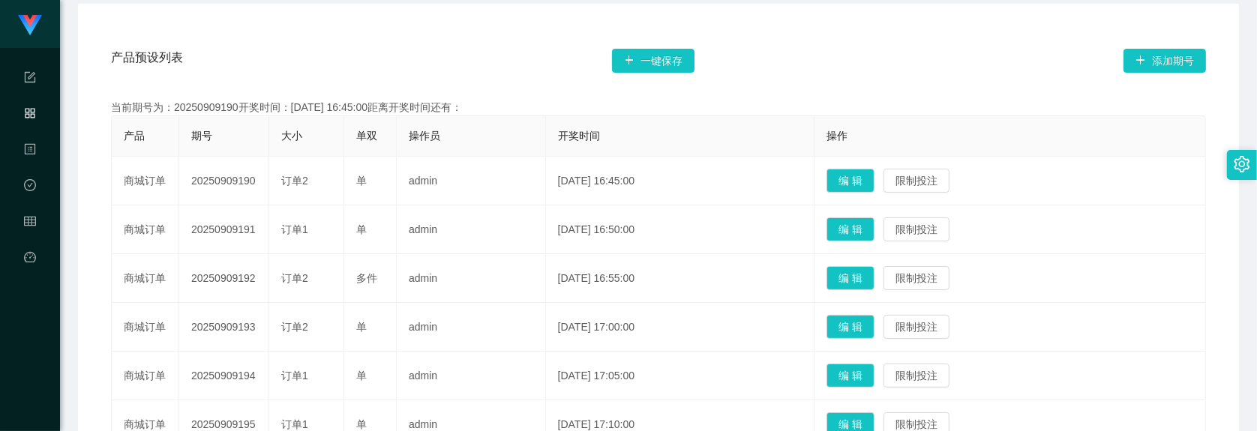
scroll to position [281, 0]
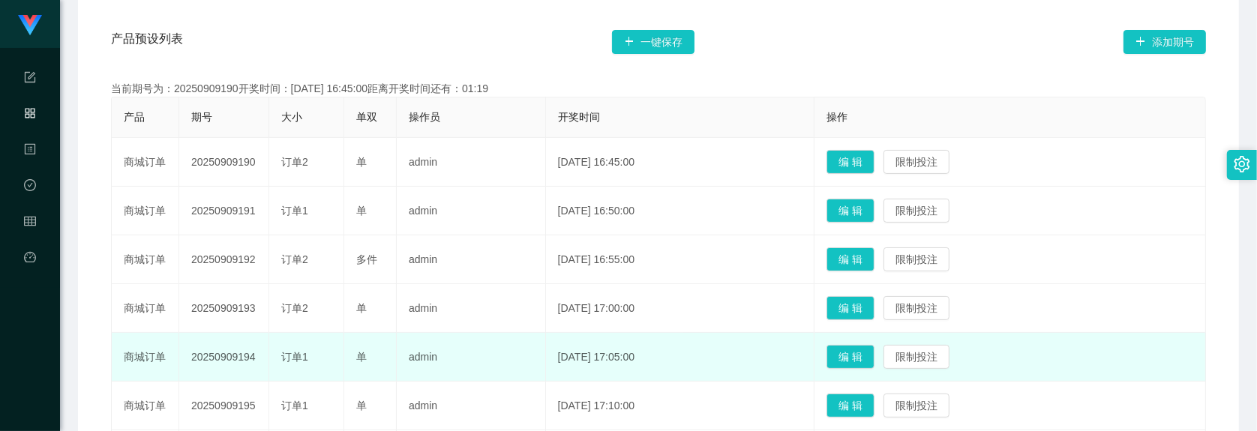
drag, startPoint x: 1159, startPoint y: 372, endPoint x: 1160, endPoint y: 355, distance: 17.3
click at [1159, 370] on td "编 辑 限制投注" at bounding box center [1011, 357] width 392 height 49
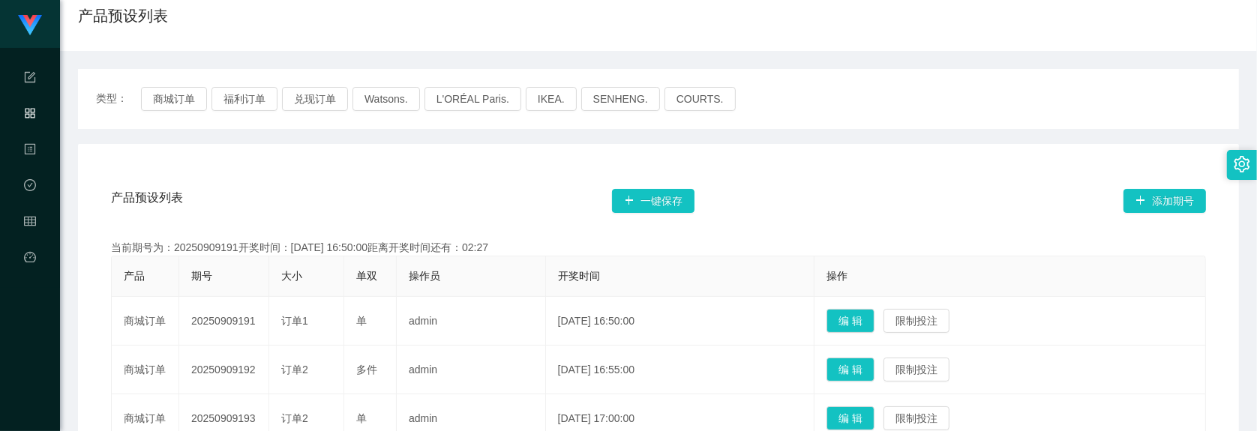
scroll to position [0, 0]
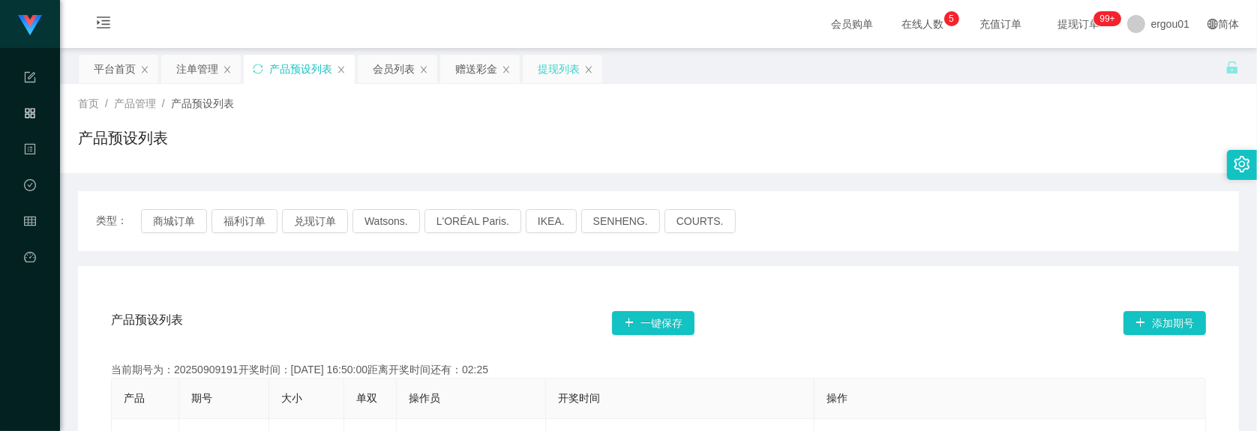
click at [560, 72] on div "提现列表" at bounding box center [559, 69] width 42 height 29
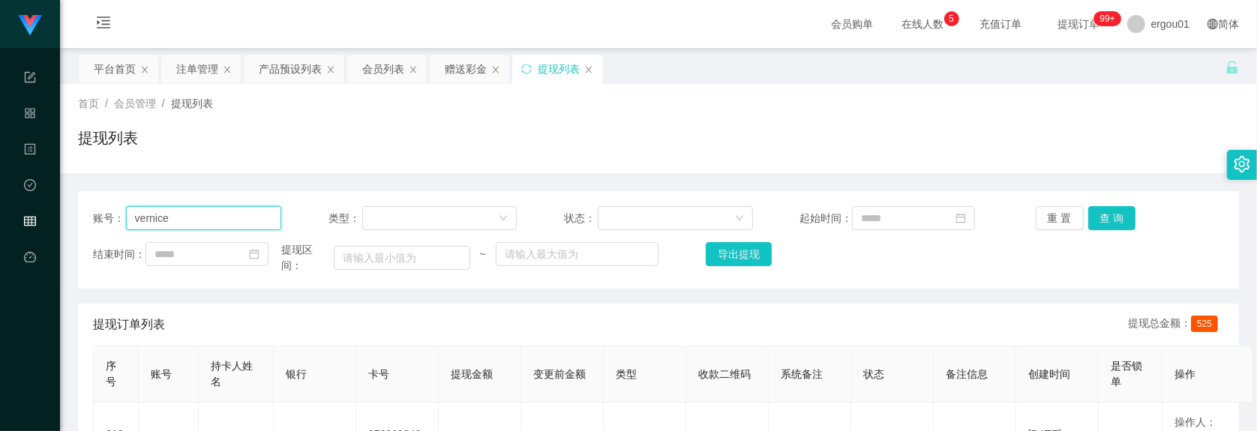
click at [272, 218] on input "vernice" at bounding box center [204, 218] width 156 height 24
paste input "yydudu"
type input "yydudu"
click at [1100, 214] on button "查 询" at bounding box center [1112, 218] width 48 height 24
click at [464, 77] on div "赠送彩金" at bounding box center [466, 69] width 42 height 29
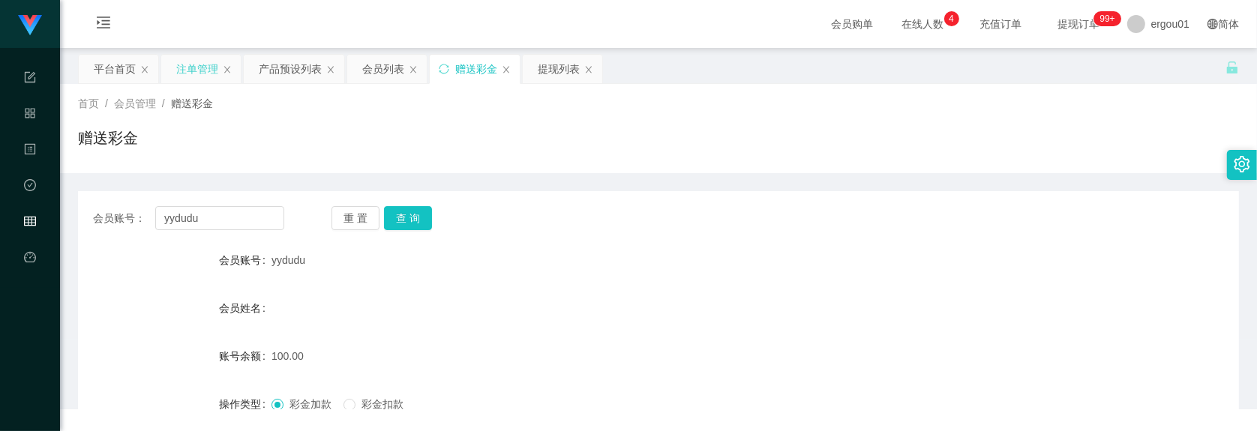
click at [163, 69] on div "注单管理" at bounding box center [201, 69] width 80 height 29
click at [211, 59] on div "注单管理" at bounding box center [197, 69] width 42 height 29
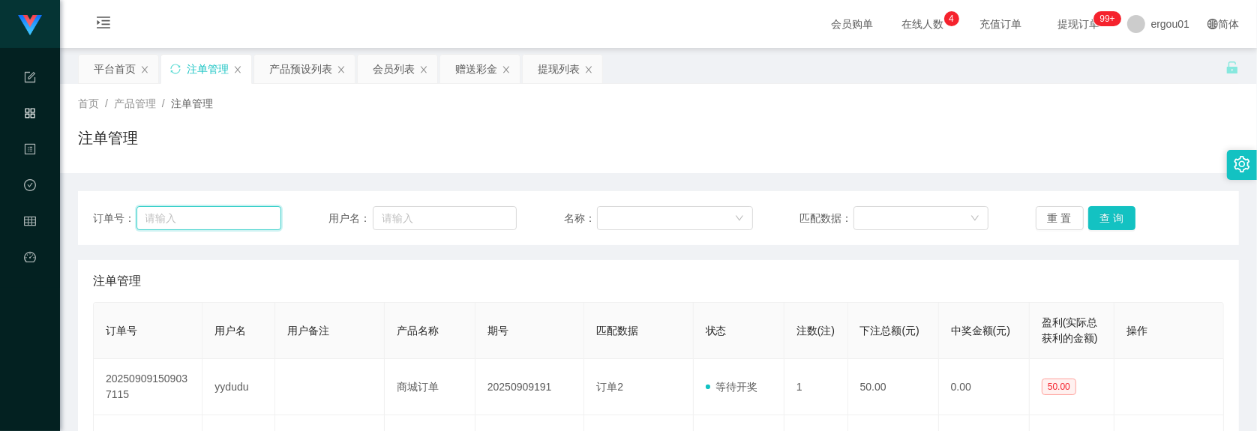
click at [257, 211] on input "text" at bounding box center [210, 218] width 146 height 24
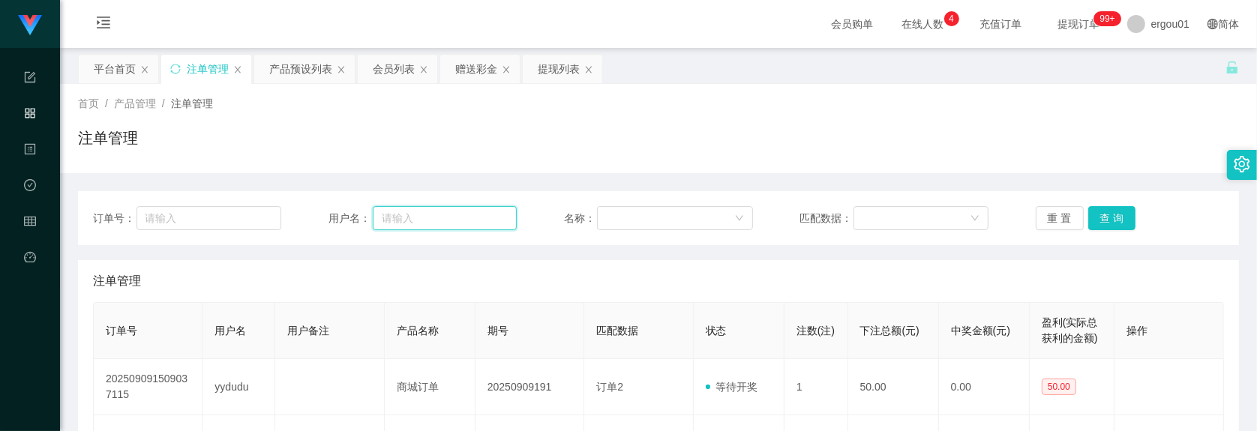
click at [402, 227] on input "text" at bounding box center [445, 218] width 144 height 24
paste input "yydudu"
type input "yydudu"
click at [1104, 219] on button "查 询" at bounding box center [1112, 218] width 48 height 24
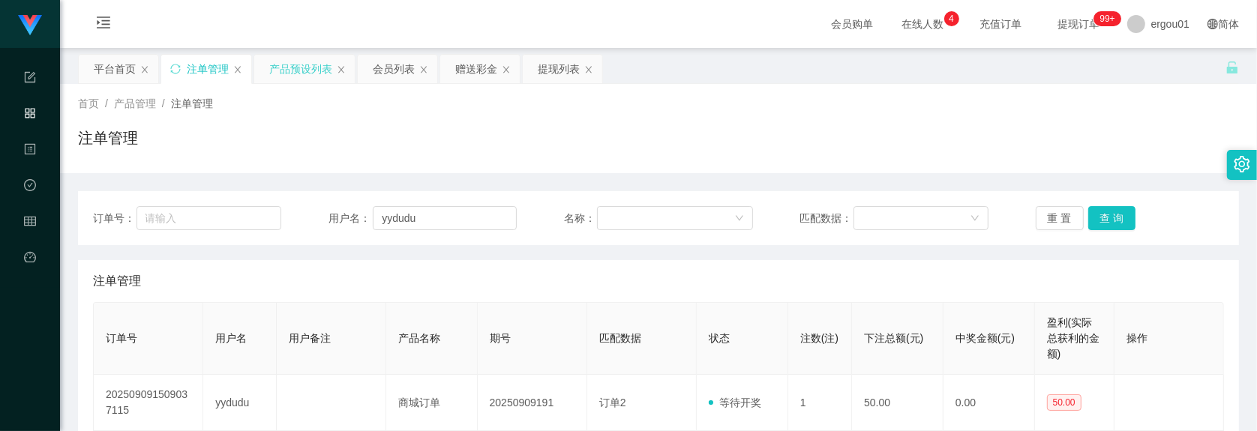
click at [301, 54] on div "产品预设列表" at bounding box center [305, 69] width 102 height 30
click at [324, 68] on div "产品预设列表" at bounding box center [300, 69] width 63 height 29
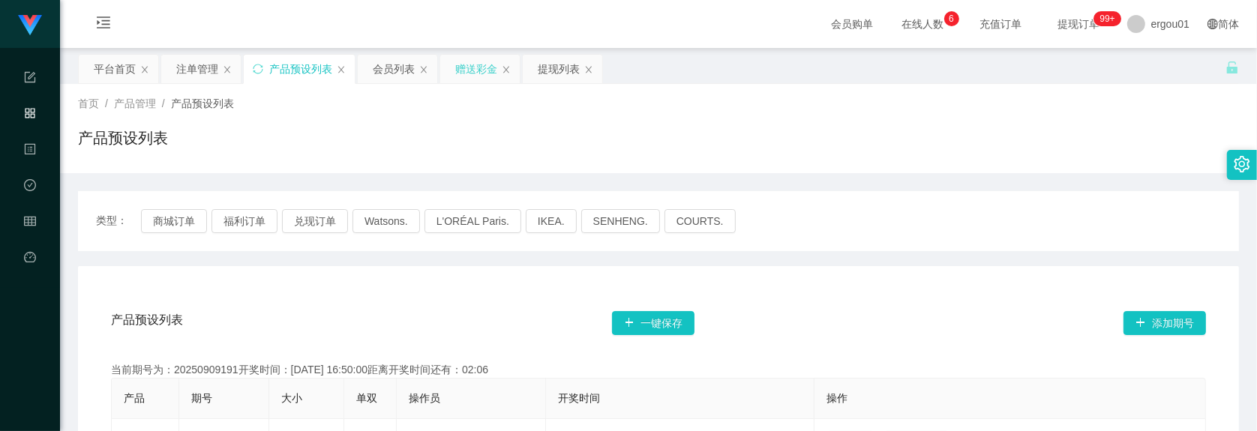
click at [463, 65] on div "赠送彩金" at bounding box center [476, 69] width 42 height 29
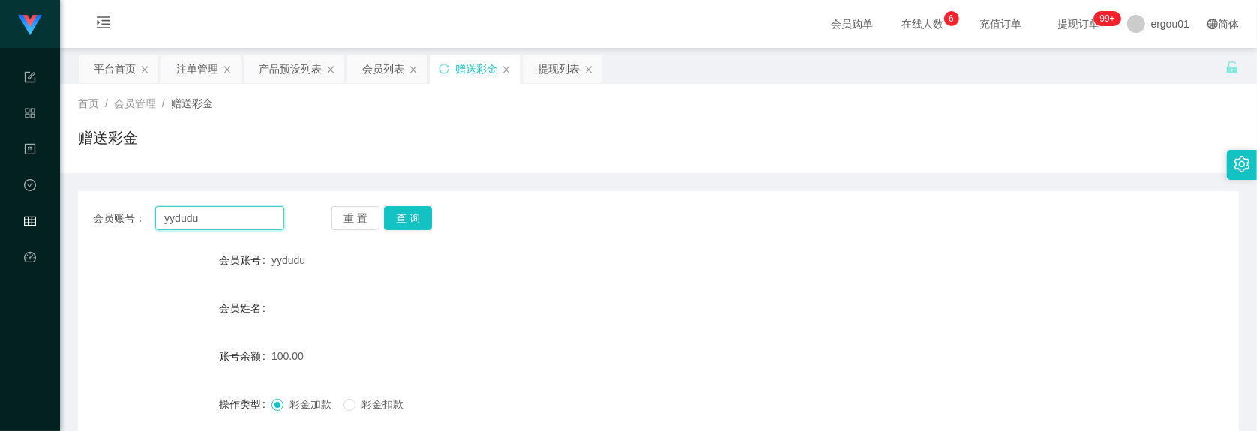
click at [222, 209] on input "yydudu" at bounding box center [219, 218] width 129 height 24
click at [410, 218] on button "查 询" at bounding box center [408, 218] width 48 height 24
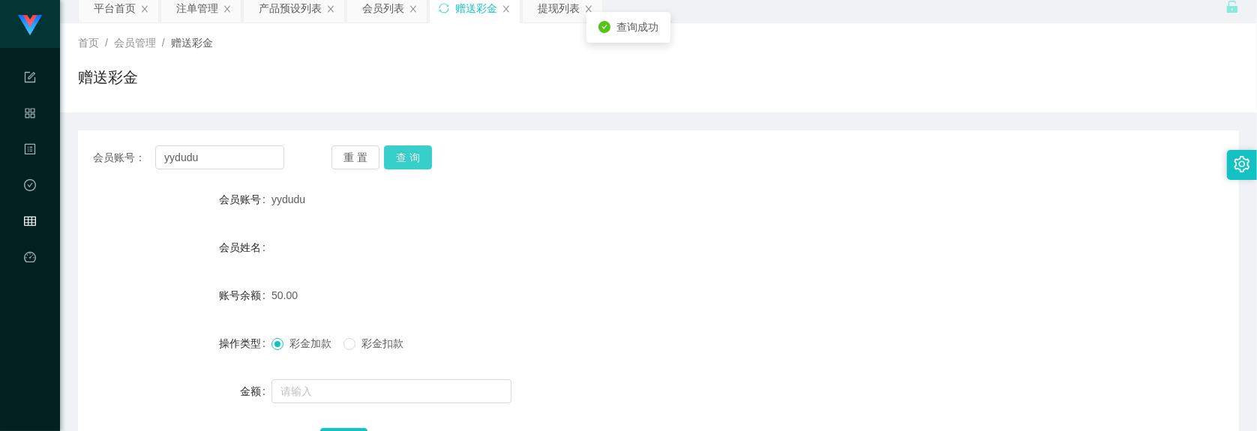
scroll to position [186, 0]
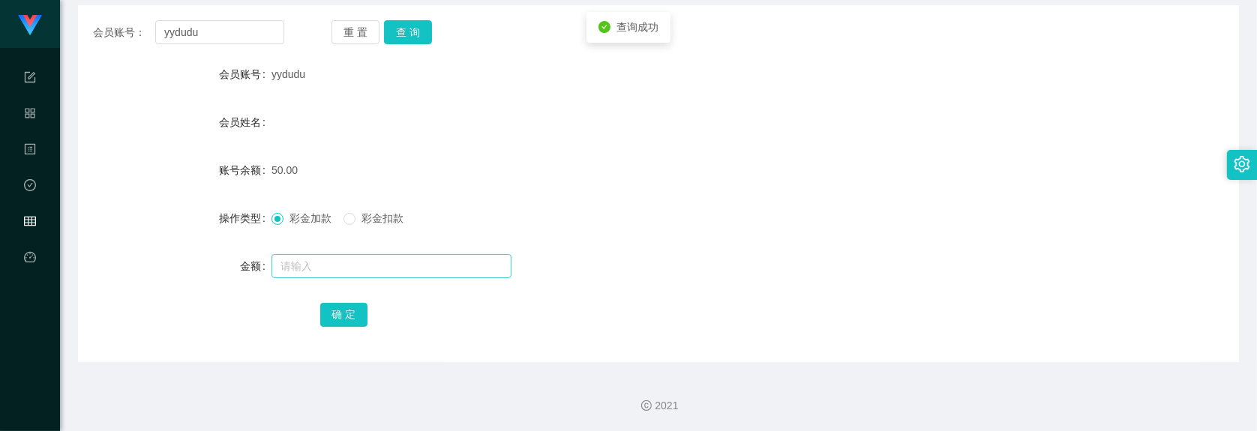
drag, startPoint x: 388, startPoint y: 253, endPoint x: 384, endPoint y: 260, distance: 8.4
click at [387, 256] on form "会员账号 yydudu 会员姓名 账号余额 50.00 操作类型 彩金加款 彩金扣款 金额 确 定" at bounding box center [658, 194] width 1161 height 270
click at [380, 271] on input "text" at bounding box center [392, 266] width 240 height 24
type input "100"
click at [351, 309] on button "确 定" at bounding box center [344, 315] width 48 height 24
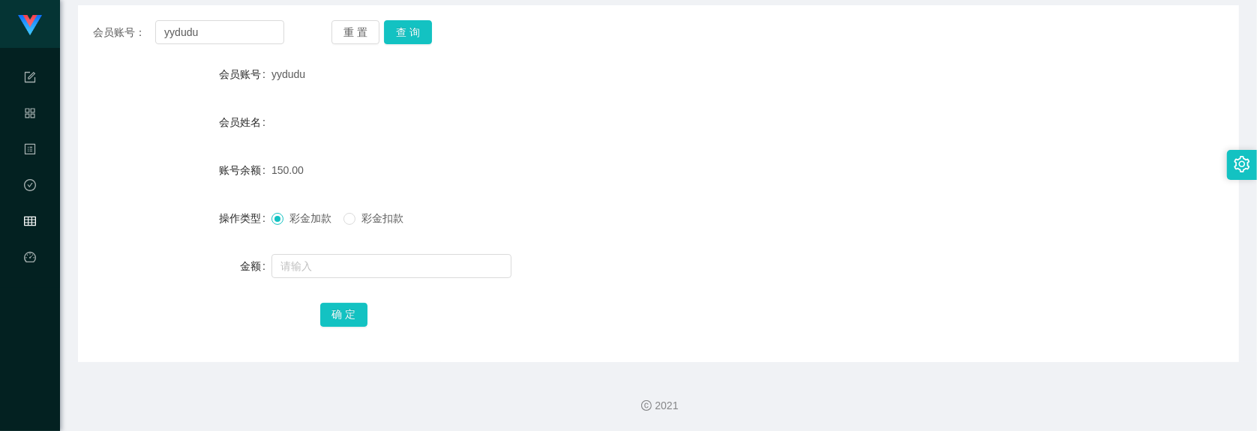
click at [812, 332] on div "会员账号： yydudu 重 置 查 询 会员账号 yydudu 会员姓名 账号余额 150.00 操作类型 彩金加款 彩金扣款 金额 确 定" at bounding box center [658, 183] width 1161 height 357
click at [182, 23] on input "yydudu" at bounding box center [219, 32] width 129 height 24
click at [410, 35] on button "查 询" at bounding box center [408, 32] width 48 height 24
click at [362, 218] on span "彩金扣款" at bounding box center [383, 218] width 54 height 12
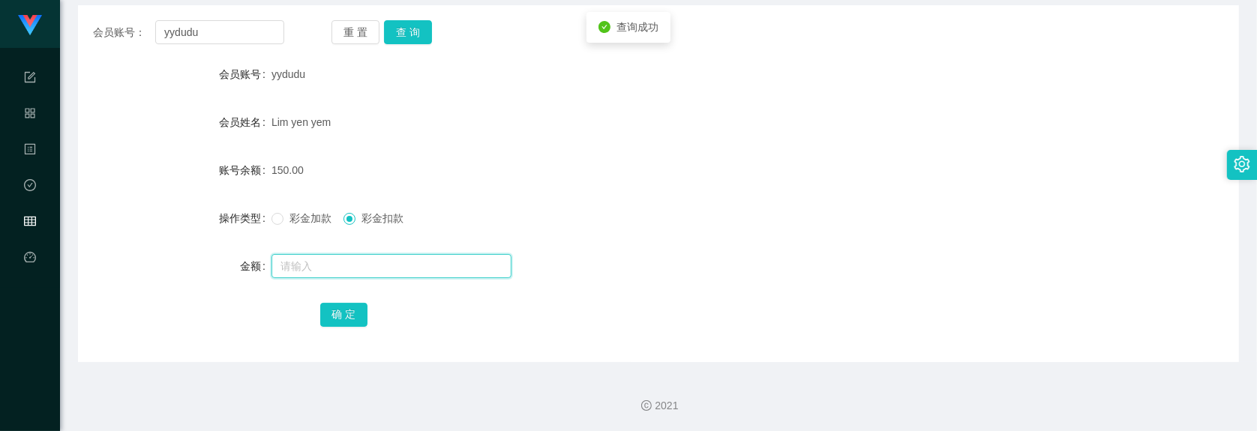
click at [356, 266] on input "text" at bounding box center [392, 266] width 240 height 24
type input "150"
click at [330, 312] on button "确 定" at bounding box center [344, 315] width 48 height 24
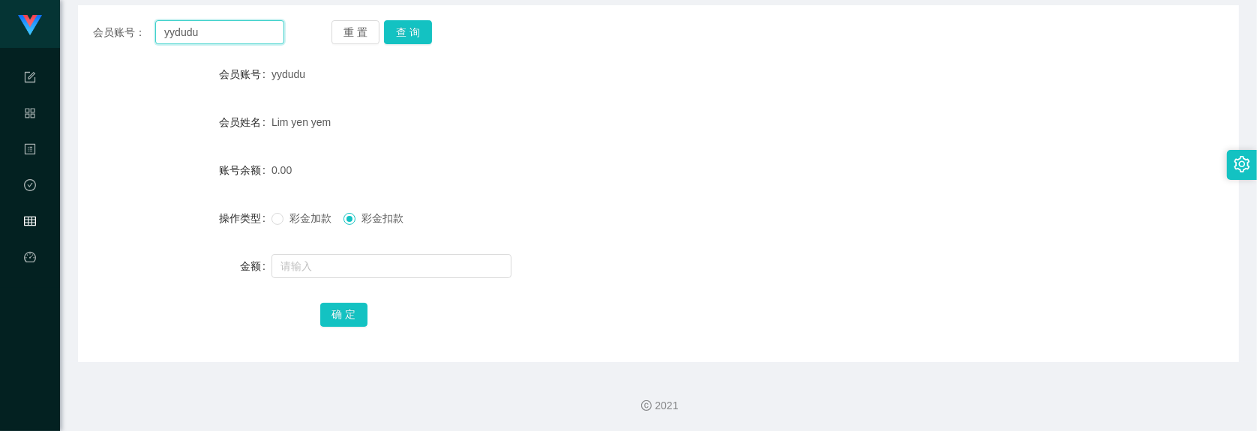
drag, startPoint x: 233, startPoint y: 43, endPoint x: 241, endPoint y: 35, distance: 11.2
click at [233, 41] on input "yydudu" at bounding box center [219, 32] width 129 height 24
paste input "xxshyuan"
type input "xxshyuan"
click at [418, 38] on button "查 询" at bounding box center [408, 32] width 48 height 24
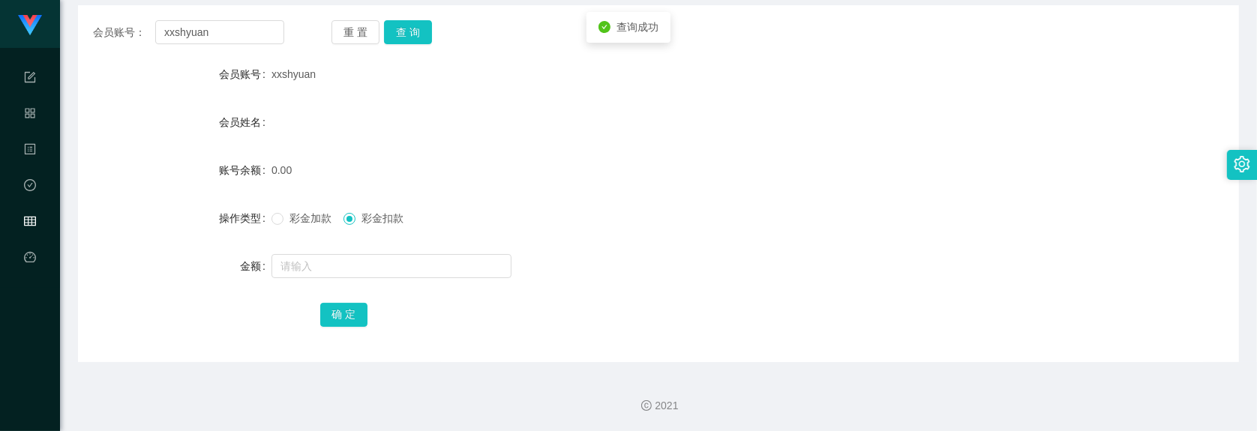
click at [335, 286] on form "会员账号 xxshyuan 会员姓名 账号余额 0.00 操作类型 彩金加款 彩金扣款 金额 确 定" at bounding box center [658, 194] width 1161 height 270
click at [347, 275] on input "text" at bounding box center [392, 266] width 240 height 24
type input "100"
click at [305, 215] on span "彩金加款" at bounding box center [311, 218] width 54 height 12
click at [365, 321] on button "确 定" at bounding box center [344, 315] width 48 height 24
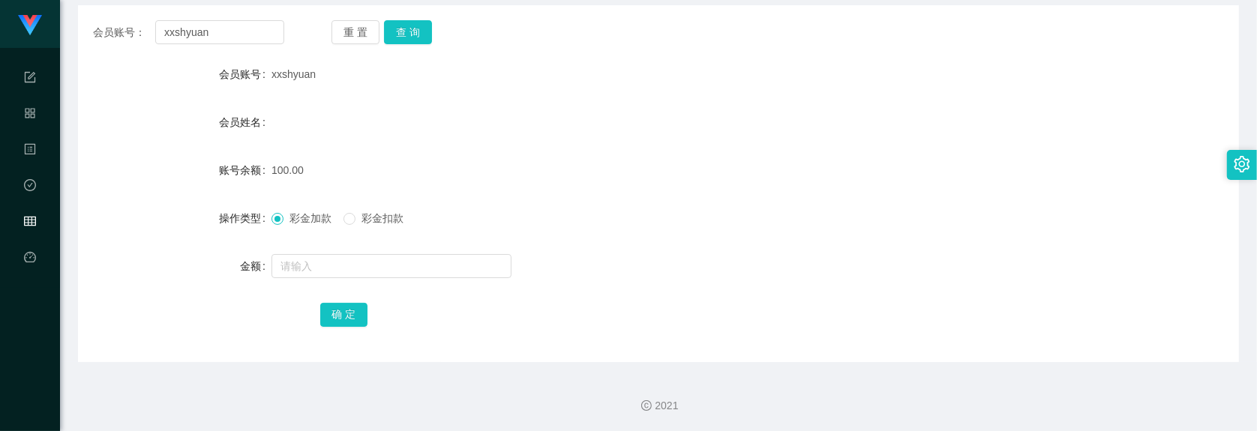
click at [218, 144] on form "会员账号 xxshyuan 会员姓名 账号余额 100.00 操作类型 彩金加款 彩金扣款 金额 确 定" at bounding box center [658, 194] width 1161 height 270
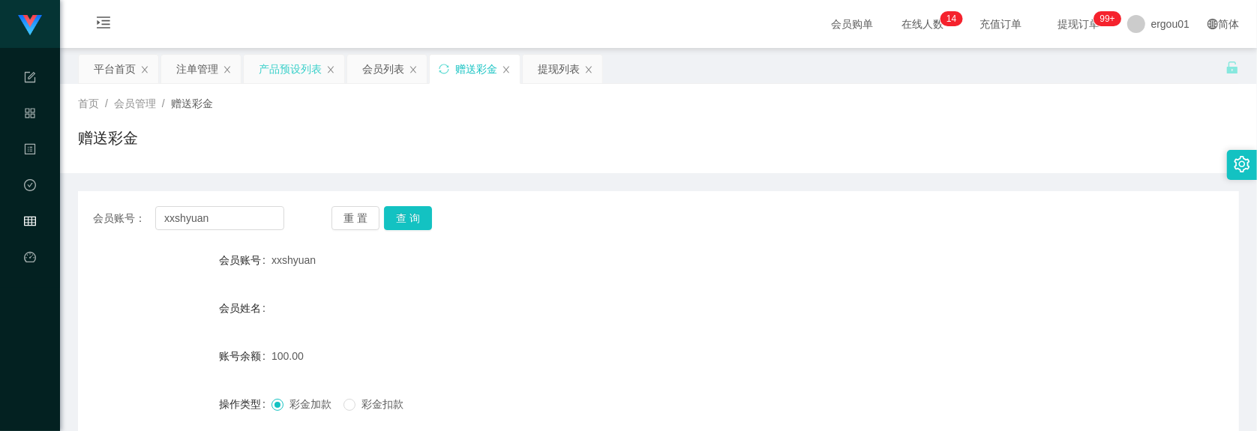
click at [305, 77] on div "产品预设列表" at bounding box center [290, 69] width 63 height 29
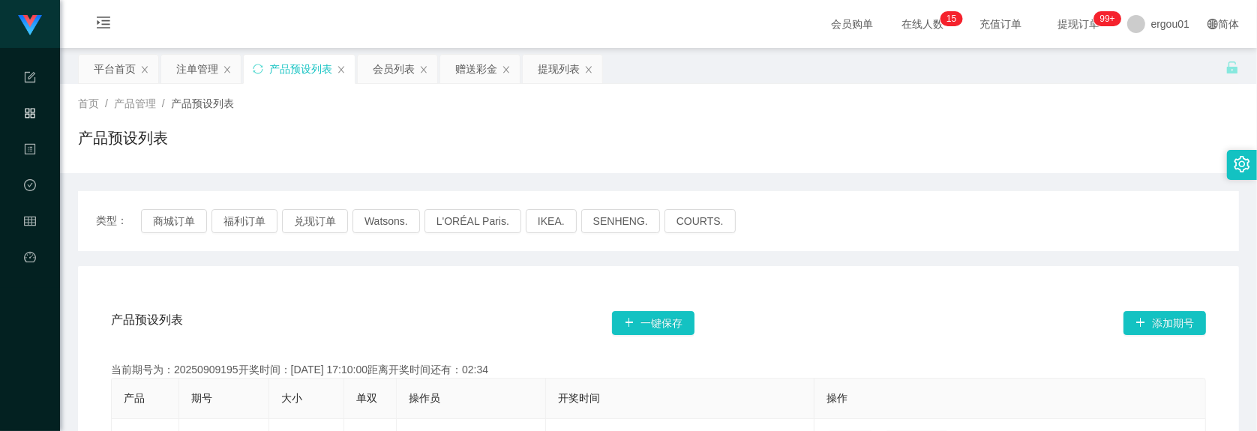
click at [406, 311] on div "产品预设列表 一键保存 添加期号" at bounding box center [658, 323] width 1095 height 48
click at [485, 65] on div "赠送彩金" at bounding box center [476, 69] width 42 height 29
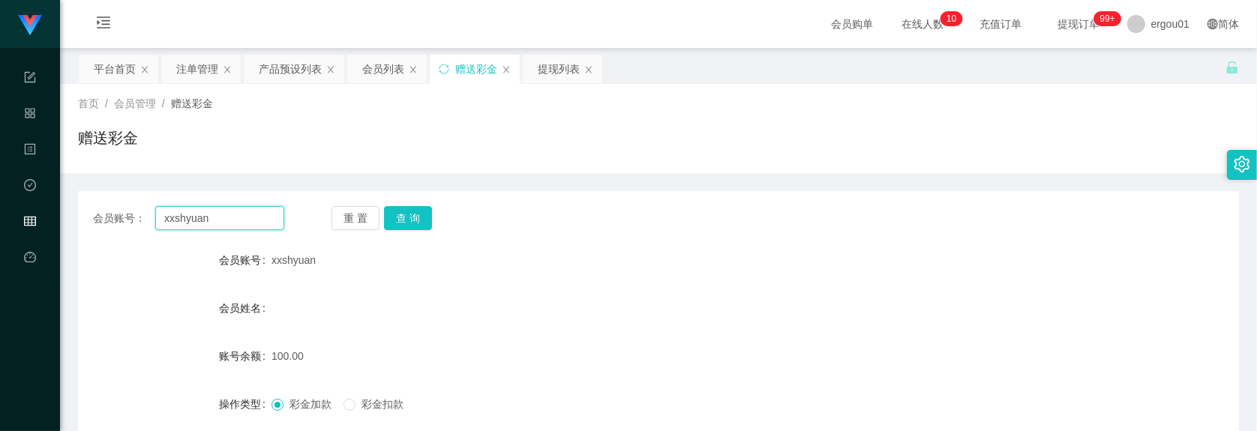
drag, startPoint x: 222, startPoint y: 215, endPoint x: 231, endPoint y: 215, distance: 9.0
click at [222, 215] on input "xxshyuan" at bounding box center [219, 218] width 129 height 24
paste input "Sammuet"
click at [410, 215] on button "查 询" at bounding box center [408, 218] width 48 height 24
drag, startPoint x: 988, startPoint y: 283, endPoint x: 980, endPoint y: 241, distance: 42.8
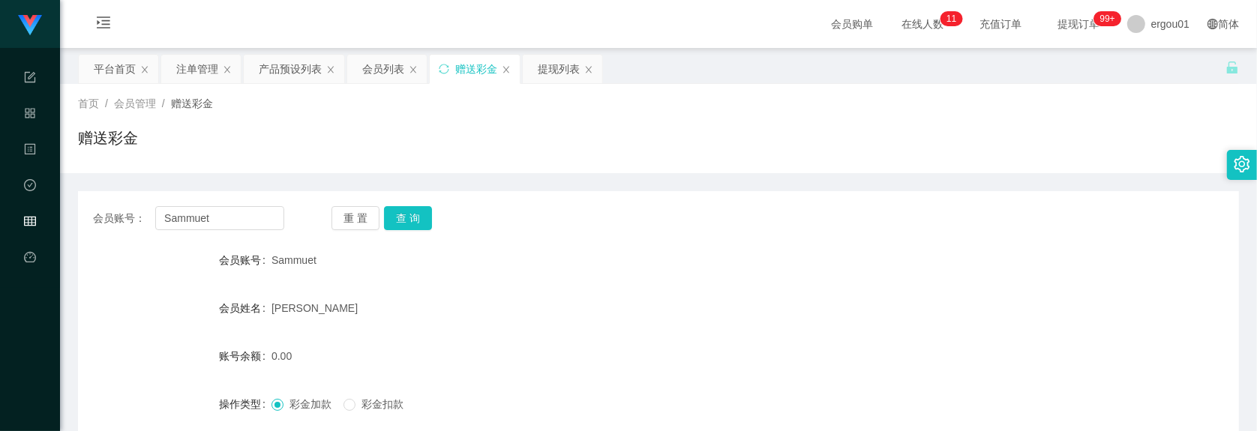
click at [988, 283] on form "会员账号 Sammuet 会员姓名 Choong man chun 账号余额 0.00 操作类型 彩金加款 彩金扣款 金额 确 定" at bounding box center [658, 380] width 1161 height 270
click at [230, 216] on input "Sammuet" at bounding box center [219, 218] width 129 height 24
paste input "xxshyuan"
type input "xxshyuan"
click at [406, 224] on button "查 询" at bounding box center [408, 218] width 48 height 24
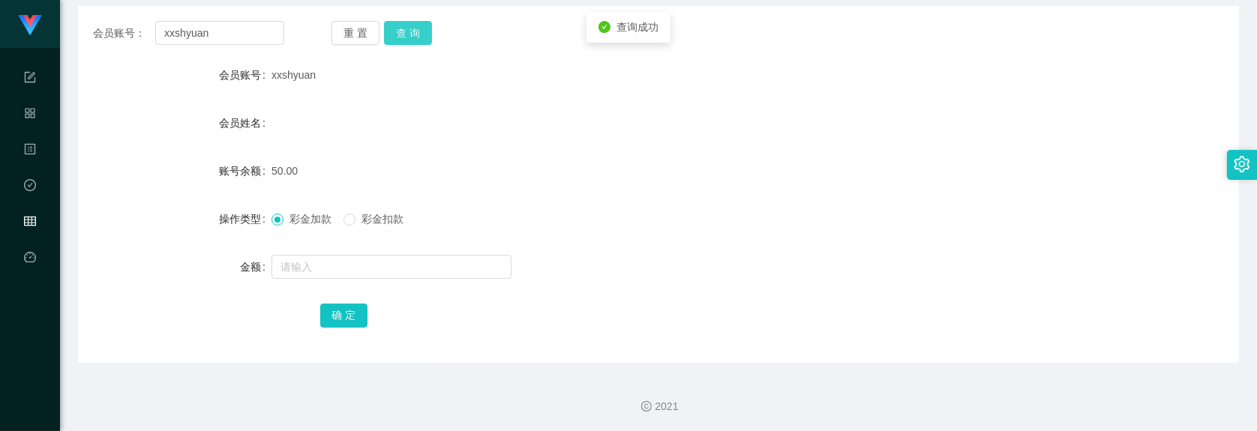
scroll to position [186, 0]
click at [377, 256] on input "text" at bounding box center [392, 266] width 240 height 24
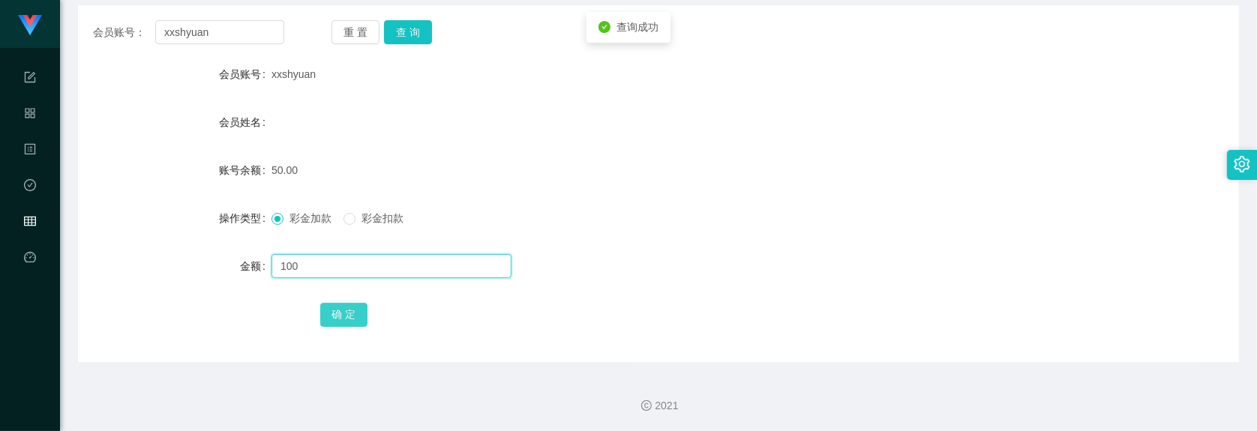
type input "100"
click at [350, 312] on button "确 定" at bounding box center [344, 315] width 48 height 24
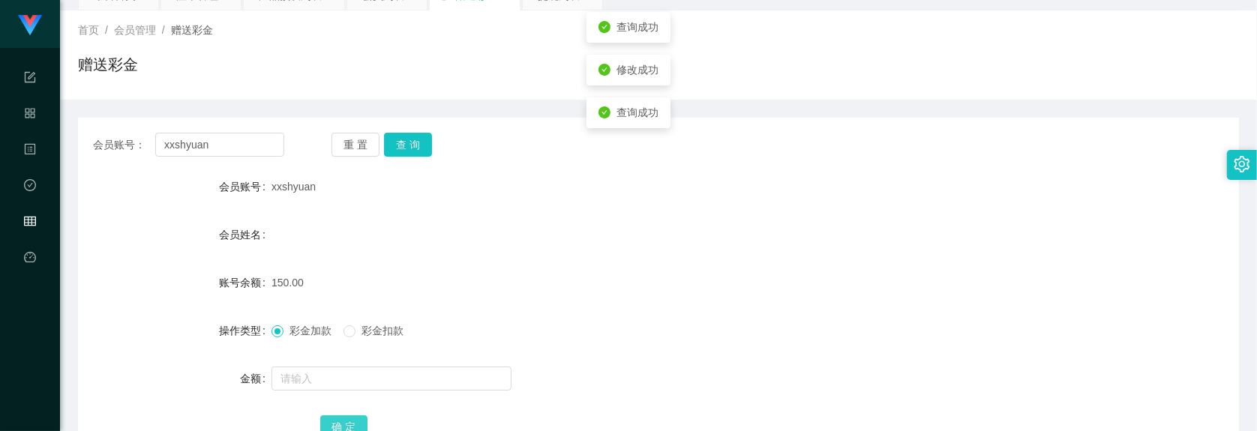
scroll to position [0, 0]
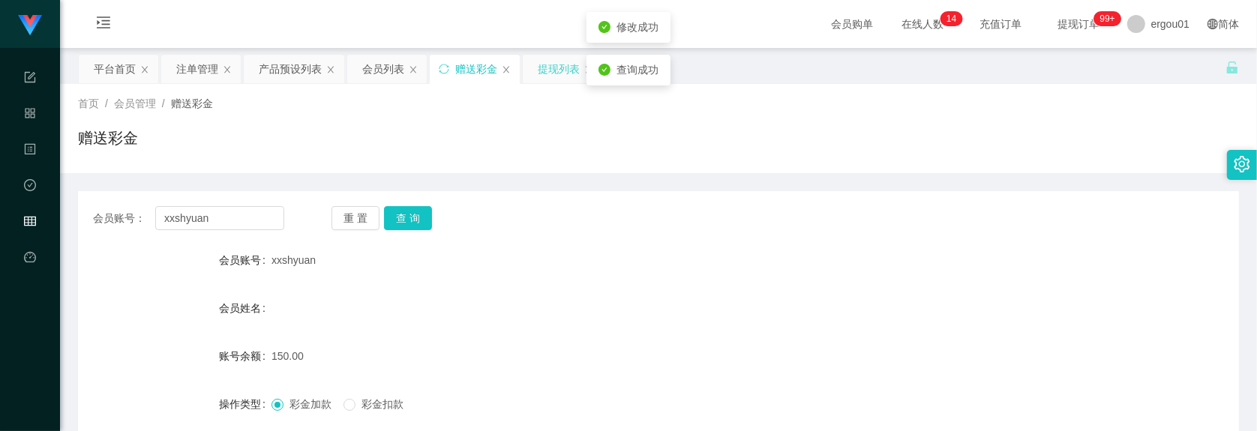
click at [560, 72] on div "提现列表" at bounding box center [559, 69] width 42 height 29
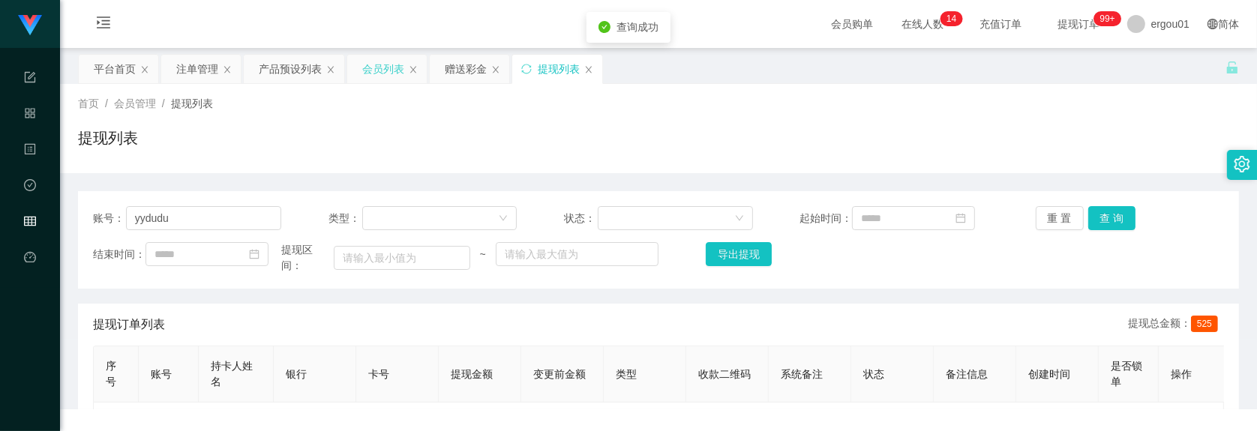
click at [379, 72] on div "会员列表" at bounding box center [383, 69] width 42 height 29
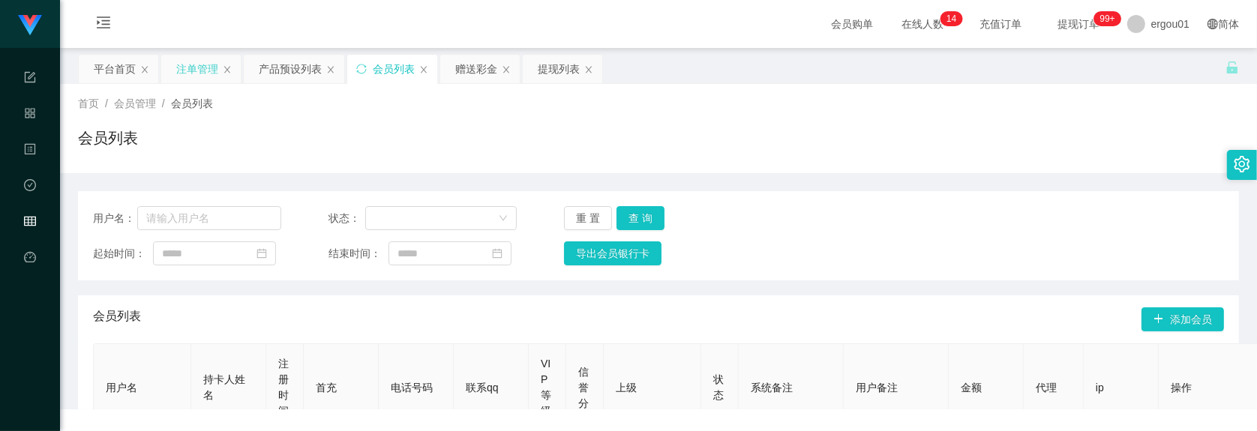
click at [204, 62] on div "注单管理" at bounding box center [197, 69] width 42 height 29
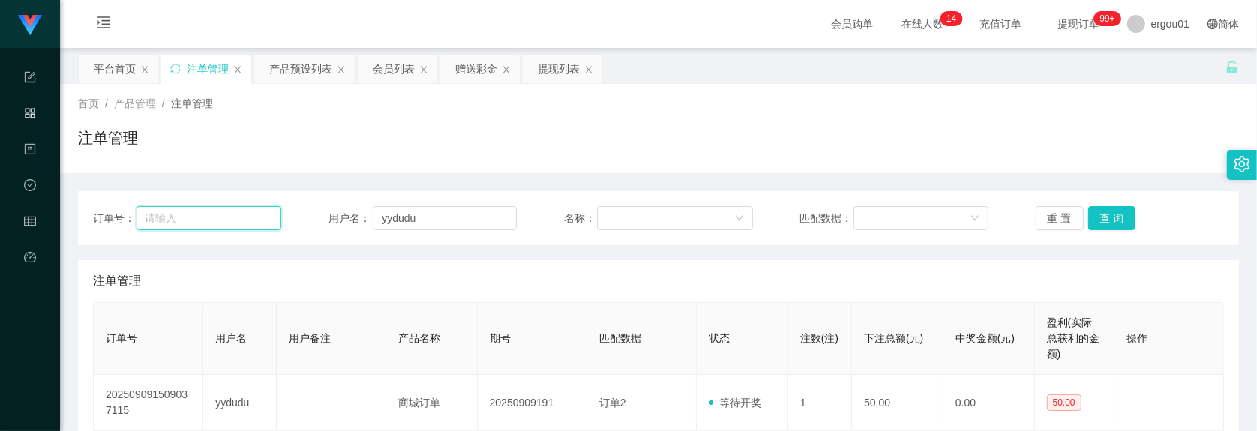
click at [218, 218] on input "text" at bounding box center [210, 218] width 146 height 24
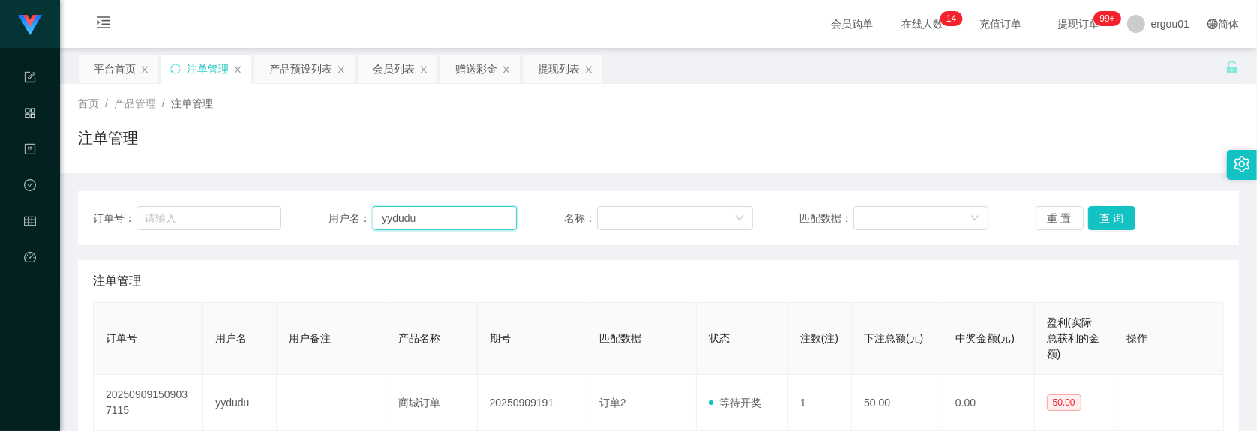
click at [433, 221] on input "yydudu" at bounding box center [445, 218] width 144 height 24
paste input "xxshyuan"
type input "xxshyuan"
click at [1110, 206] on button "查 询" at bounding box center [1112, 218] width 48 height 24
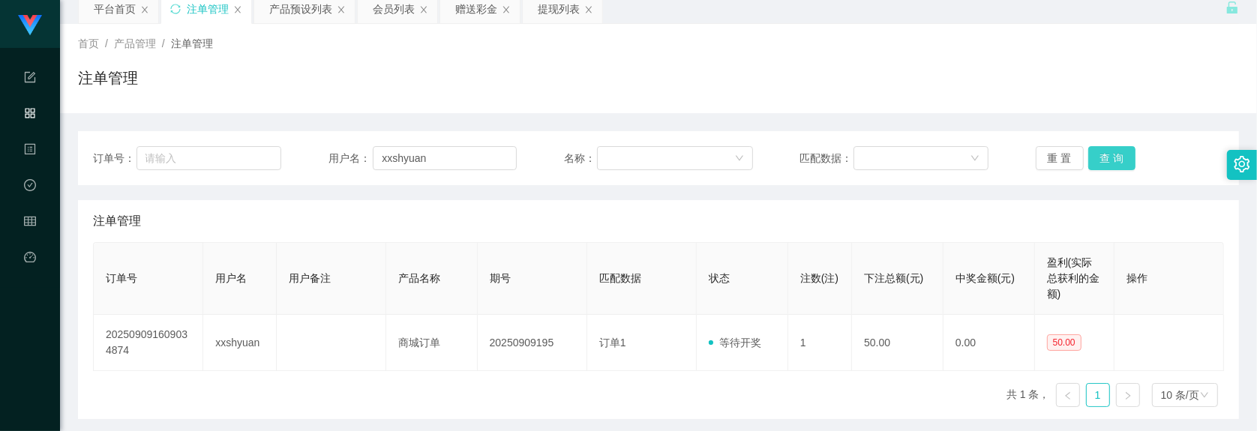
scroll to position [94, 0]
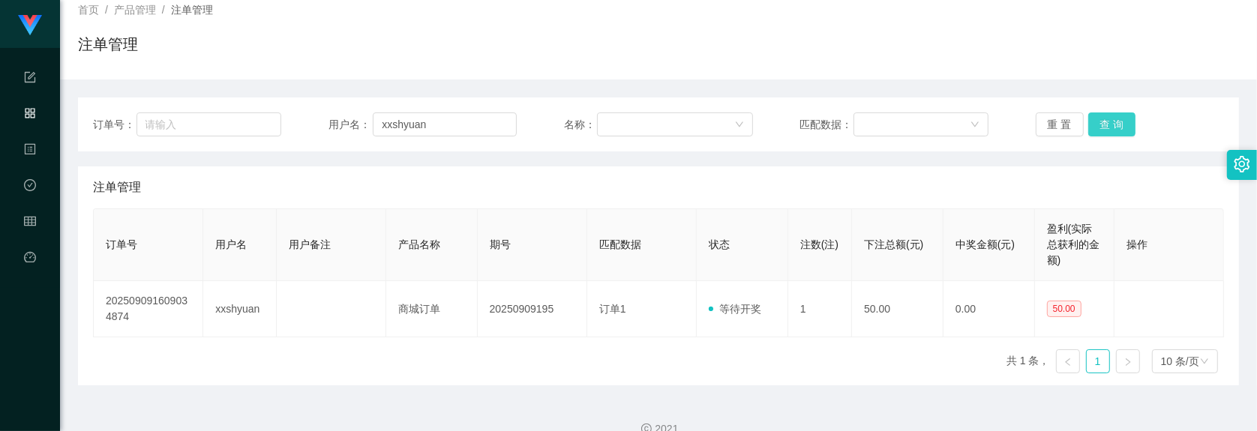
click at [1109, 125] on button "查 询" at bounding box center [1112, 125] width 48 height 24
click at [1109, 125] on button "查 询" at bounding box center [1120, 125] width 65 height 24
click at [1109, 125] on button "查 询" at bounding box center [1112, 125] width 48 height 24
click at [1109, 125] on button "查 询" at bounding box center [1120, 125] width 65 height 24
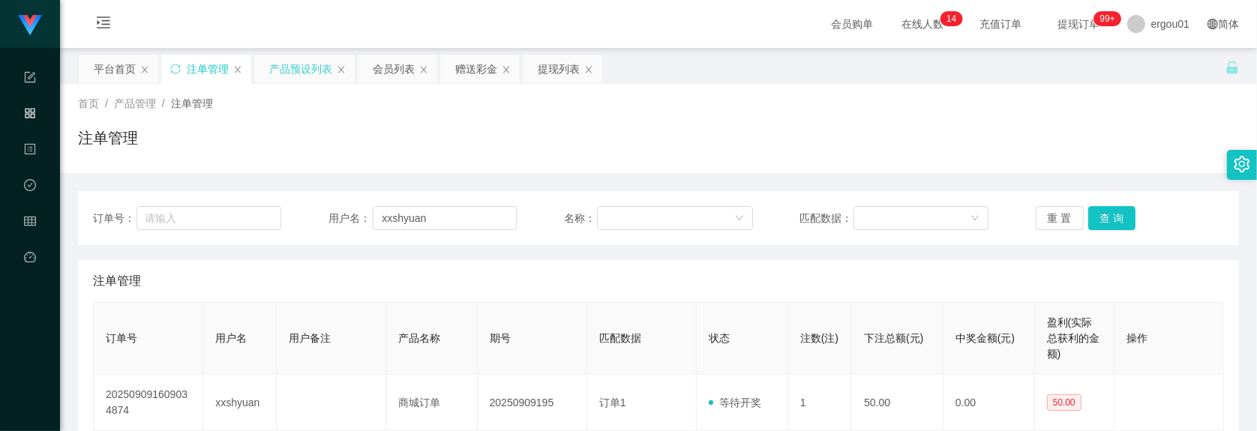
click at [290, 56] on div "产品预设列表" at bounding box center [300, 69] width 63 height 29
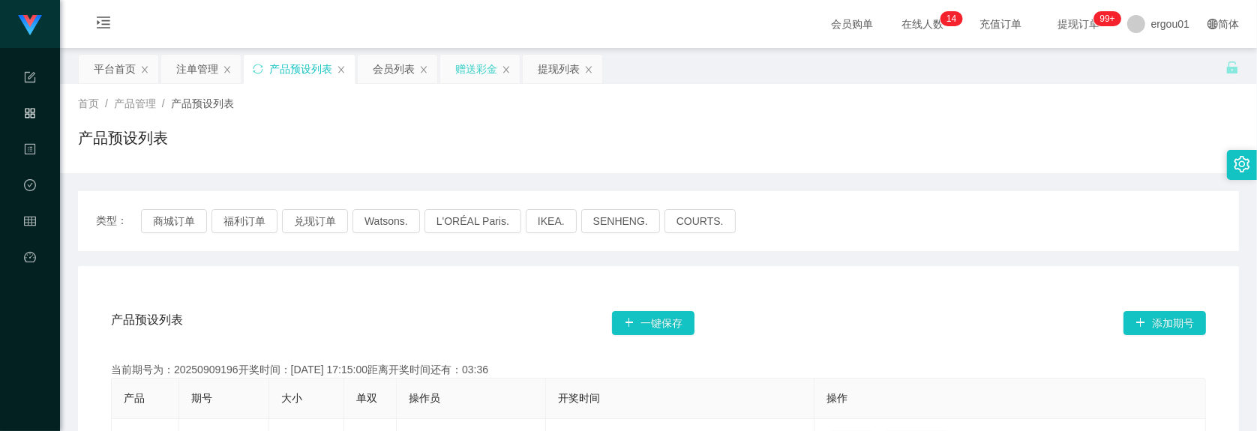
click at [486, 68] on div "赠送彩金" at bounding box center [476, 69] width 42 height 29
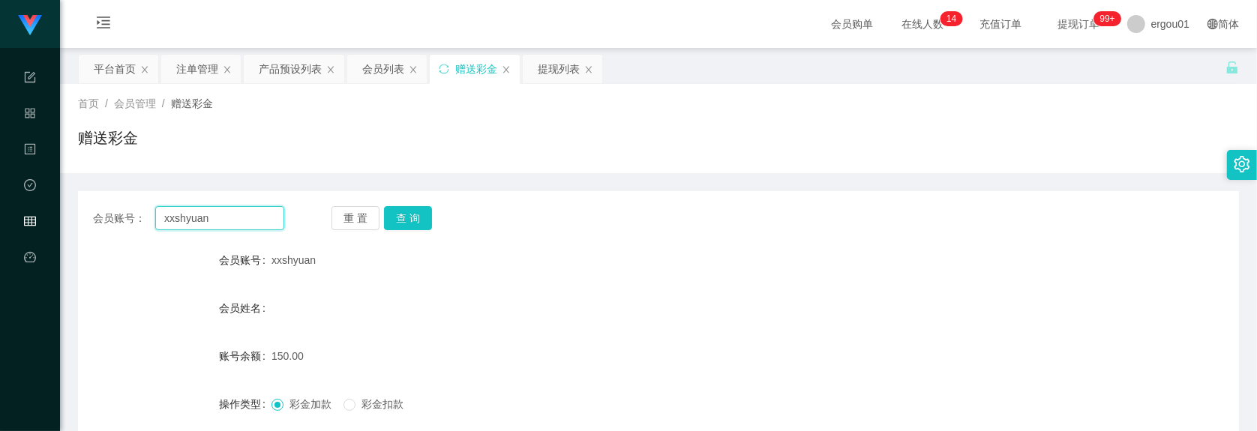
click at [250, 215] on input "xxshyuan" at bounding box center [219, 218] width 129 height 24
click at [402, 212] on button "查 询" at bounding box center [408, 218] width 48 height 24
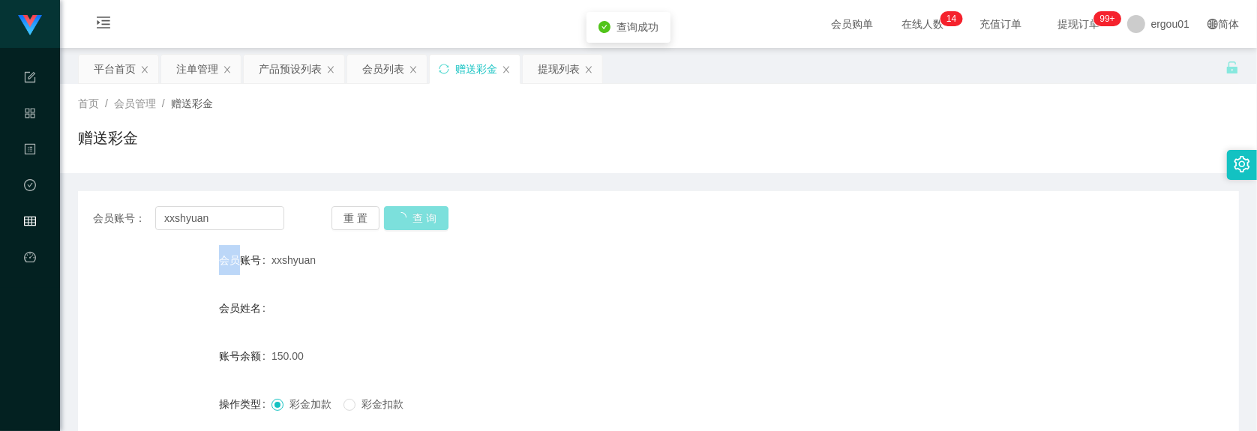
click at [402, 212] on div "重 置 查 询" at bounding box center [427, 218] width 191 height 24
click at [402, 212] on button "查 询" at bounding box center [416, 218] width 65 height 24
click at [402, 212] on div "重 置 查 询" at bounding box center [427, 218] width 191 height 24
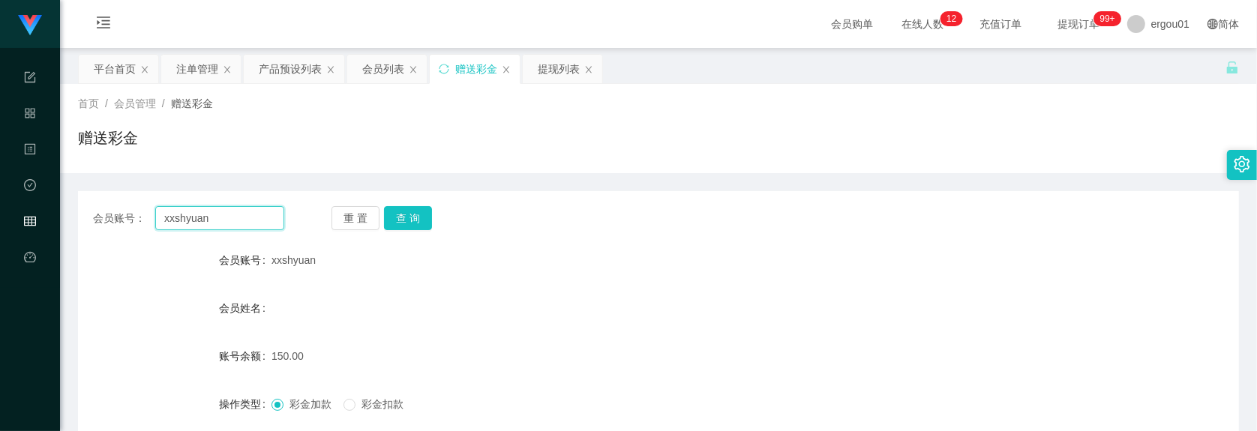
drag, startPoint x: 236, startPoint y: 215, endPoint x: 245, endPoint y: 215, distance: 8.3
click at [236, 215] on input "xxshyuan" at bounding box center [219, 218] width 129 height 24
click at [419, 222] on button "查 询" at bounding box center [408, 218] width 48 height 24
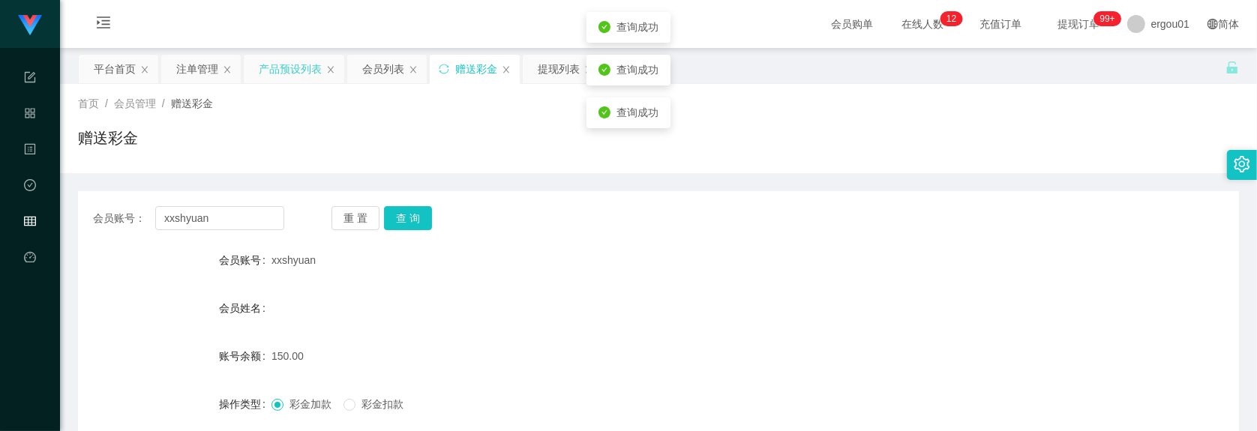
click at [257, 62] on div "产品预设列表" at bounding box center [294, 69] width 101 height 29
click at [164, 62] on div "注单管理" at bounding box center [201, 69] width 80 height 29
click at [203, 68] on div "注单管理" at bounding box center [197, 69] width 42 height 29
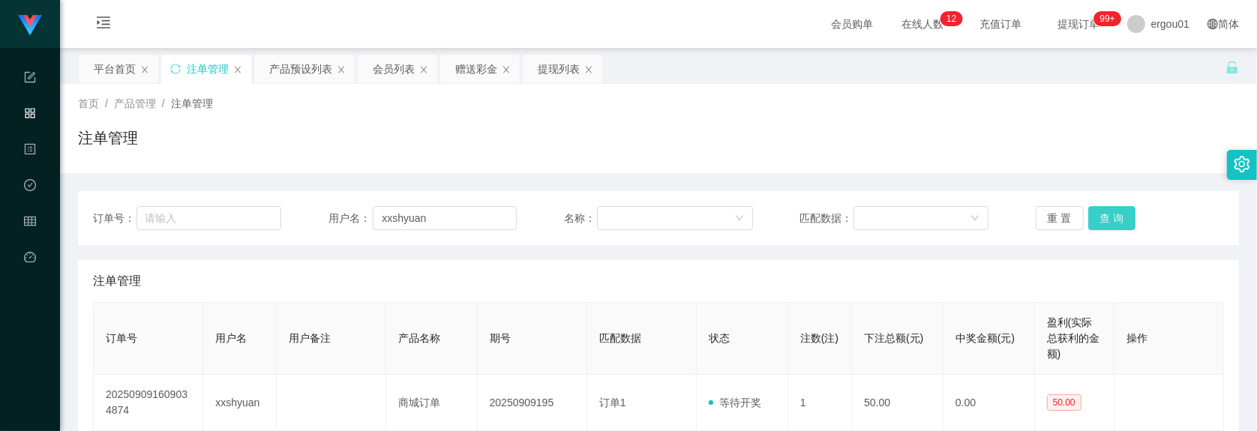
click at [1112, 212] on button "查 询" at bounding box center [1112, 218] width 48 height 24
click at [1112, 212] on button "查 询" at bounding box center [1120, 218] width 65 height 24
click at [1112, 212] on button "查 询" at bounding box center [1112, 218] width 48 height 24
drag, startPoint x: 336, startPoint y: 332, endPoint x: 338, endPoint y: 278, distance: 54.8
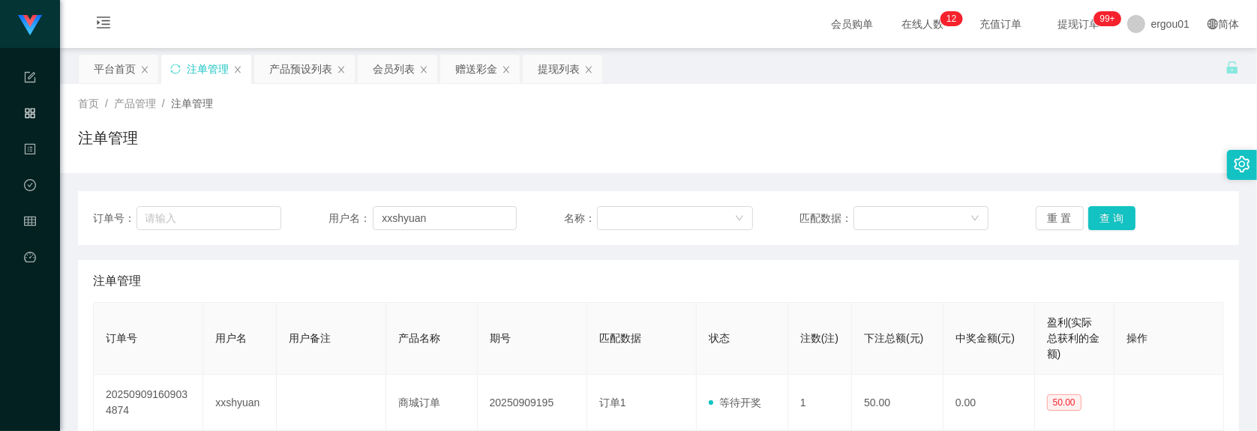
click at [336, 332] on th "用户备注" at bounding box center [332, 339] width 110 height 72
click at [482, 57] on div "赠送彩金" at bounding box center [476, 69] width 42 height 29
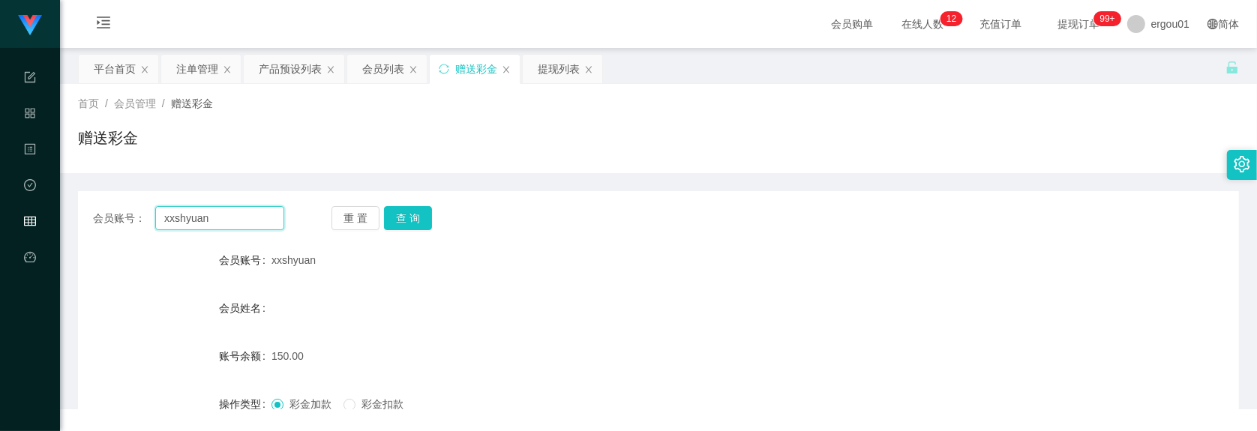
click at [245, 212] on input "xxshyuan" at bounding box center [219, 218] width 129 height 24
click at [405, 216] on button "查 询" at bounding box center [408, 218] width 48 height 24
click at [261, 210] on input "xxshyuan" at bounding box center [219, 218] width 129 height 24
paste input "Sammuet"
paste input "text"
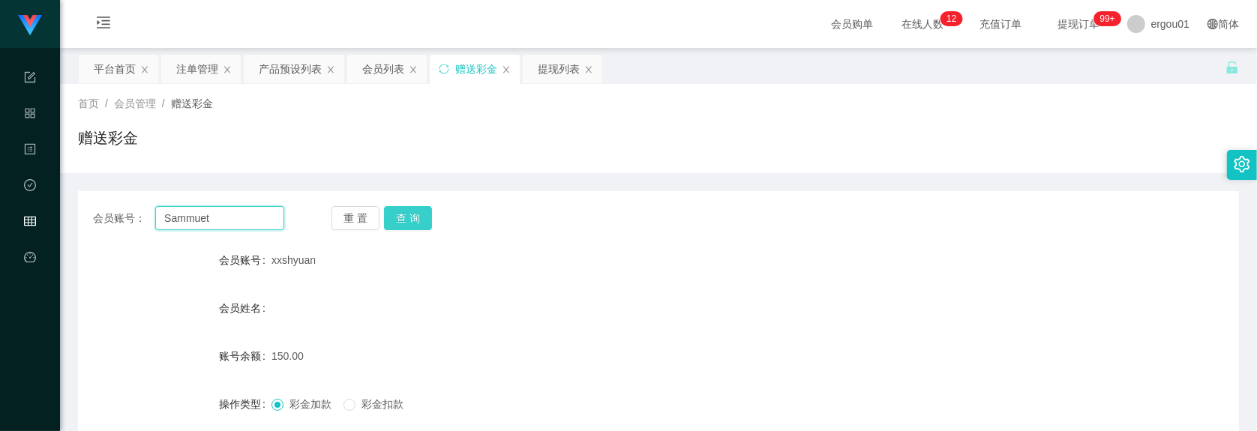
type input "Sammuet"
click at [413, 212] on button "查 询" at bounding box center [408, 218] width 48 height 24
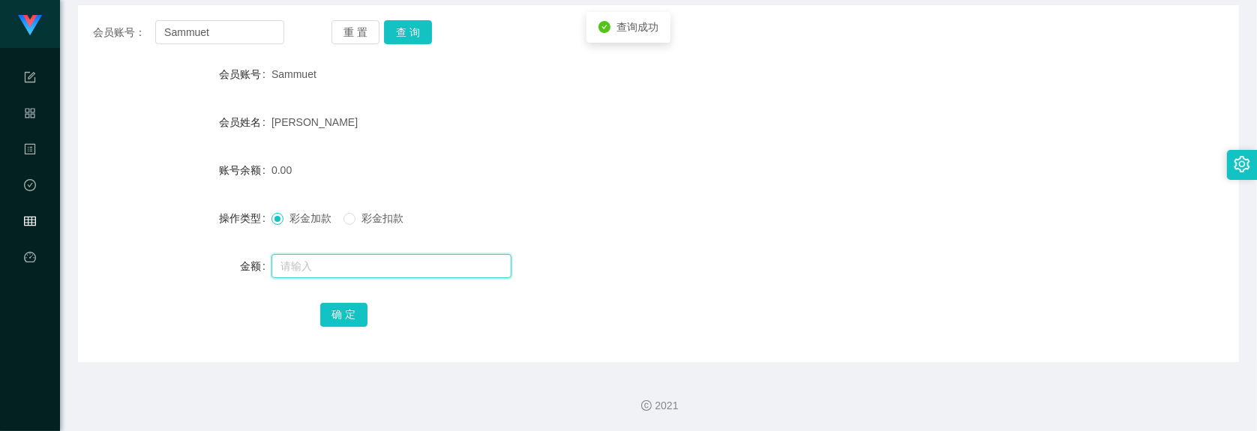
click at [347, 268] on input "text" at bounding box center [392, 266] width 240 height 24
type input "300"
click at [346, 299] on div "确 定" at bounding box center [658, 314] width 677 height 30
click at [346, 309] on button "确 定" at bounding box center [344, 315] width 48 height 24
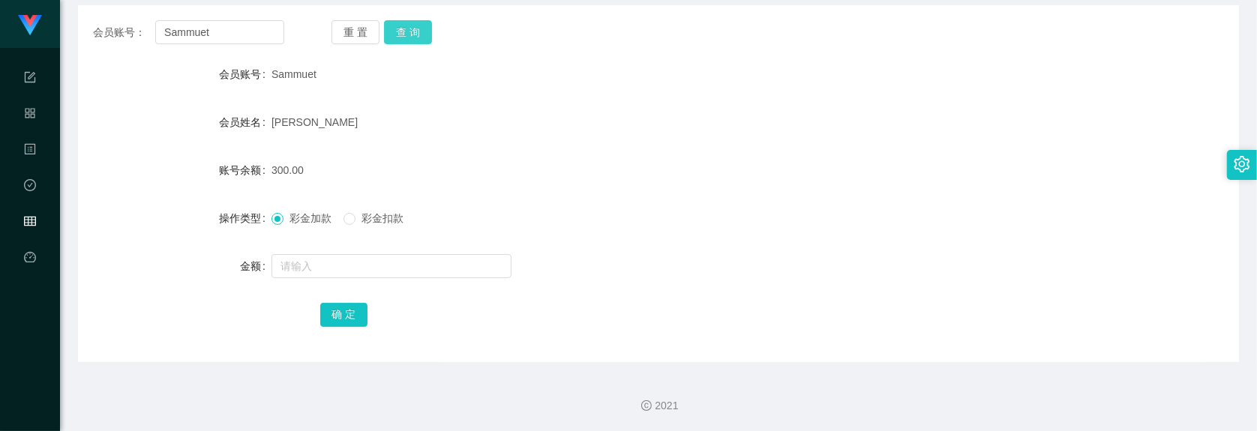
click at [407, 26] on button "查 询" at bounding box center [408, 32] width 48 height 24
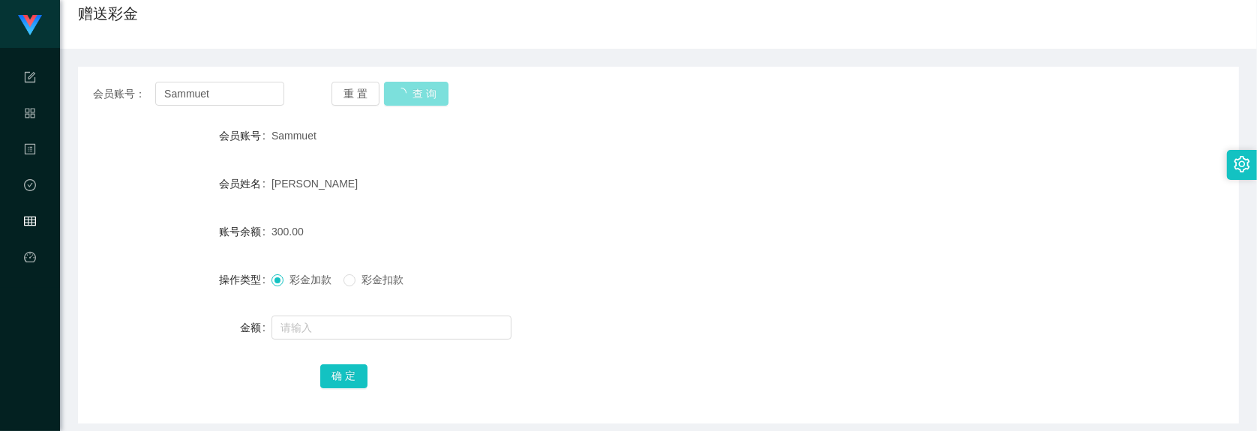
scroll to position [0, 0]
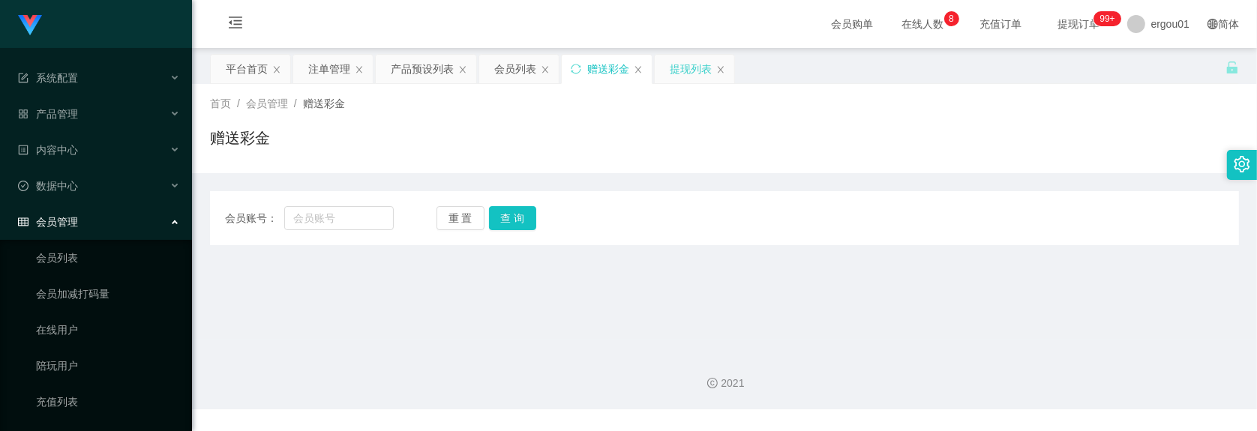
click at [689, 58] on div "提现列表" at bounding box center [691, 69] width 42 height 29
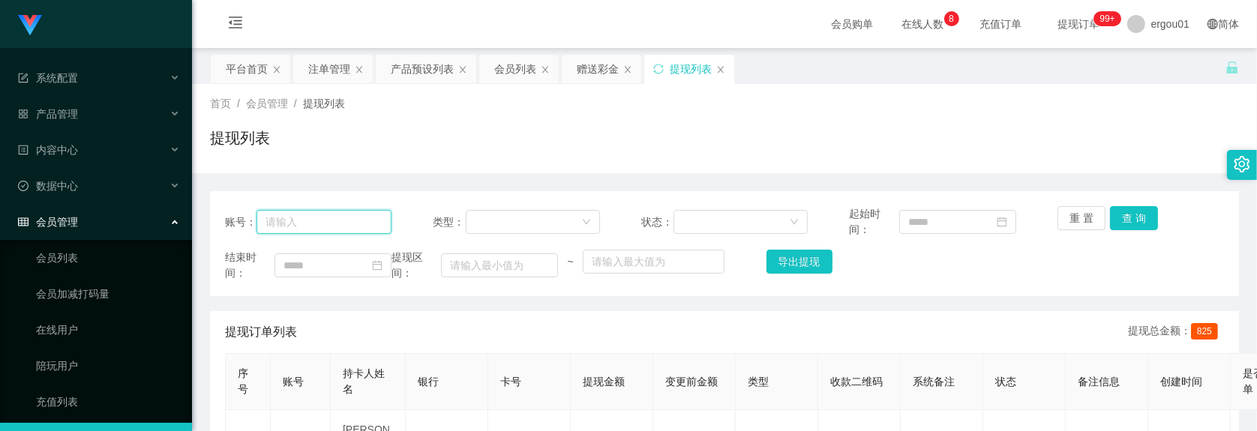
click at [384, 214] on input "text" at bounding box center [324, 222] width 135 height 24
paste input "Sammuet"
type input "Sammuet"
click at [1131, 210] on button "查 询" at bounding box center [1134, 218] width 48 height 24
click at [1172, 114] on div "首页 / 会员管理 / 提现列表 / 提现列表" at bounding box center [724, 128] width 1029 height 65
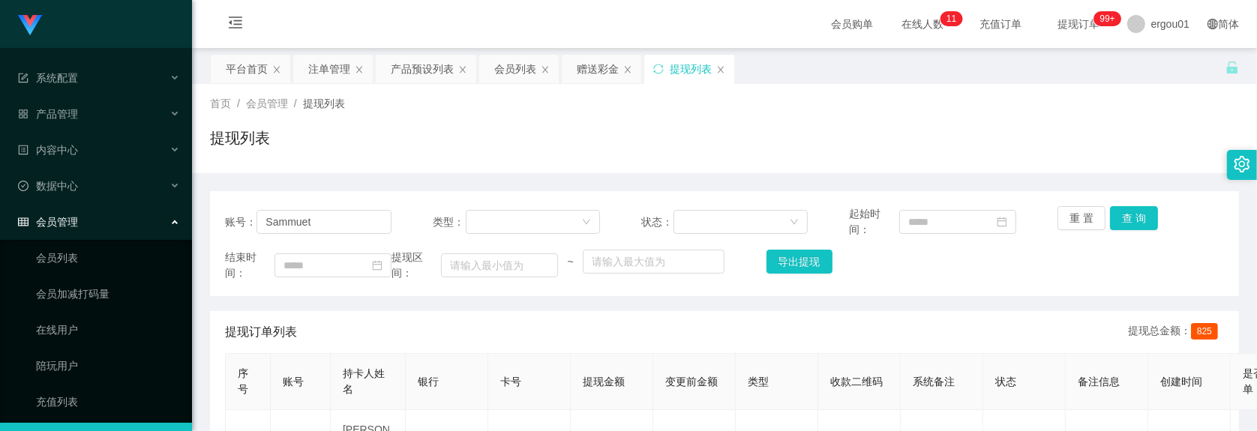
click at [361, 140] on div "提现列表" at bounding box center [724, 144] width 1029 height 35
click at [350, 235] on div "账号： Sammuet" at bounding box center [308, 222] width 167 height 32
click at [362, 211] on input "Sammuet" at bounding box center [324, 222] width 135 height 24
click at [1142, 218] on button "查 询" at bounding box center [1134, 218] width 48 height 24
click at [1124, 212] on button "查 询" at bounding box center [1134, 218] width 48 height 24
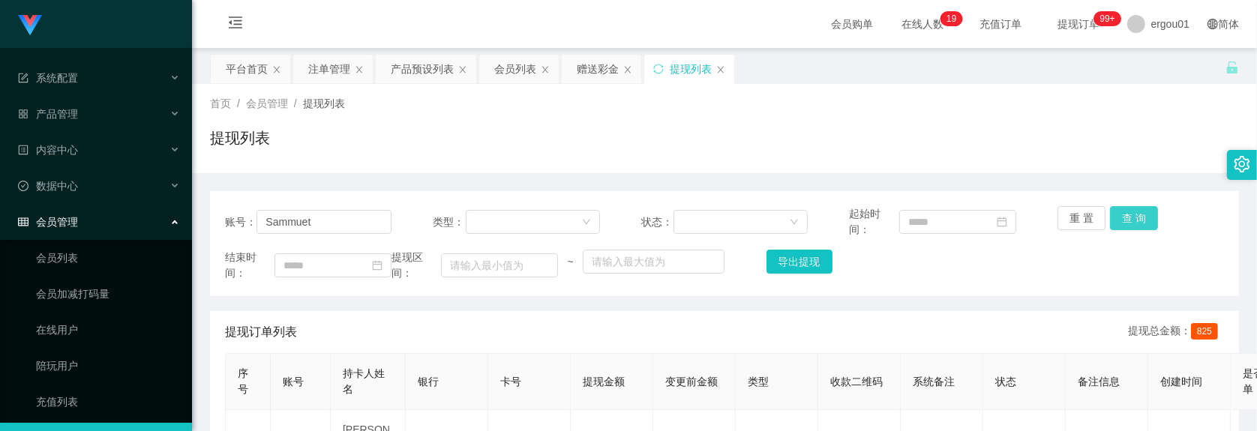
click at [1130, 218] on button "查 询" at bounding box center [1134, 218] width 48 height 24
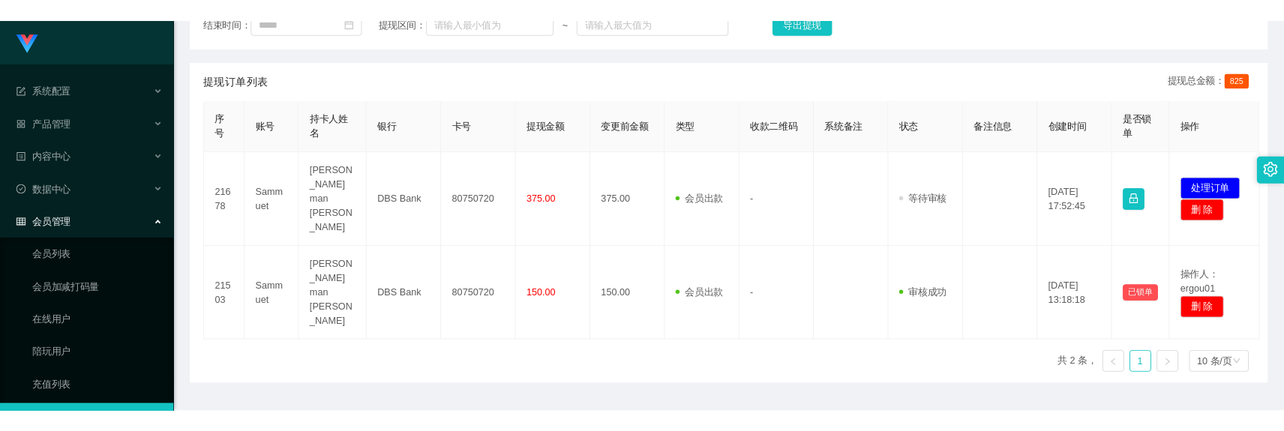
scroll to position [242, 0]
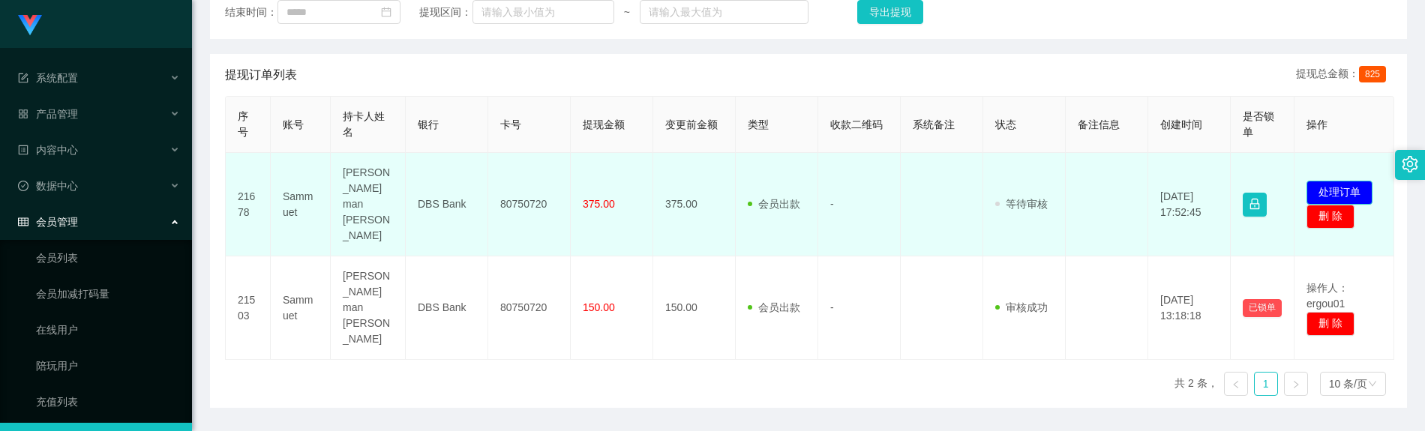
click at [1256, 184] on button "处理订单" at bounding box center [1340, 193] width 66 height 24
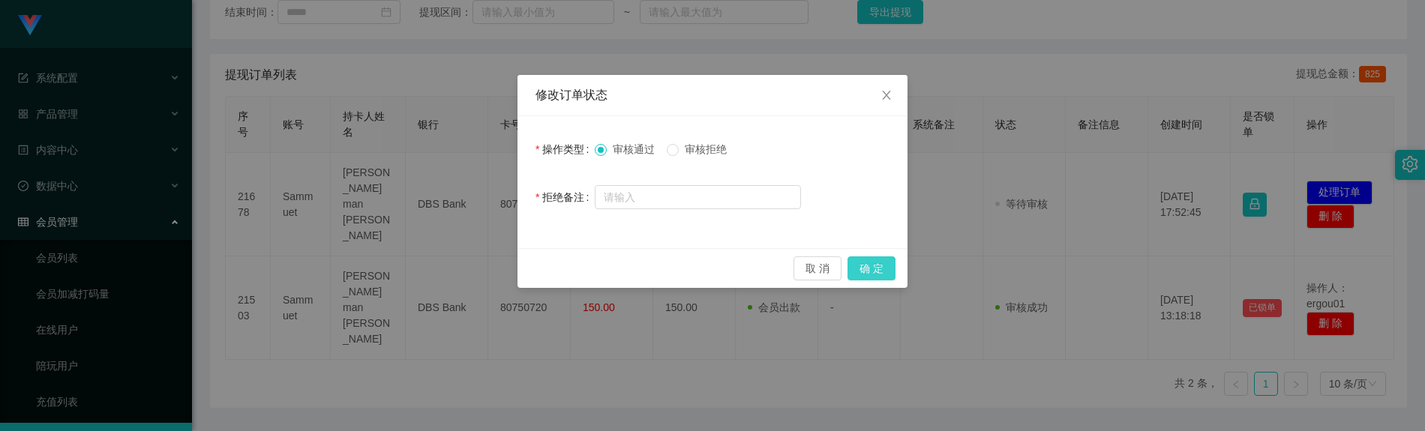
click at [882, 267] on button "确 定" at bounding box center [872, 269] width 48 height 24
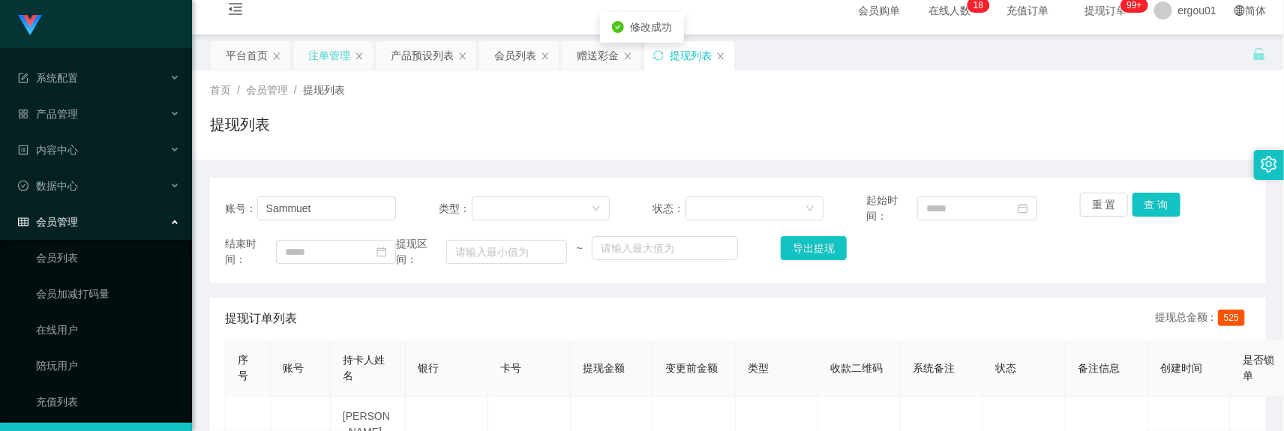
scroll to position [0, 0]
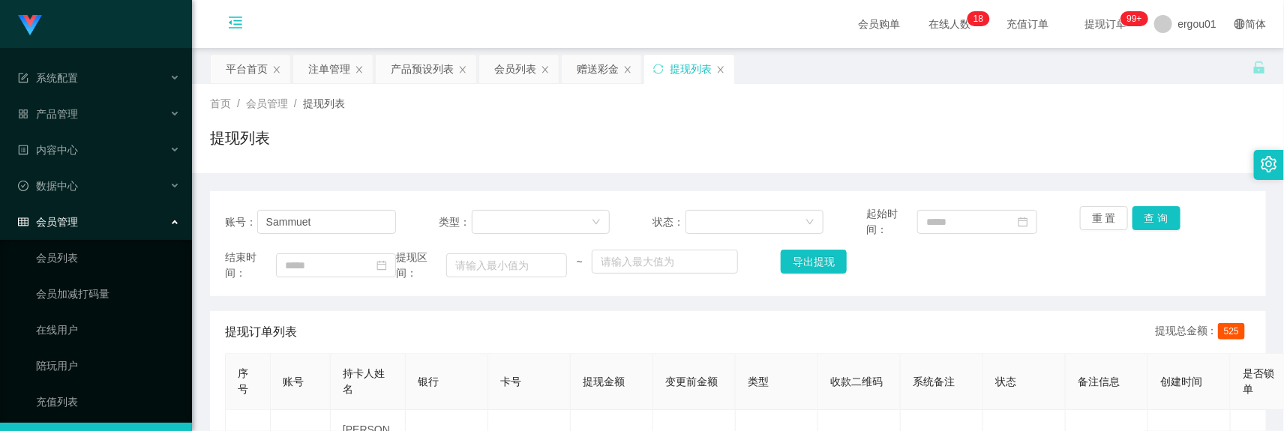
click at [233, 16] on icon "图标: menu-fold" at bounding box center [235, 22] width 15 height 15
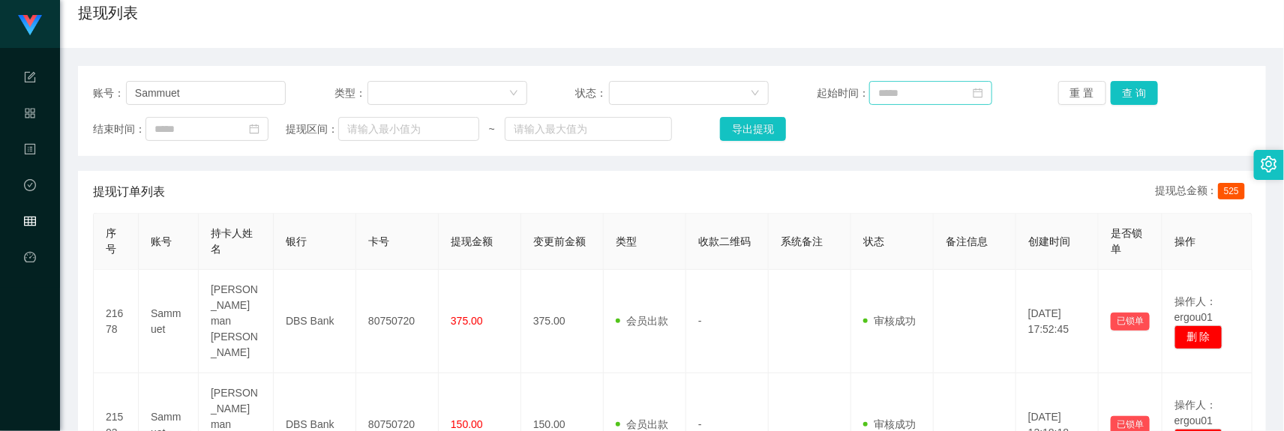
scroll to position [94, 0]
